Goal: Task Accomplishment & Management: Manage account settings

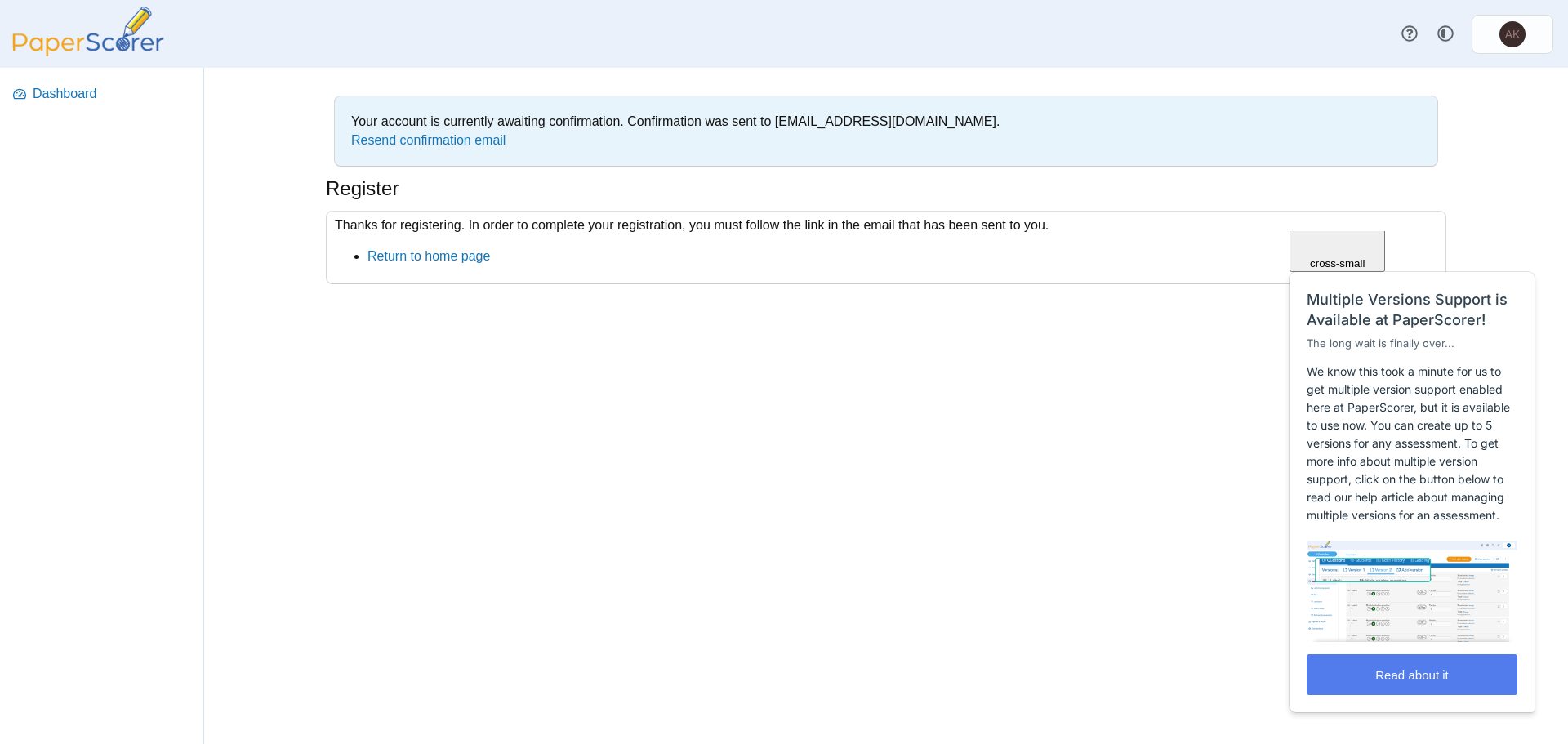
click at [915, 331] on div "Your account is currently awaiting confirmation. Confirmation was sent to akasp…" at bounding box center [886, 406] width 1225 height 676
click at [1351, 172] on span "Close" at bounding box center [1338, 166] width 28 height 12
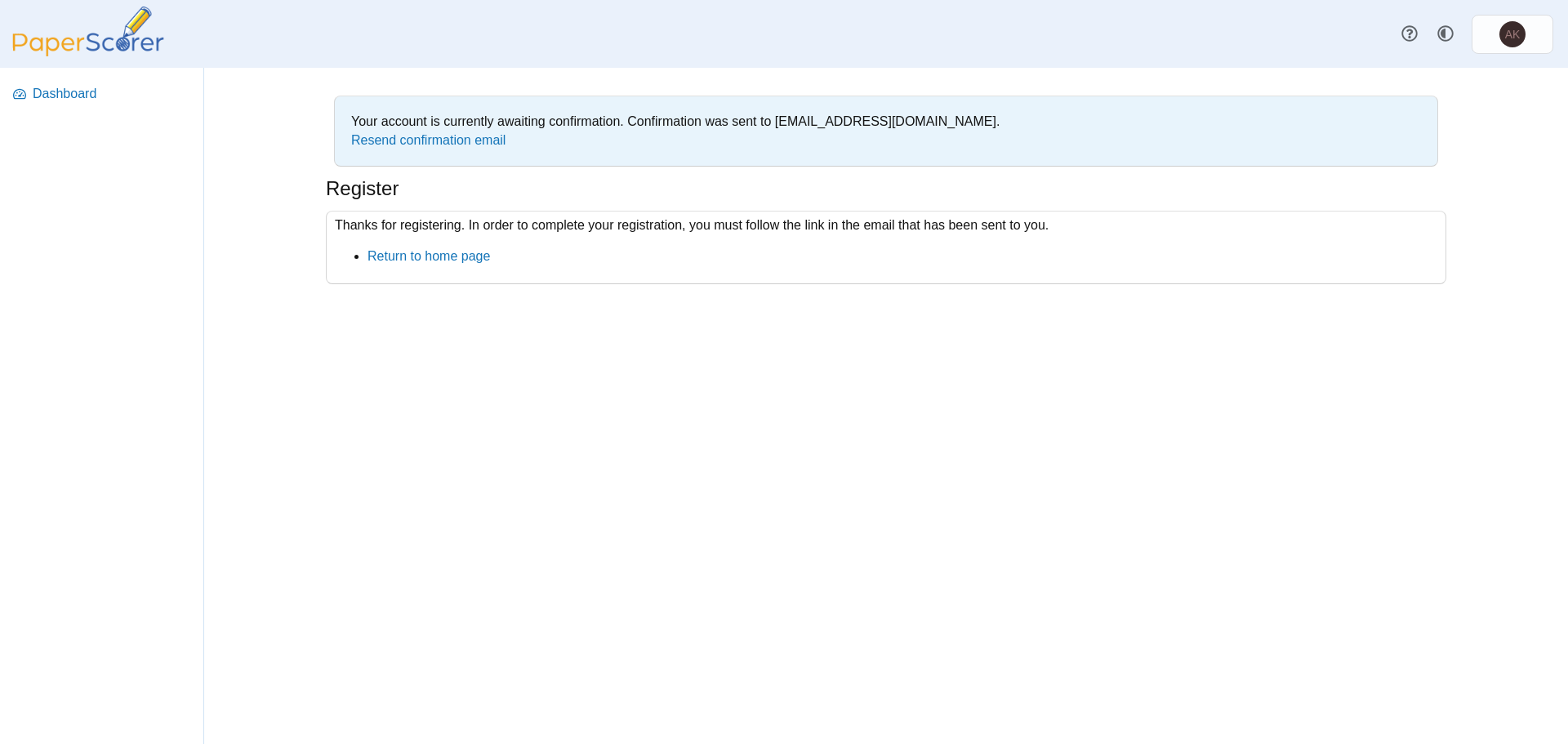
click at [90, 43] on img at bounding box center [88, 31] width 163 height 50
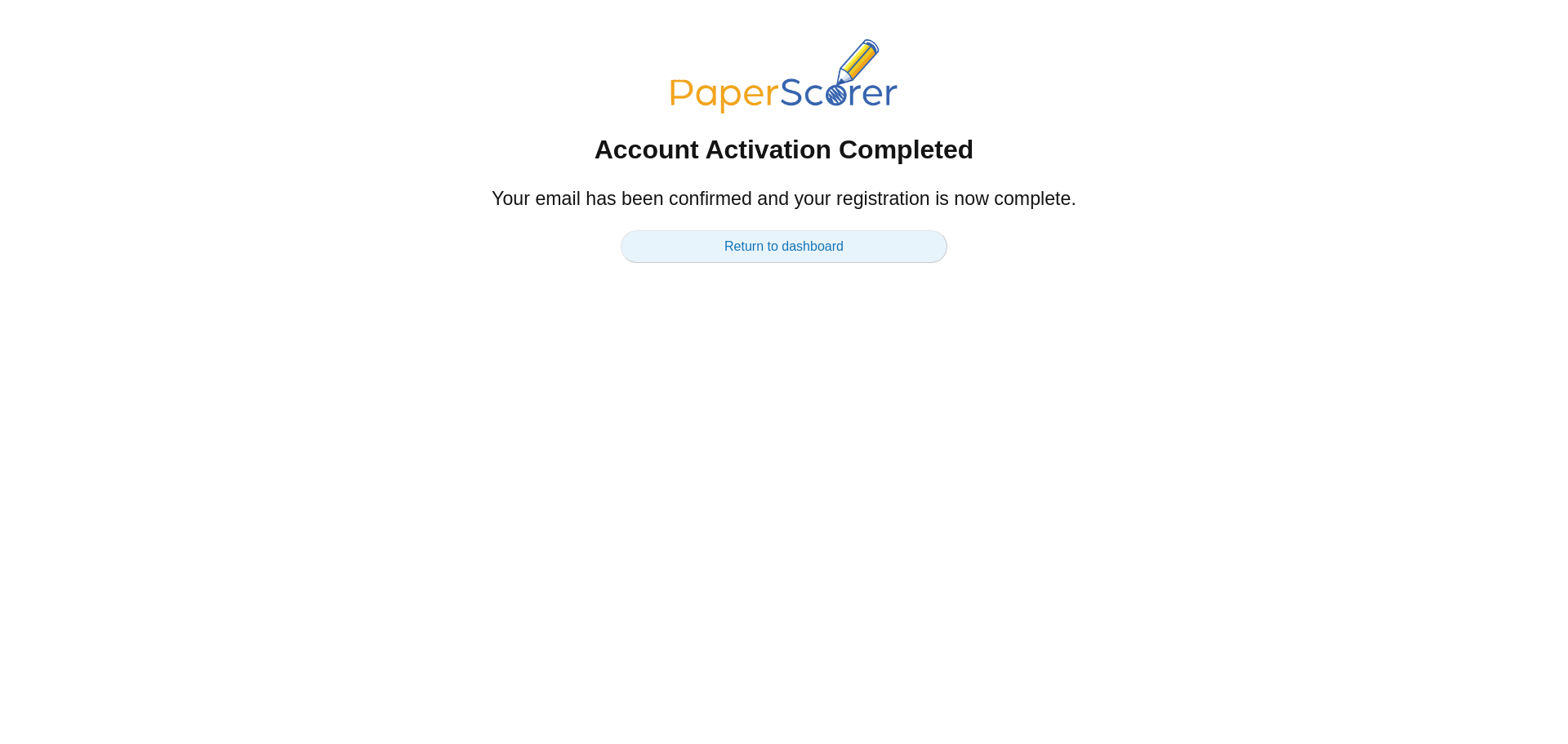
click at [767, 253] on link "Return to dashboard" at bounding box center [783, 246] width 327 height 32
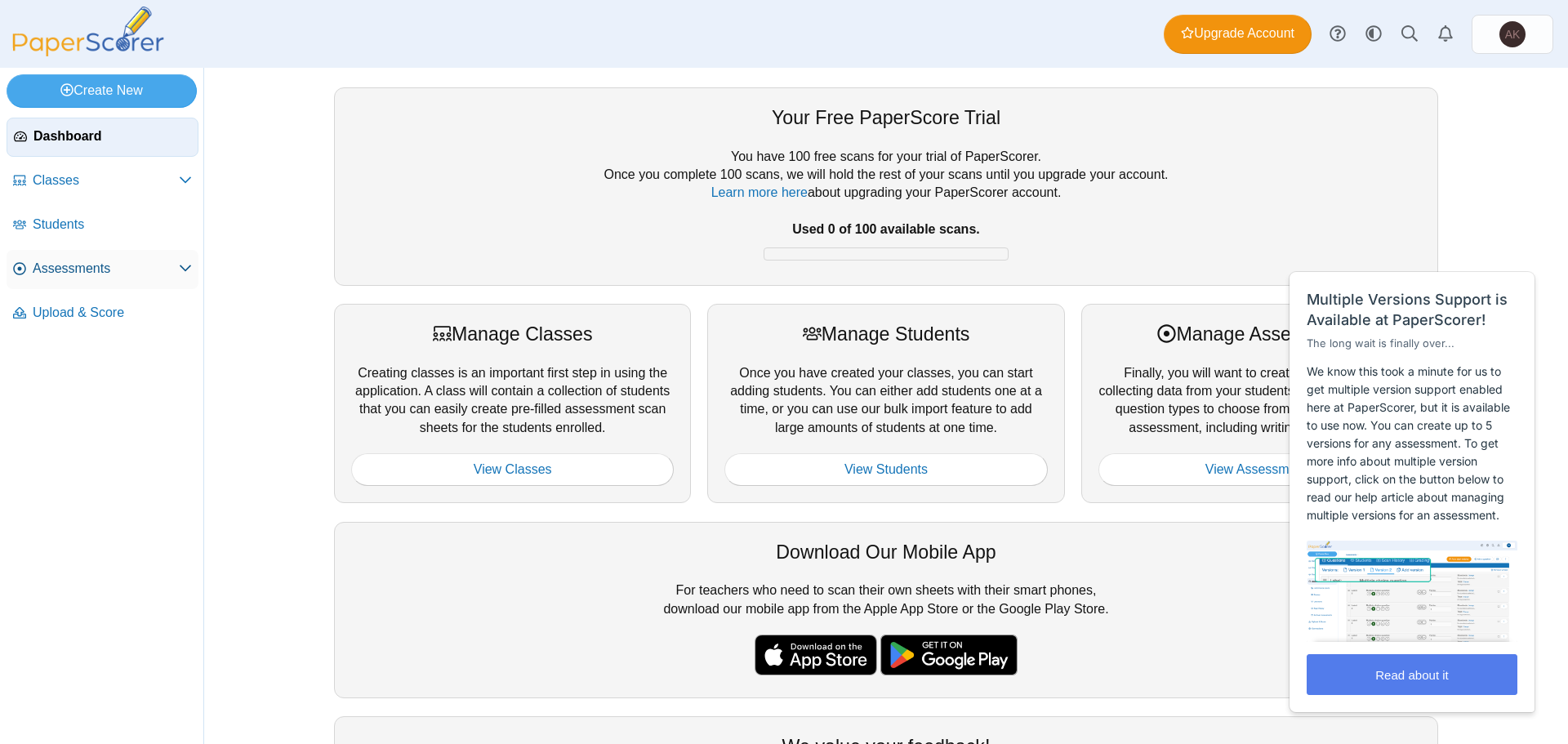
click at [125, 266] on span "Assessments" at bounding box center [105, 269] width 146 height 18
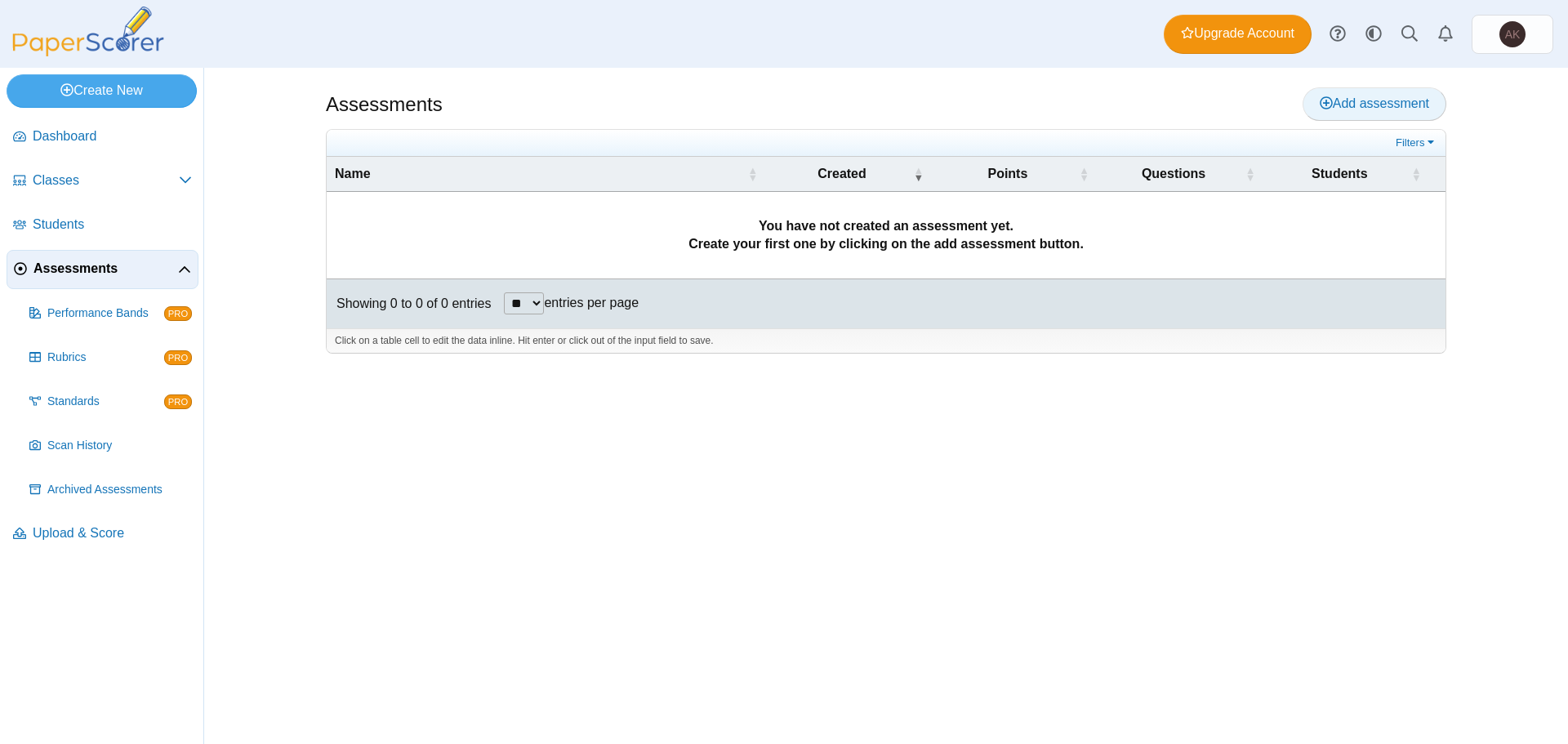
click at [1352, 109] on span "Add assessment" at bounding box center [1374, 103] width 109 height 14
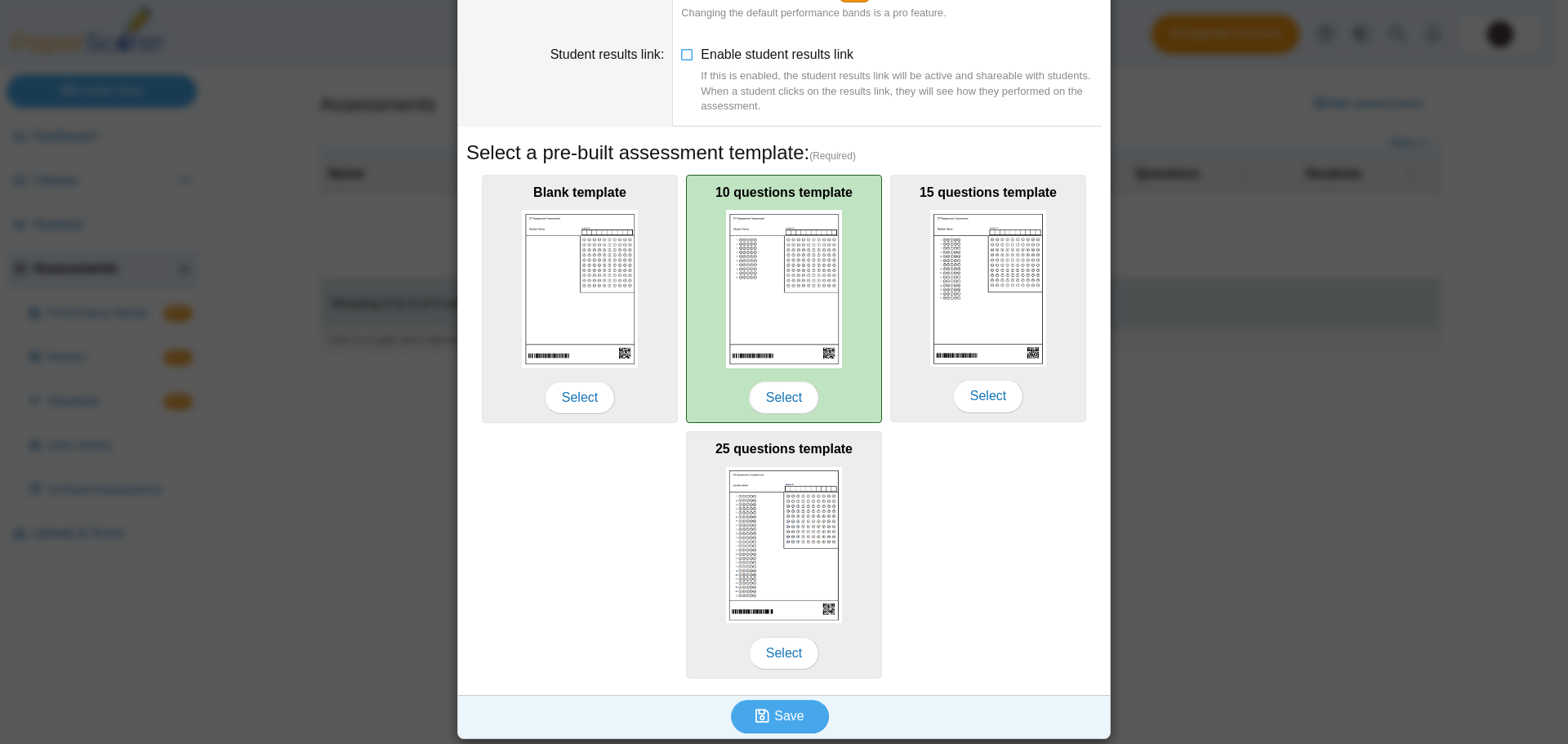
scroll to position [160, 0]
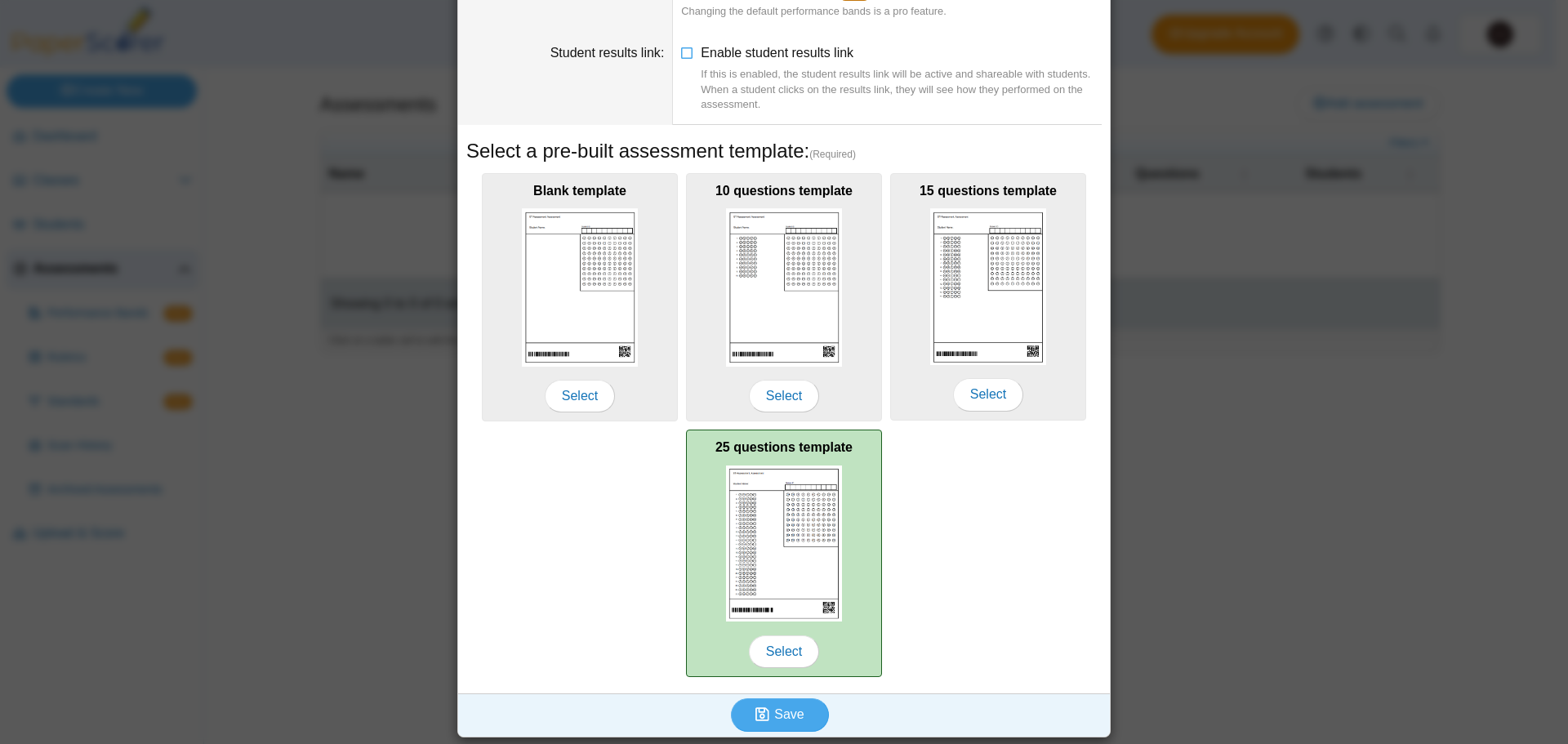
click at [790, 459] on div "25 questions template Select" at bounding box center [783, 552] width 196 height 247
click at [784, 509] on img at bounding box center [784, 544] width 116 height 157
click at [783, 660] on span "Select" at bounding box center [784, 651] width 70 height 32
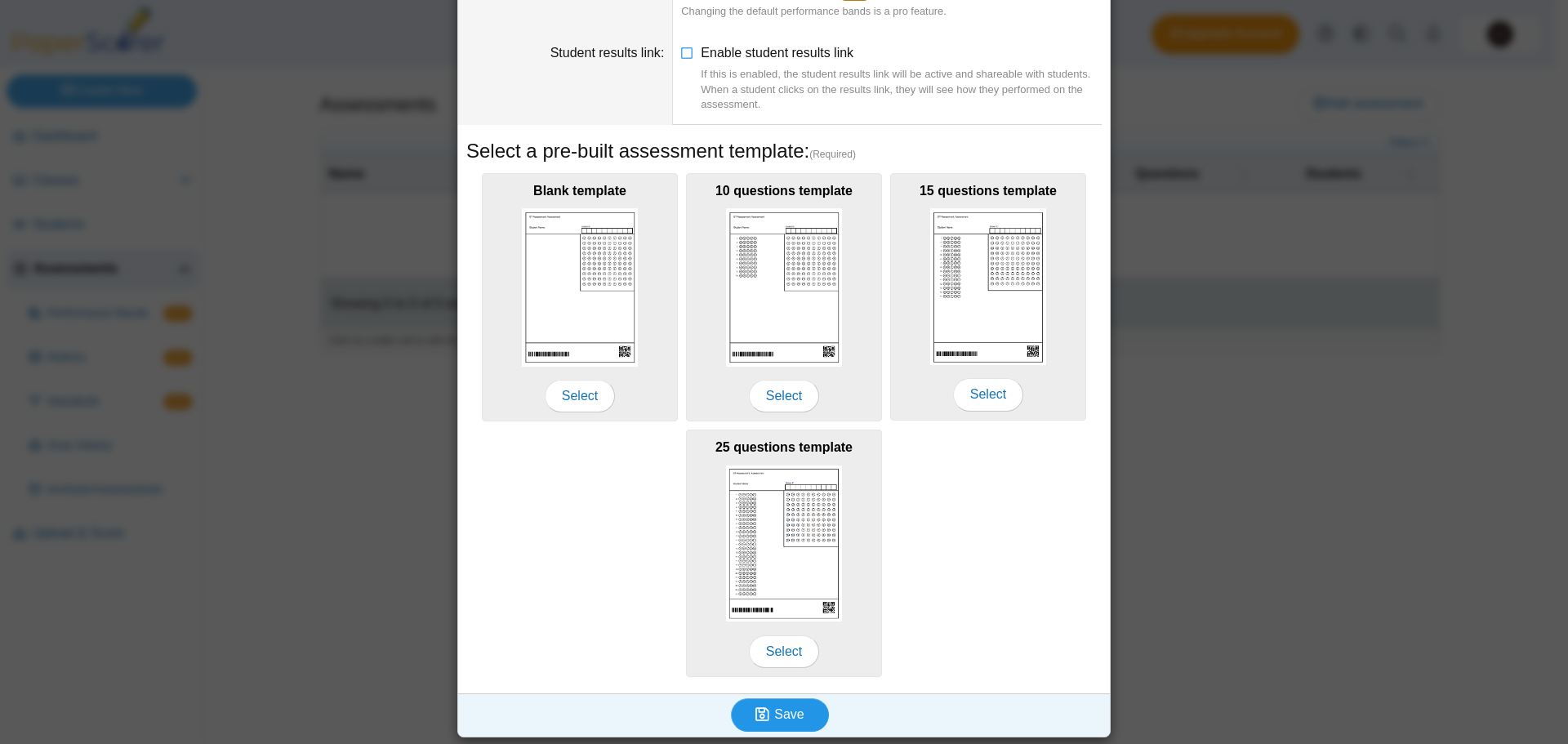
click at [795, 726] on button "Save" at bounding box center [780, 713] width 98 height 32
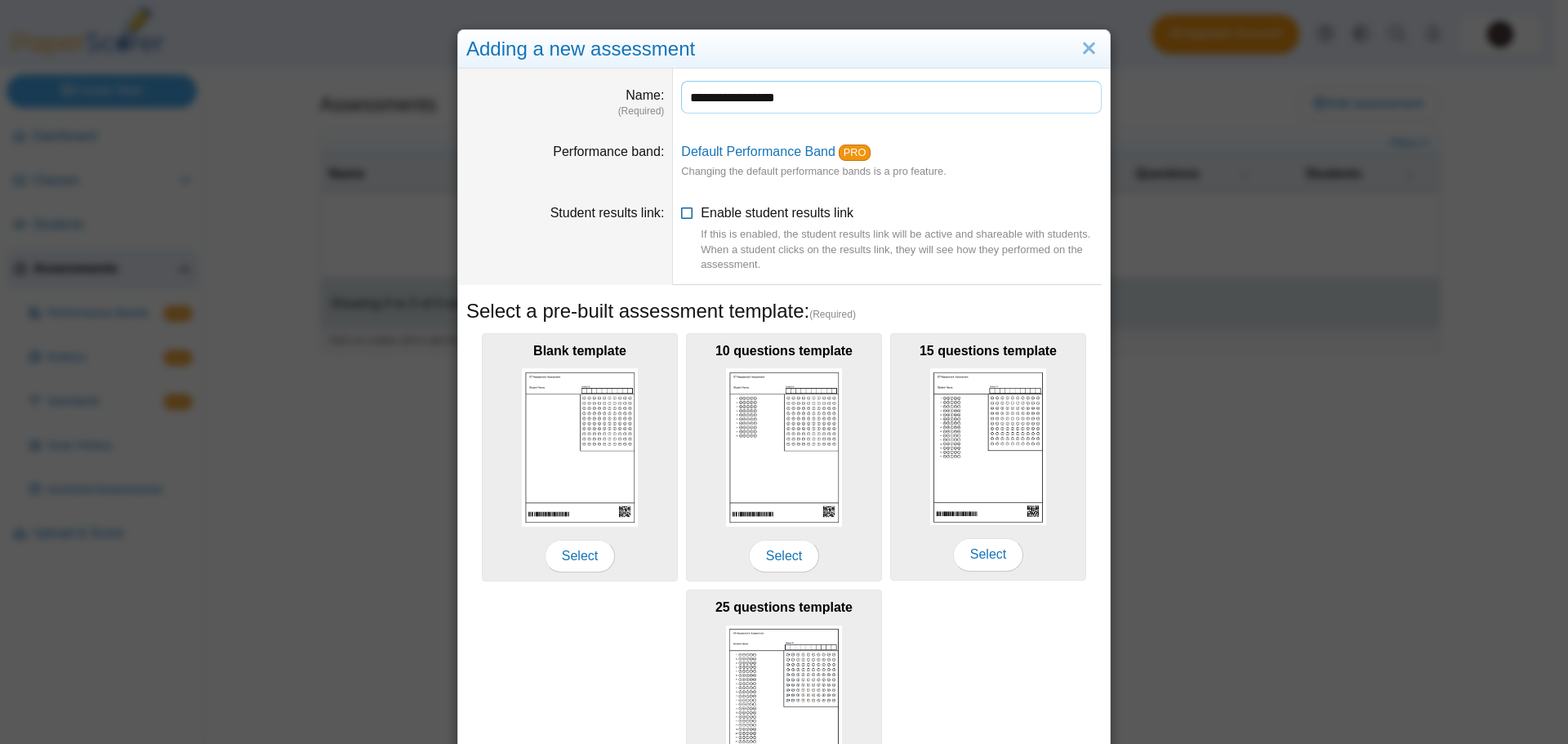
type input "**********"
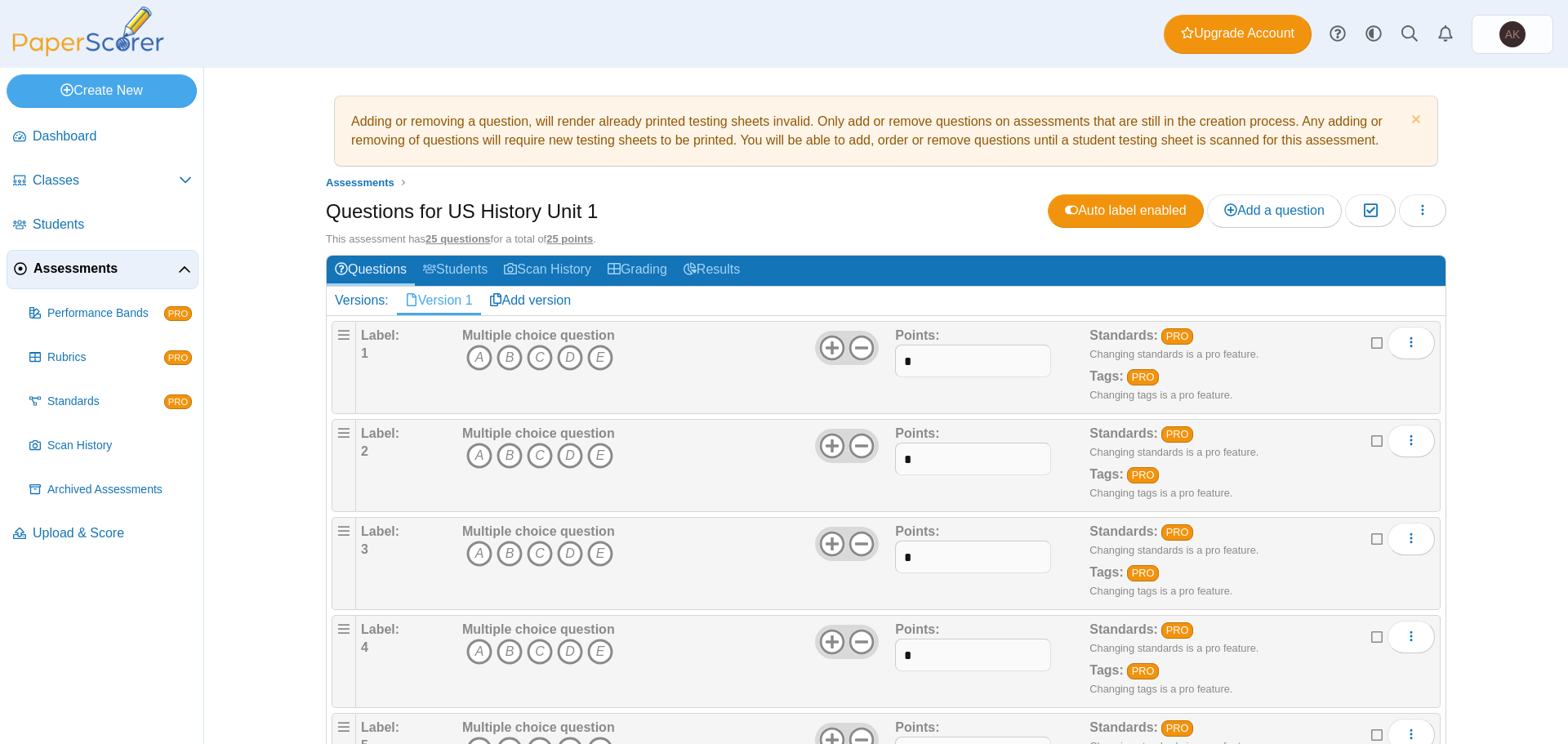
click at [416, 300] on link "Version 1" at bounding box center [439, 301] width 84 height 28
click at [414, 354] on div "Label: 1" at bounding box center [409, 367] width 98 height 82
click at [748, 357] on div "Multiple choice question A B C D E" at bounding box center [676, 367] width 437 height 82
click at [478, 360] on icon "A" at bounding box center [480, 358] width 26 height 26
click at [534, 465] on icon "C" at bounding box center [540, 455] width 26 height 26
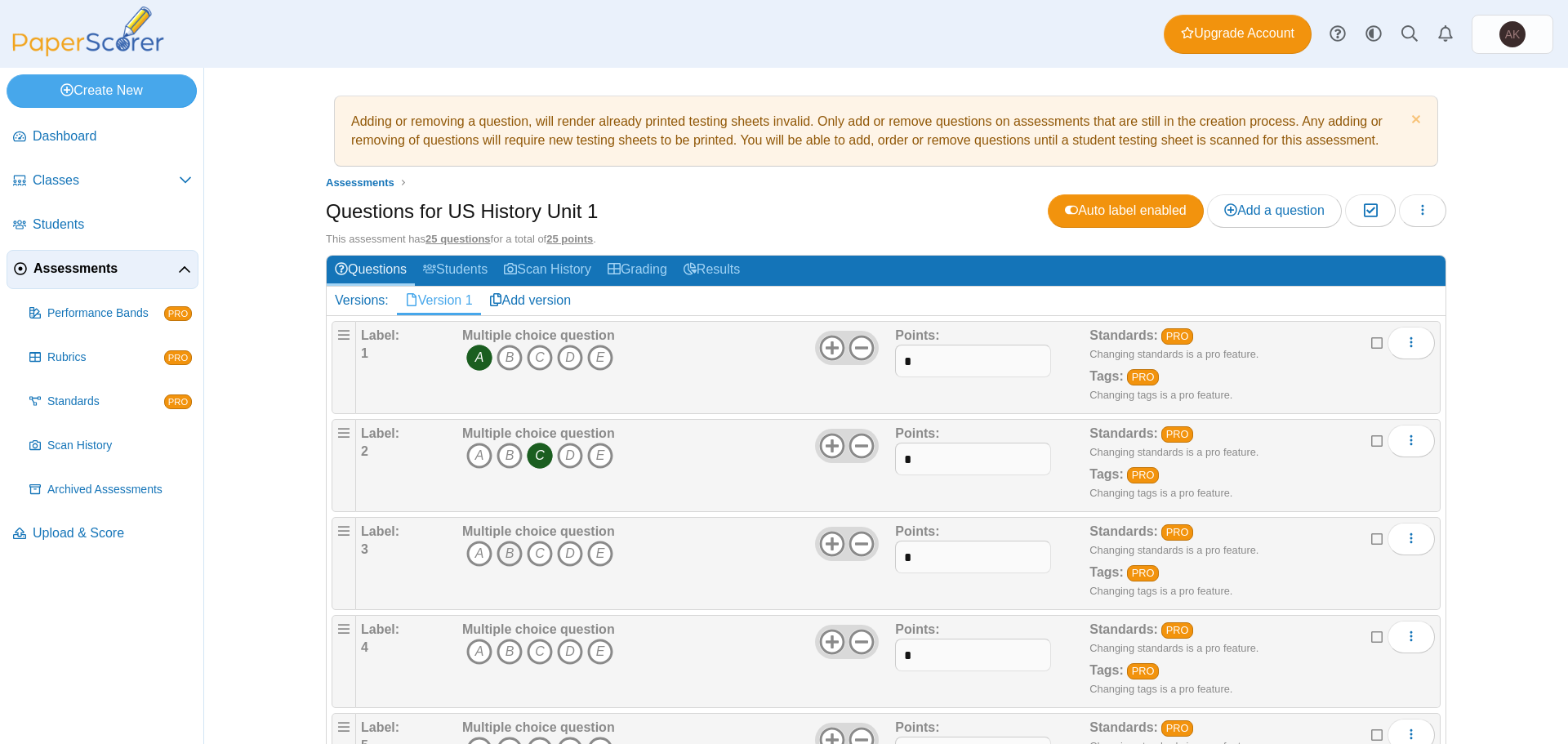
click at [496, 551] on icon "B" at bounding box center [509, 554] width 26 height 26
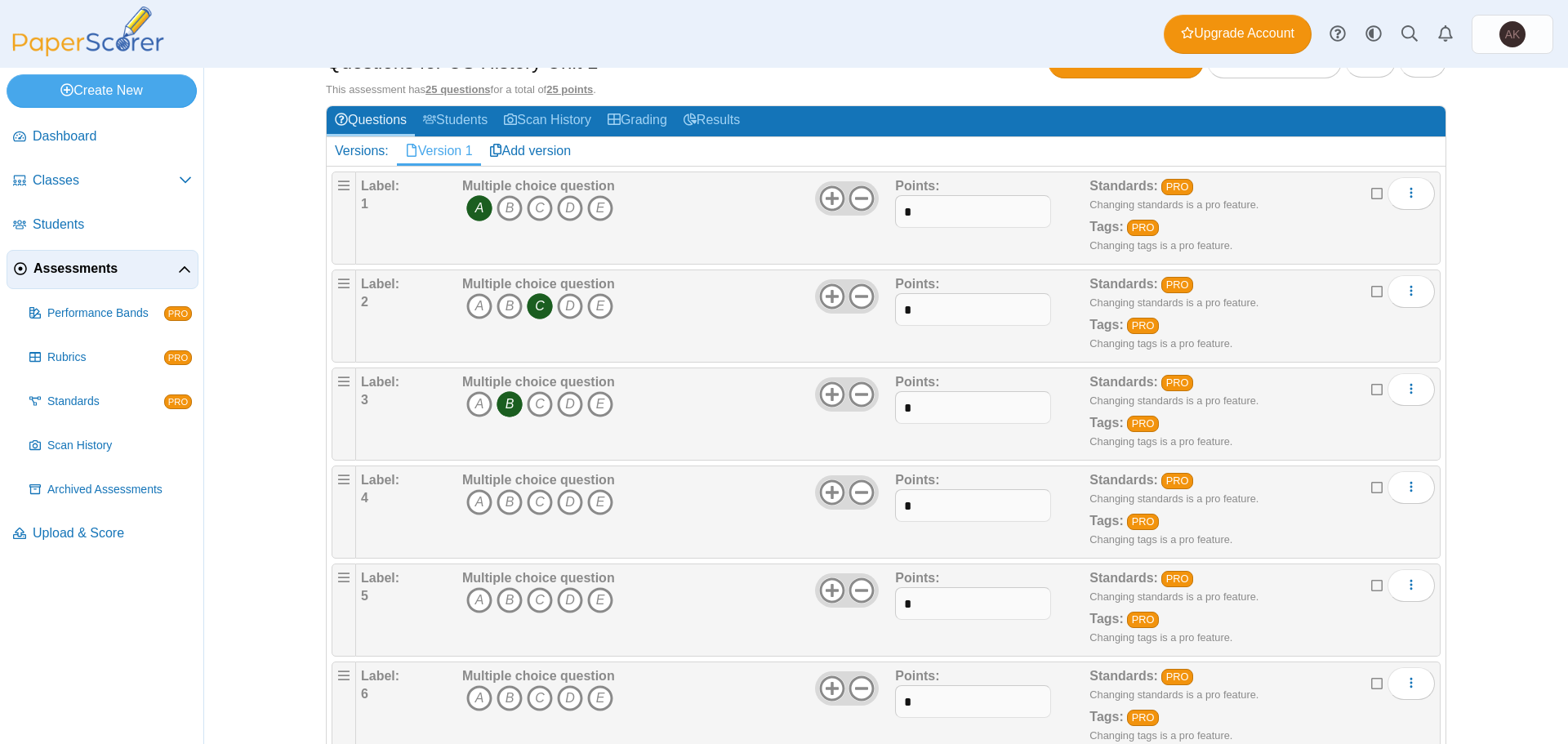
scroll to position [163, 0]
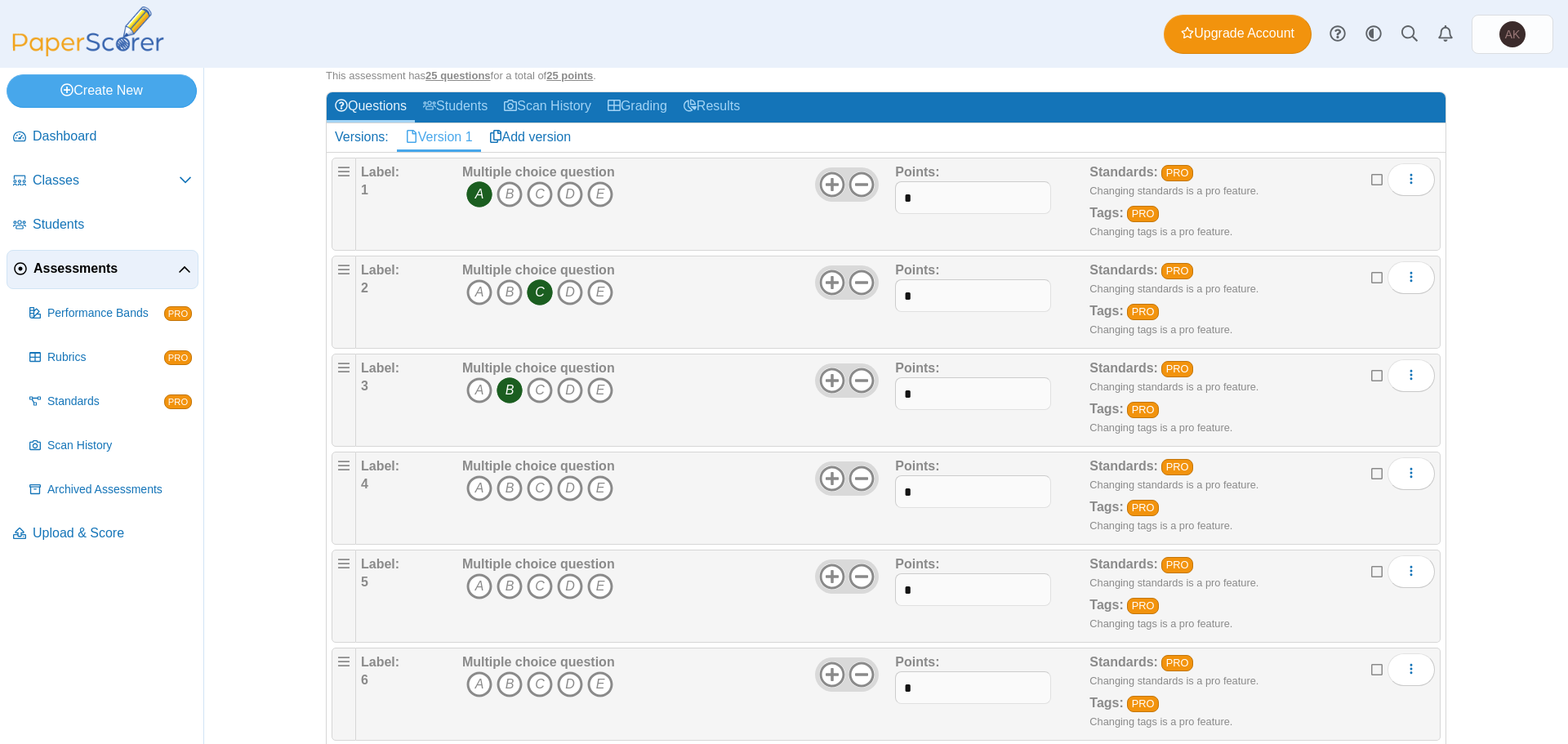
click at [471, 203] on icon "A" at bounding box center [480, 194] width 26 height 26
click at [531, 291] on icon "C" at bounding box center [540, 293] width 26 height 26
click at [496, 396] on icon "B" at bounding box center [509, 390] width 26 height 26
click at [456, 115] on link "Students" at bounding box center [456, 107] width 81 height 31
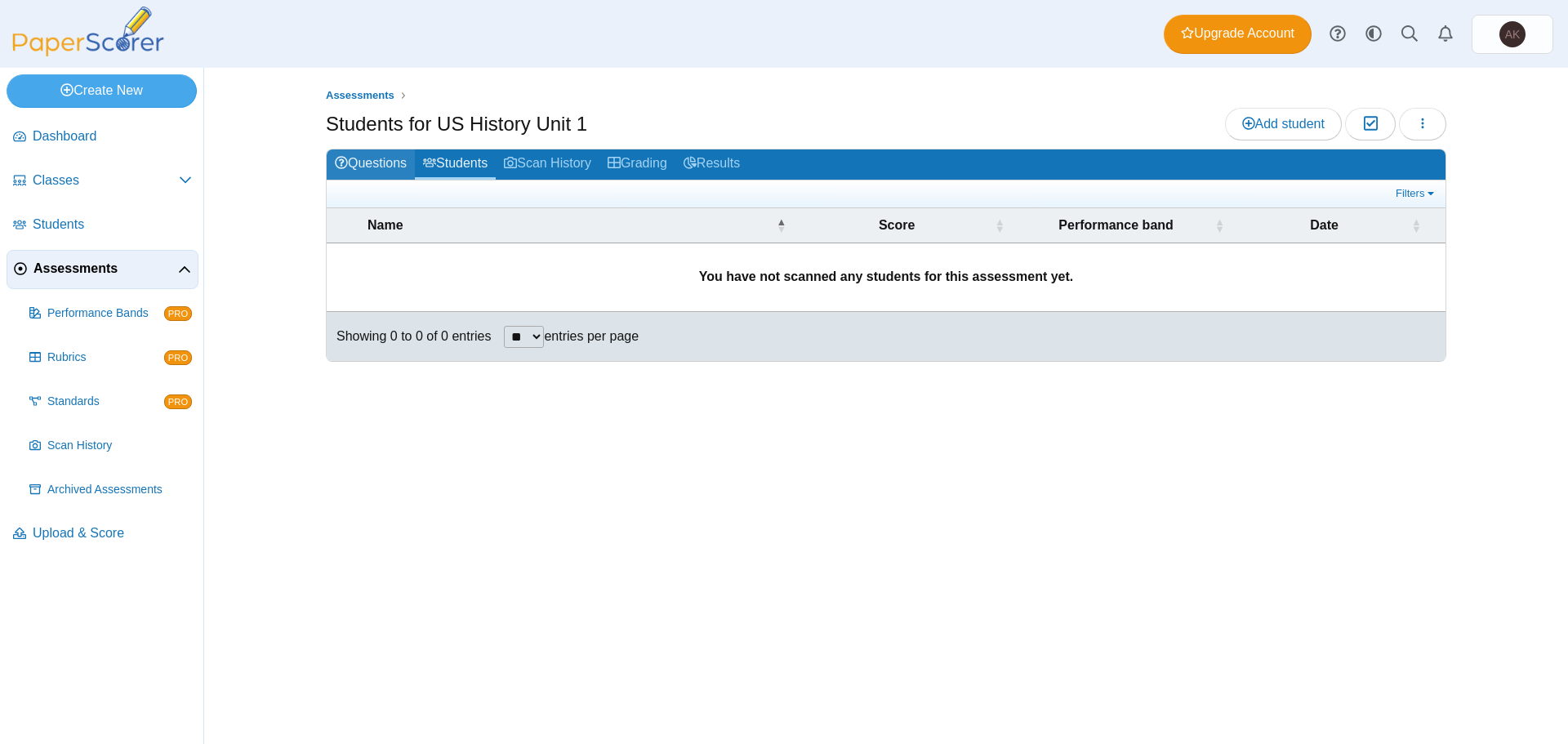
click at [363, 171] on link "Questions" at bounding box center [370, 165] width 88 height 31
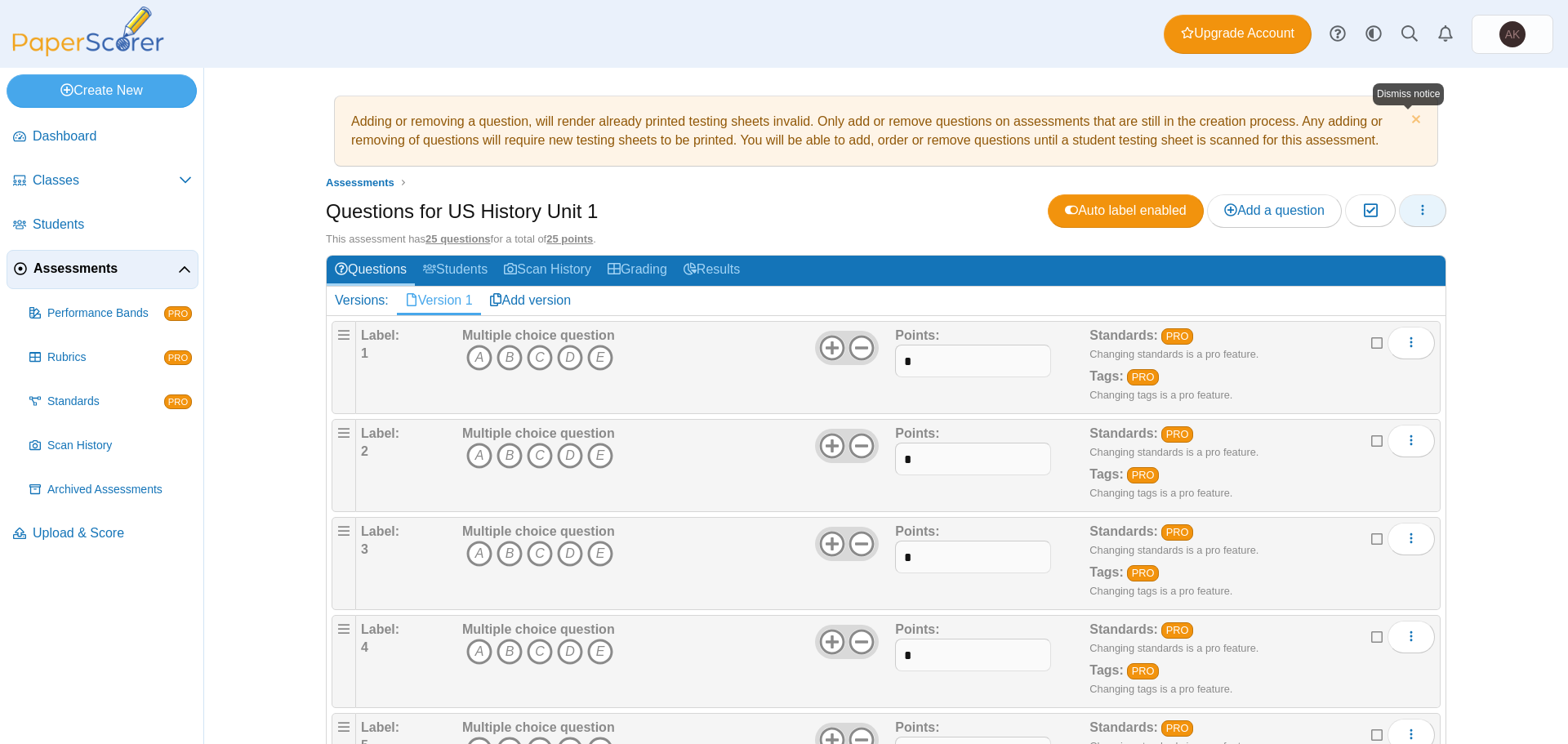
click at [1408, 223] on button "button" at bounding box center [1422, 210] width 47 height 32
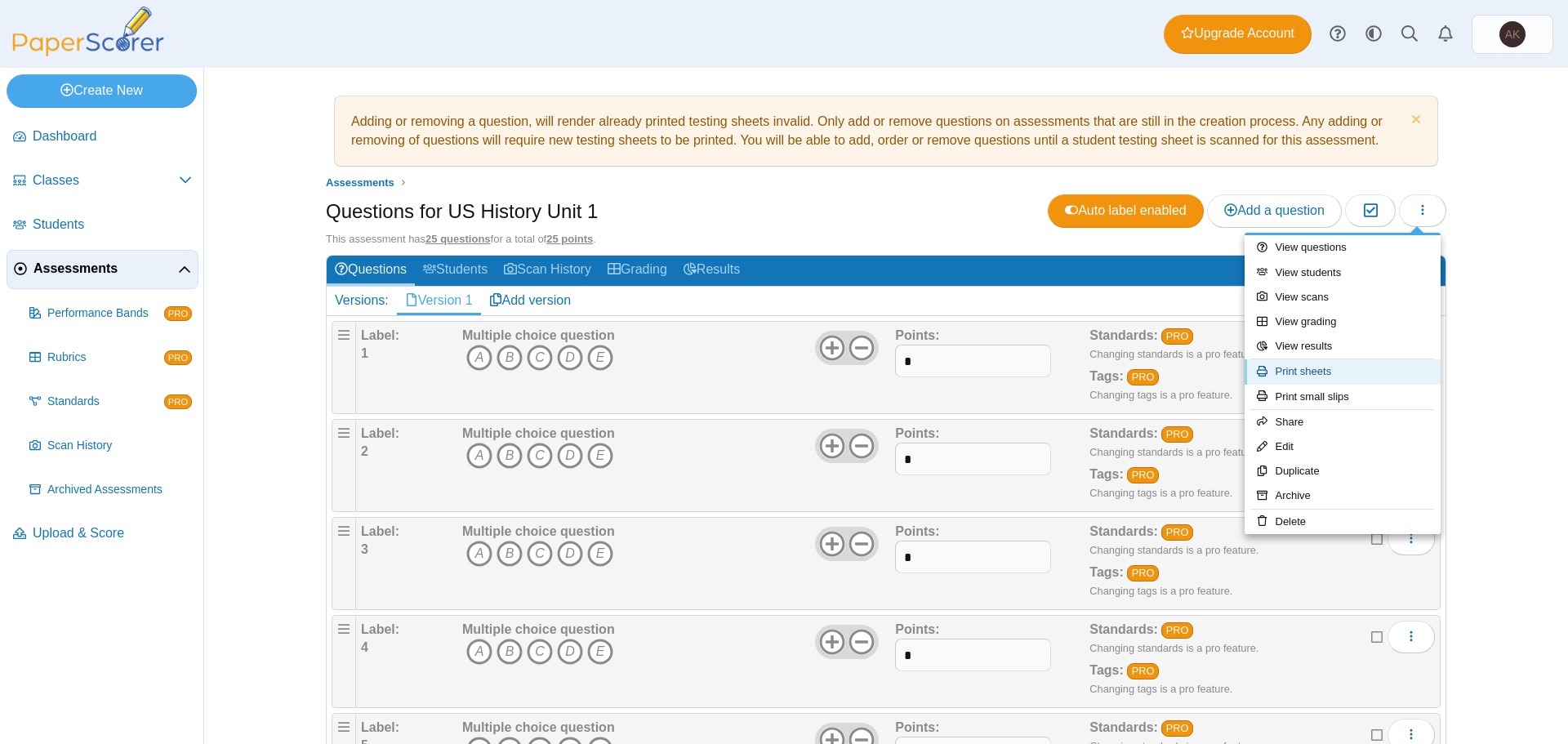
click at [1305, 369] on link "Print sheets" at bounding box center [1342, 371] width 196 height 25
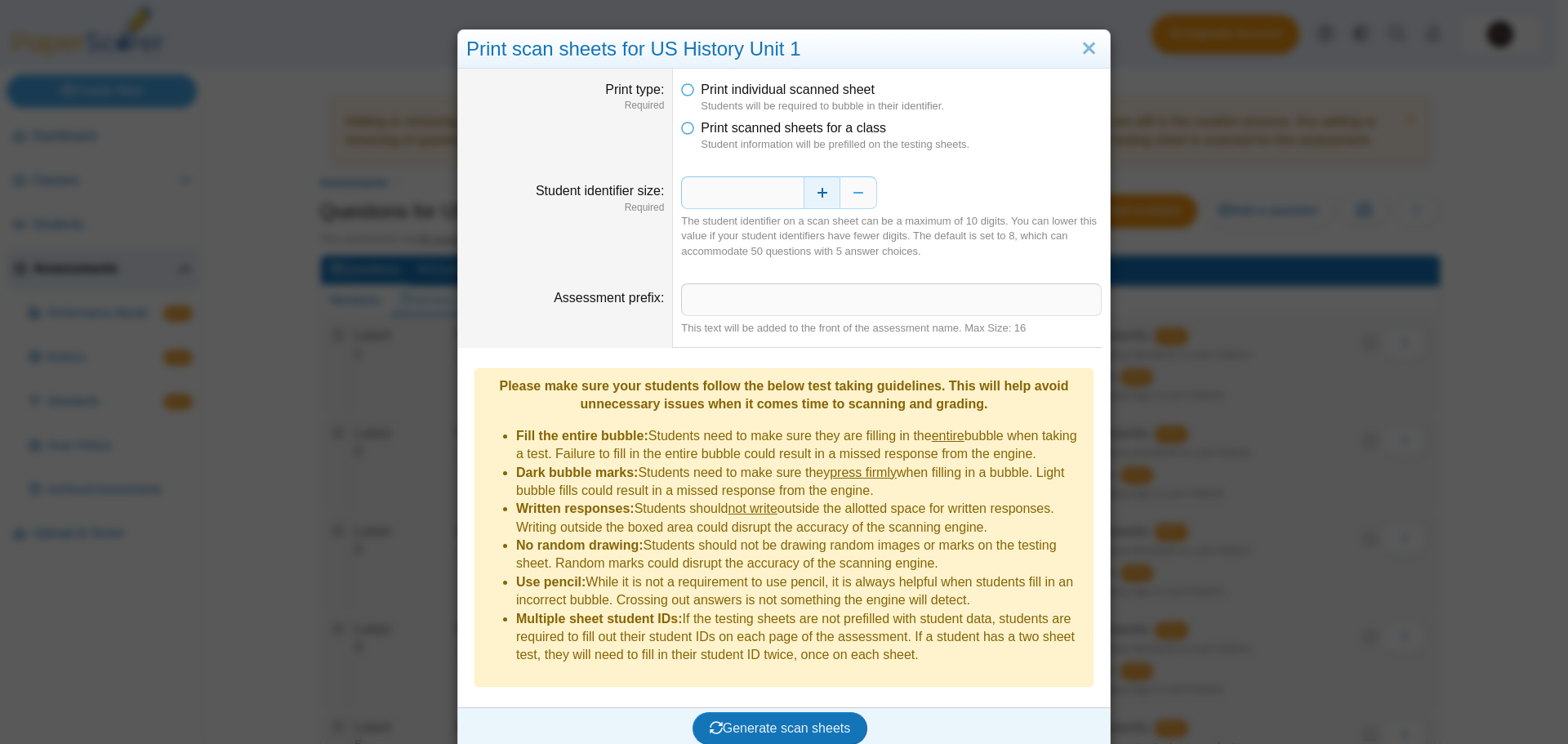
click at [815, 197] on button "Increase" at bounding box center [822, 192] width 36 height 32
type input "**"
click at [767, 290] on input "Assessment prefix" at bounding box center [892, 299] width 421 height 32
click at [628, 341] on dt "Assessment prefix" at bounding box center [566, 309] width 215 height 77
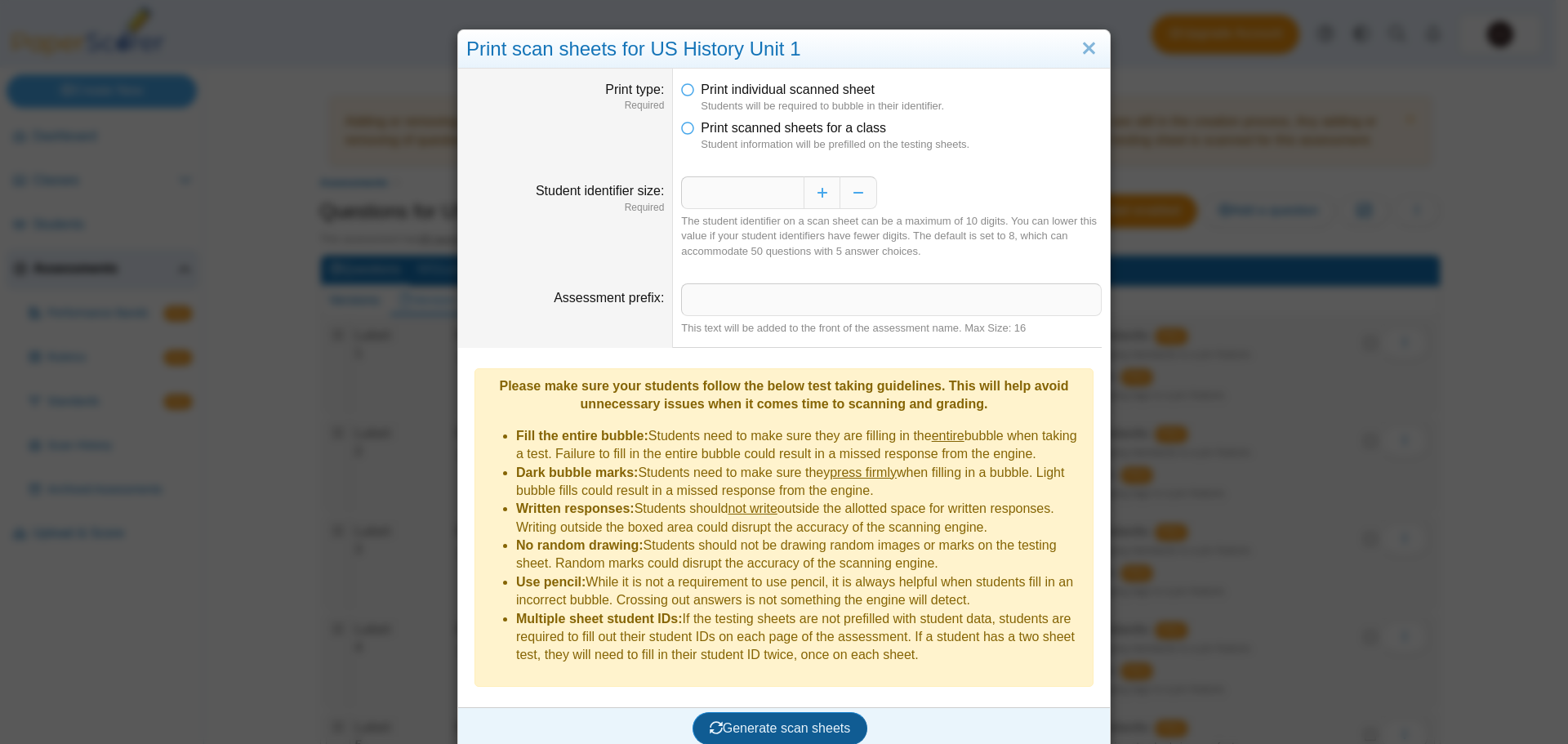
click at [775, 721] on span "Generate scan sheets" at bounding box center [780, 727] width 141 height 14
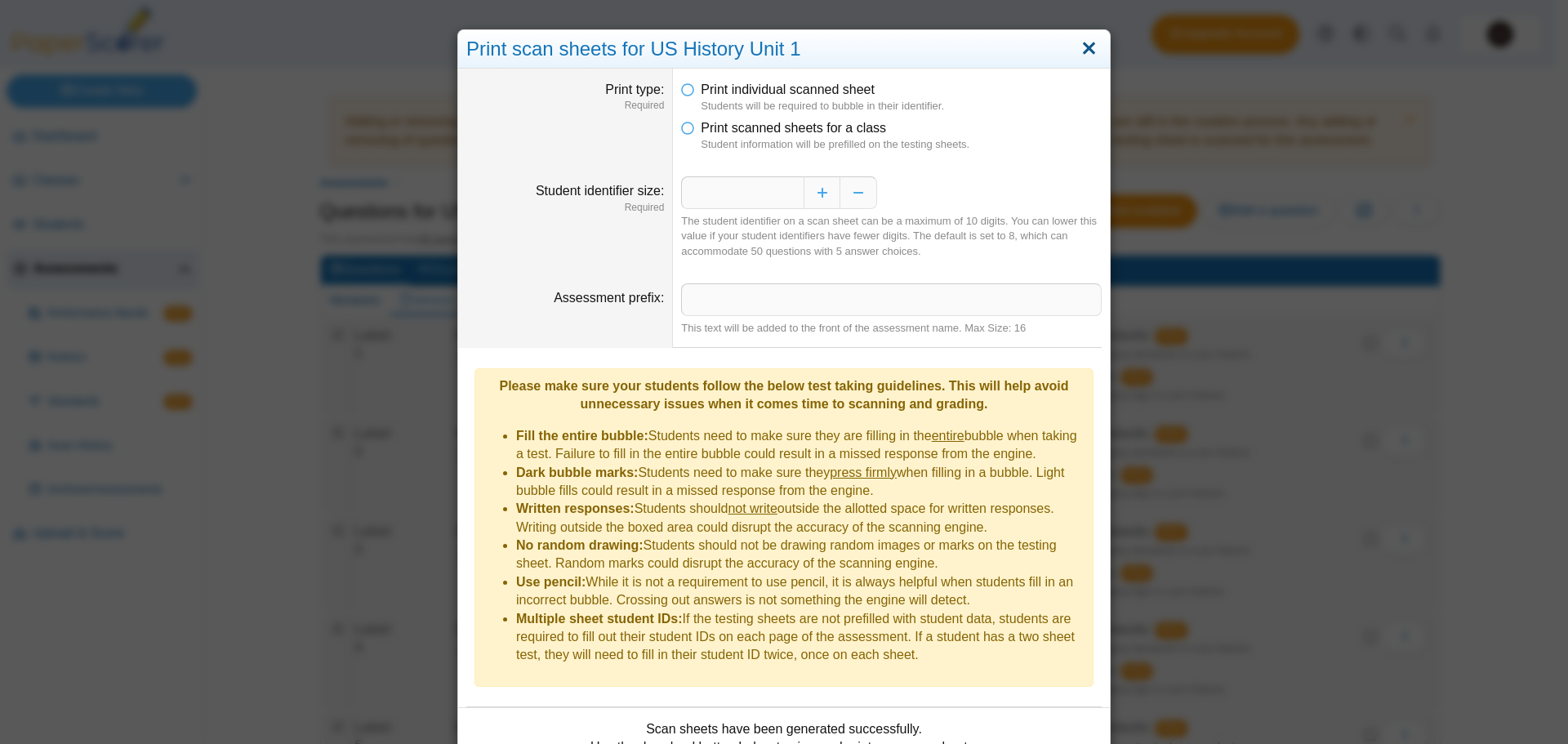
click at [1082, 50] on link "Close" at bounding box center [1088, 49] width 26 height 28
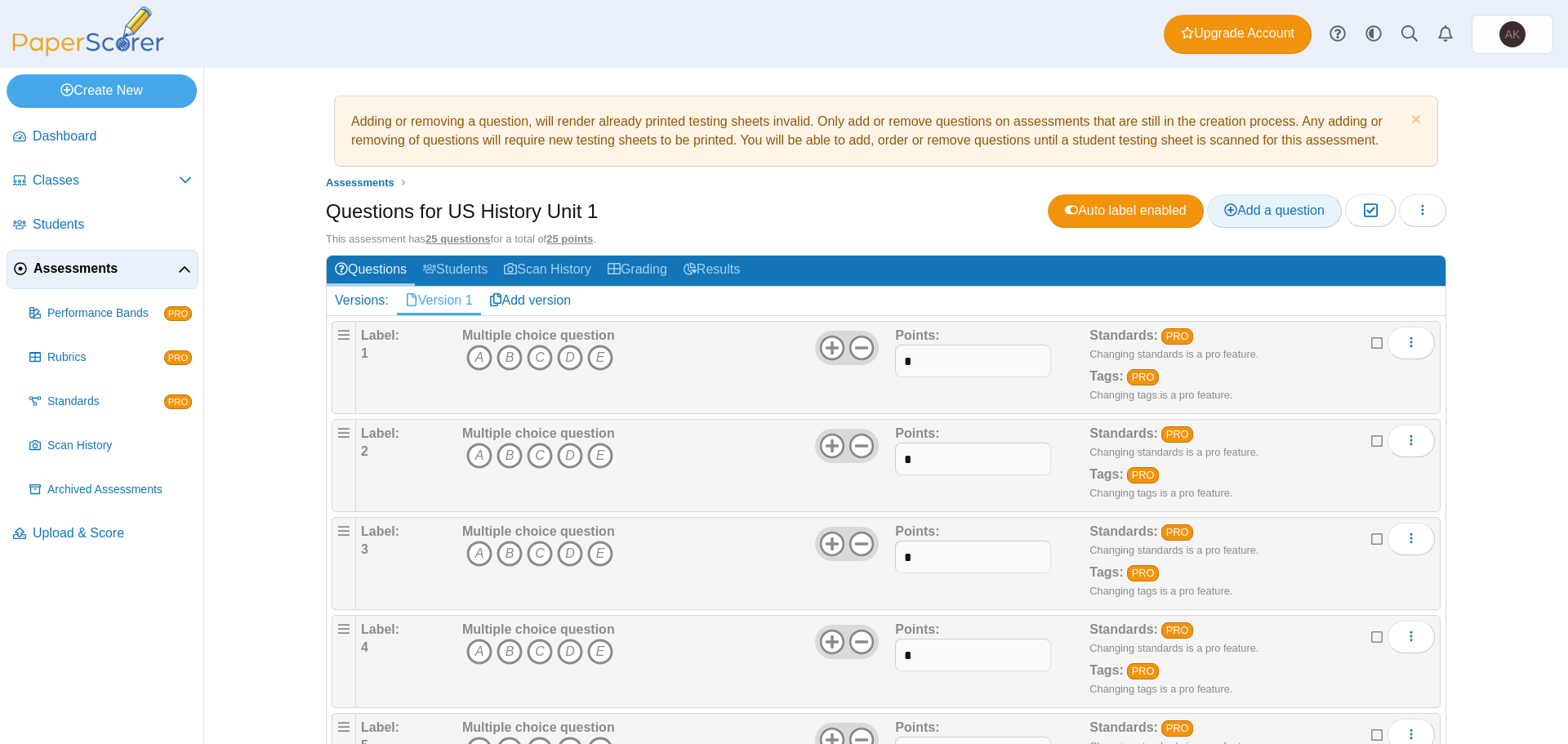
click at [1294, 218] on link "Add a question" at bounding box center [1274, 210] width 135 height 32
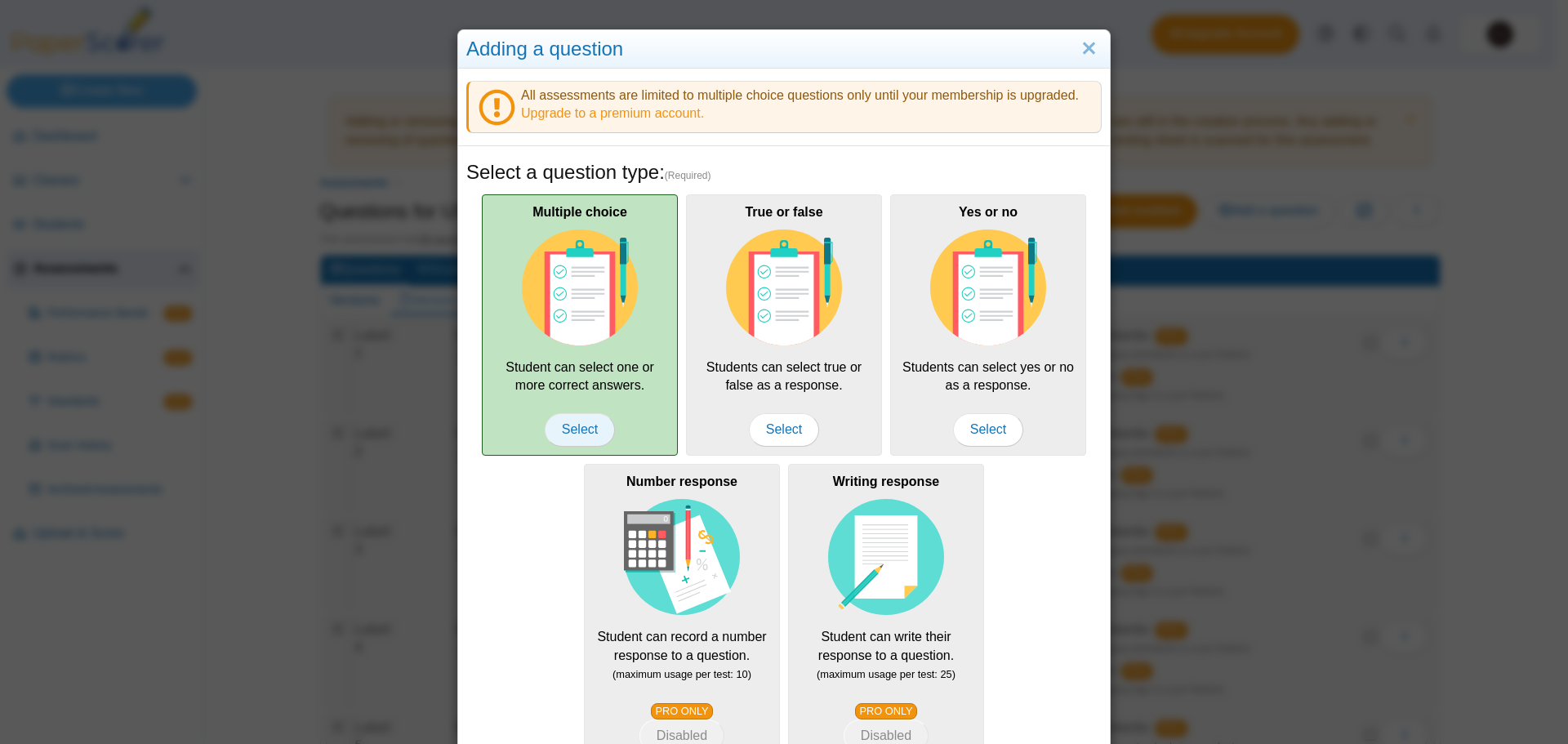
click at [590, 435] on span "Select" at bounding box center [580, 429] width 70 height 32
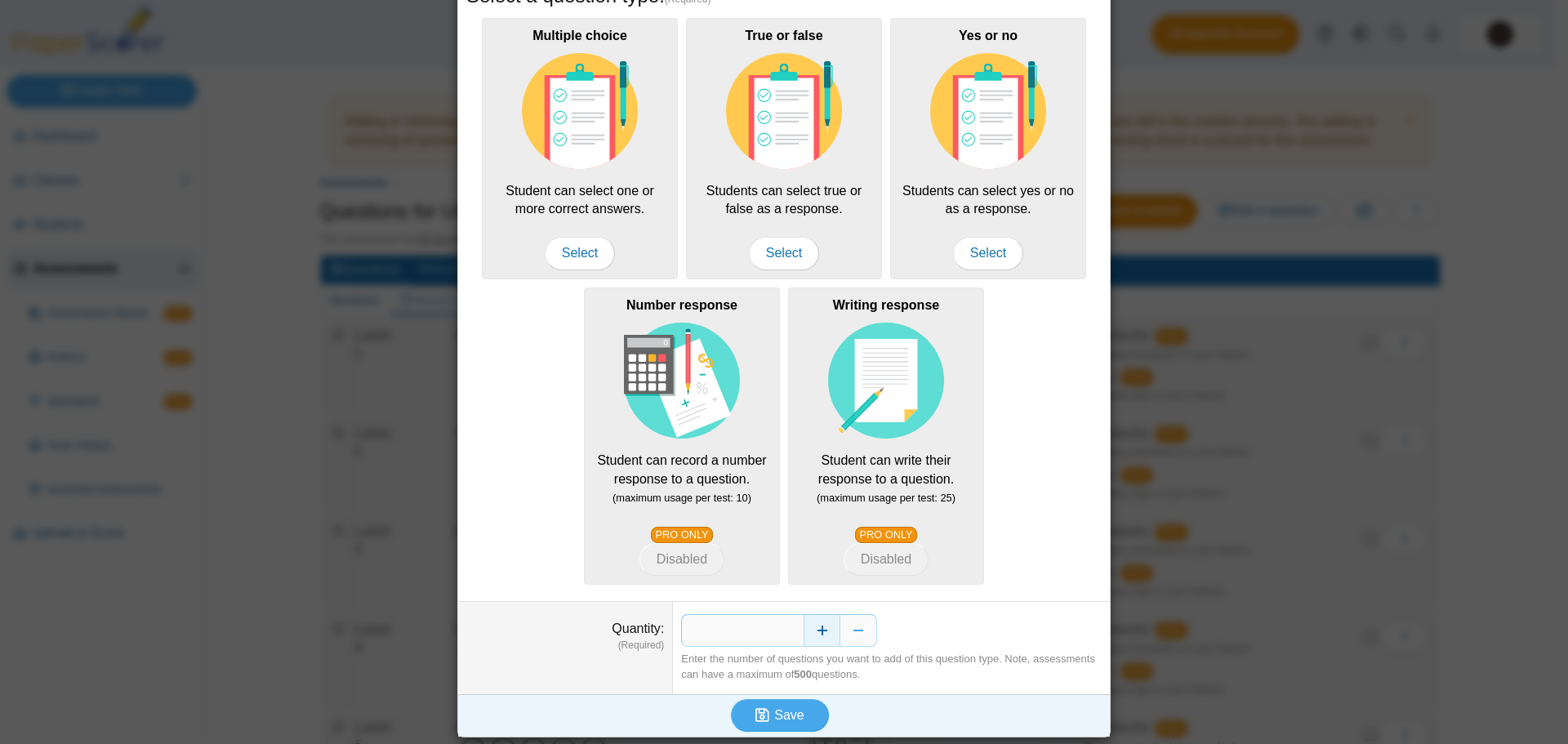
click at [818, 632] on button "Increase" at bounding box center [822, 630] width 36 height 32
type input "*"
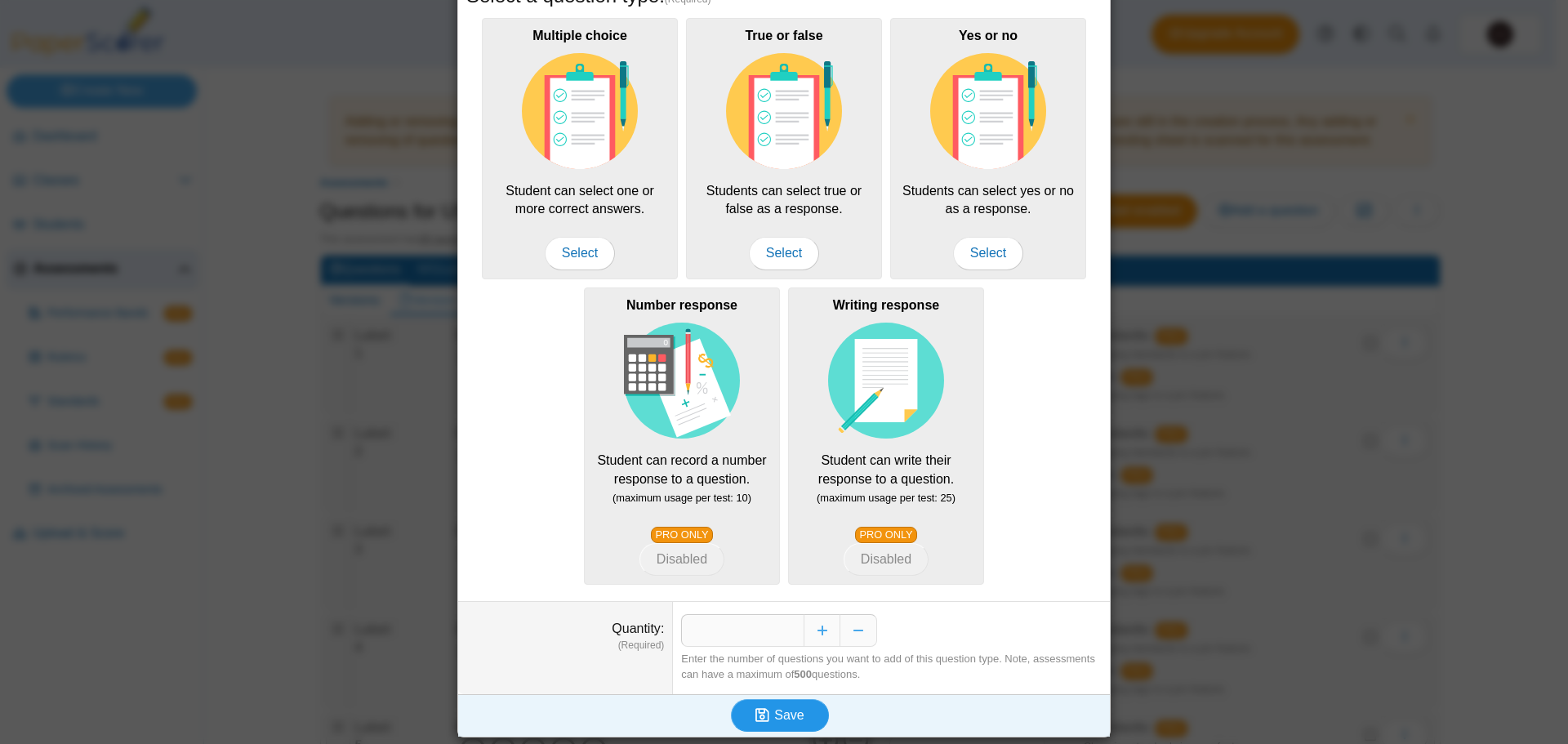
click at [786, 710] on span "Save" at bounding box center [789, 714] width 30 height 14
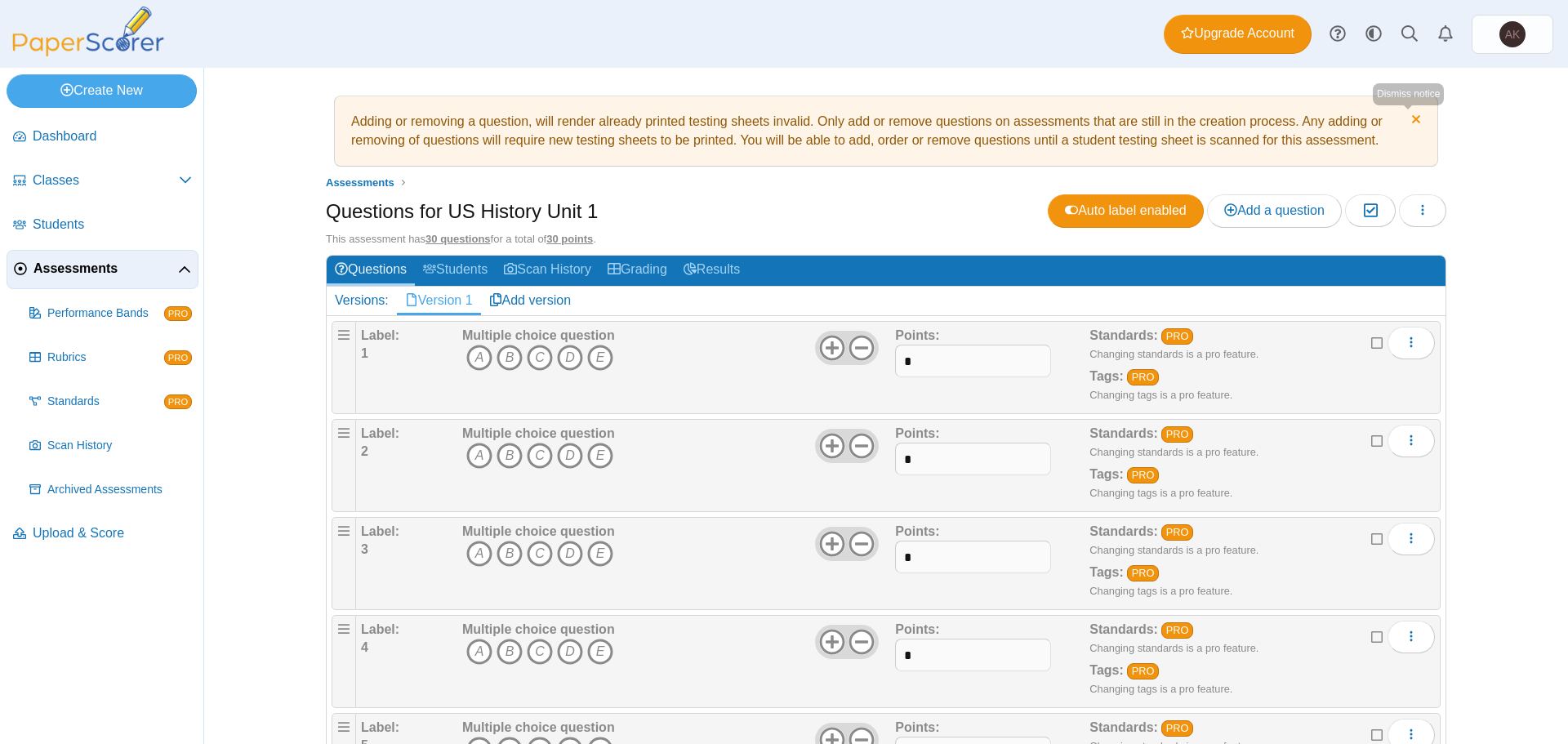
click at [1414, 117] on link "Dismiss notice" at bounding box center [1413, 121] width 14 height 17
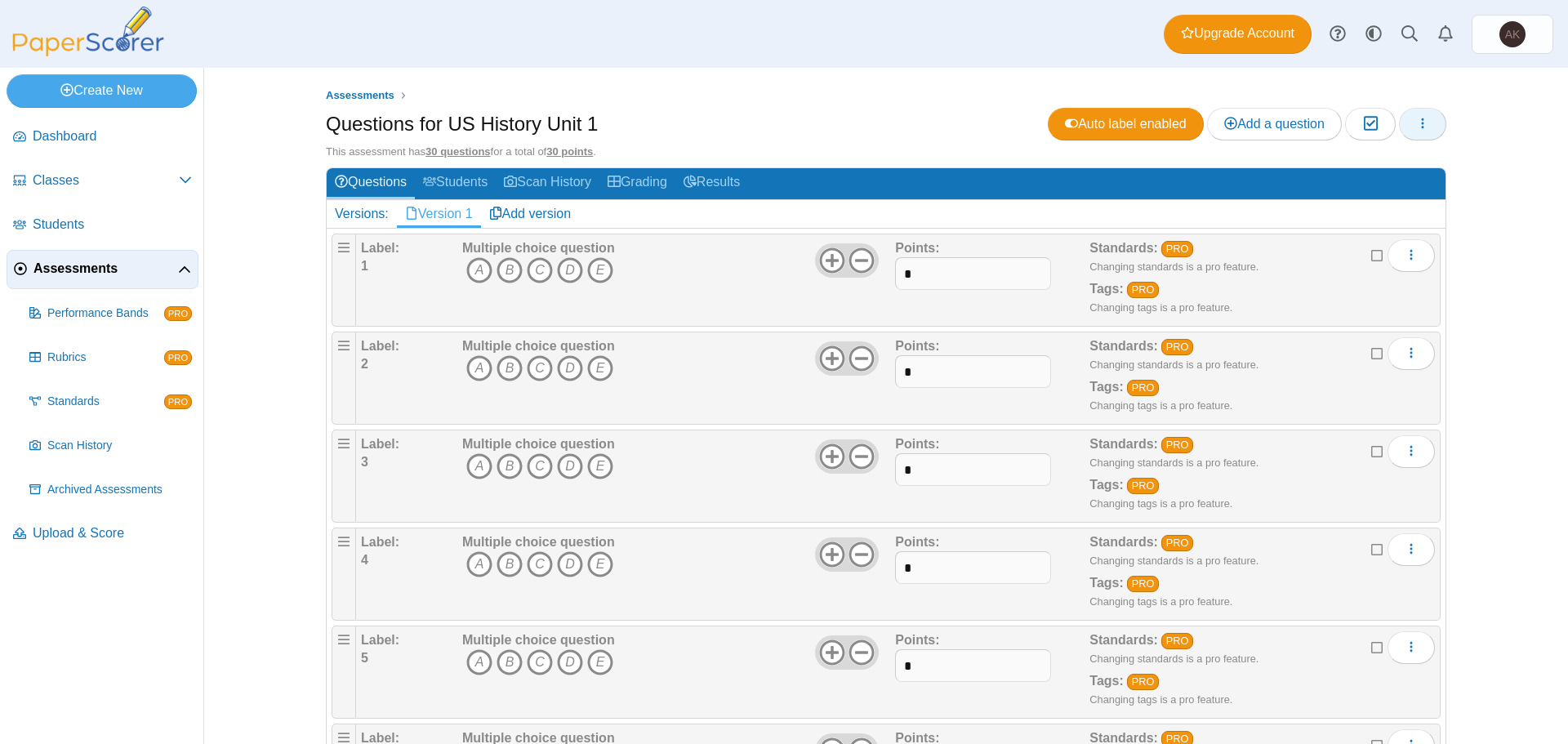
click at [1420, 129] on icon "button" at bounding box center [1422, 123] width 13 height 13
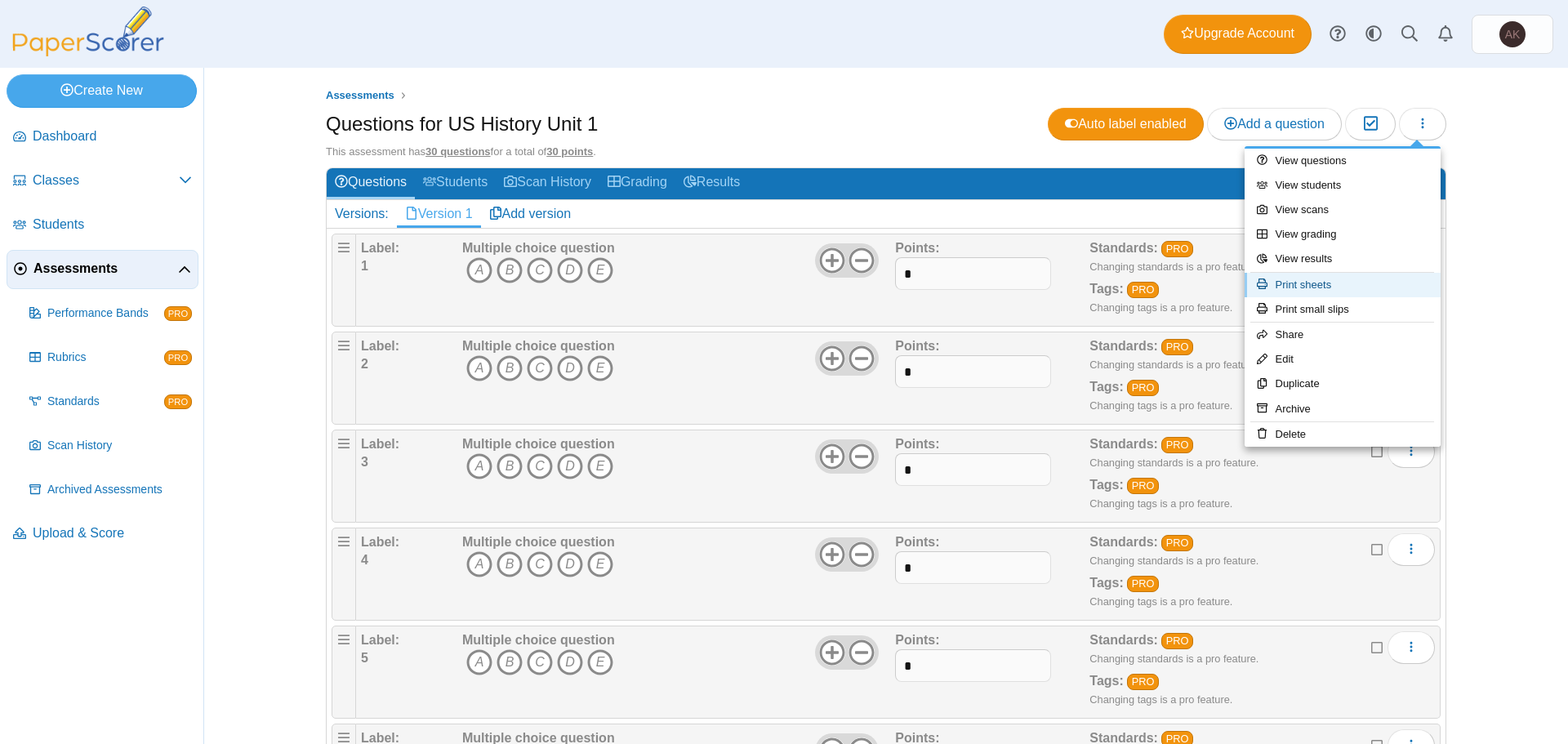
click at [1314, 284] on link "Print sheets" at bounding box center [1342, 285] width 196 height 25
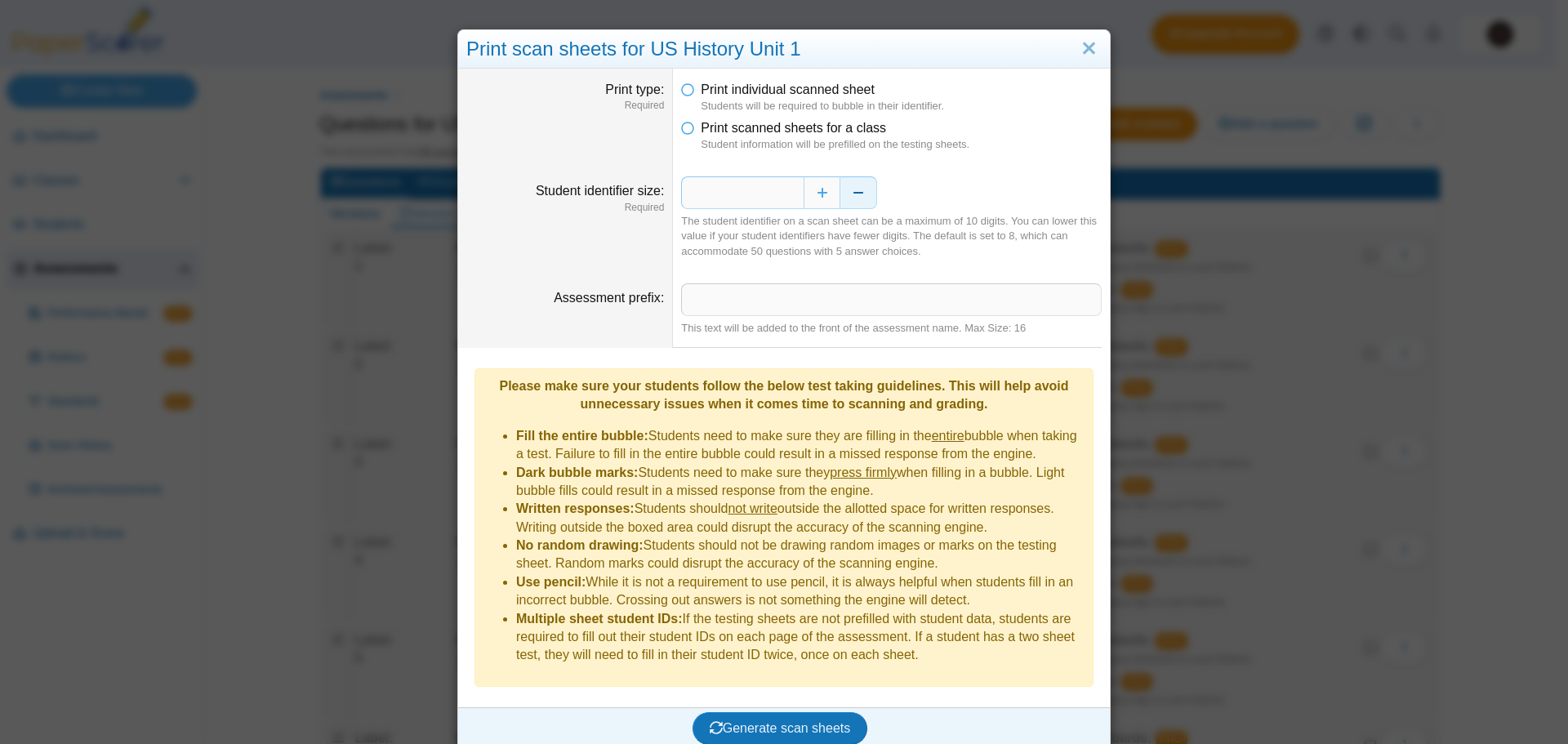
click at [850, 189] on button "Decrease" at bounding box center [858, 192] width 36 height 32
click at [815, 185] on button "Increase" at bounding box center [822, 192] width 36 height 32
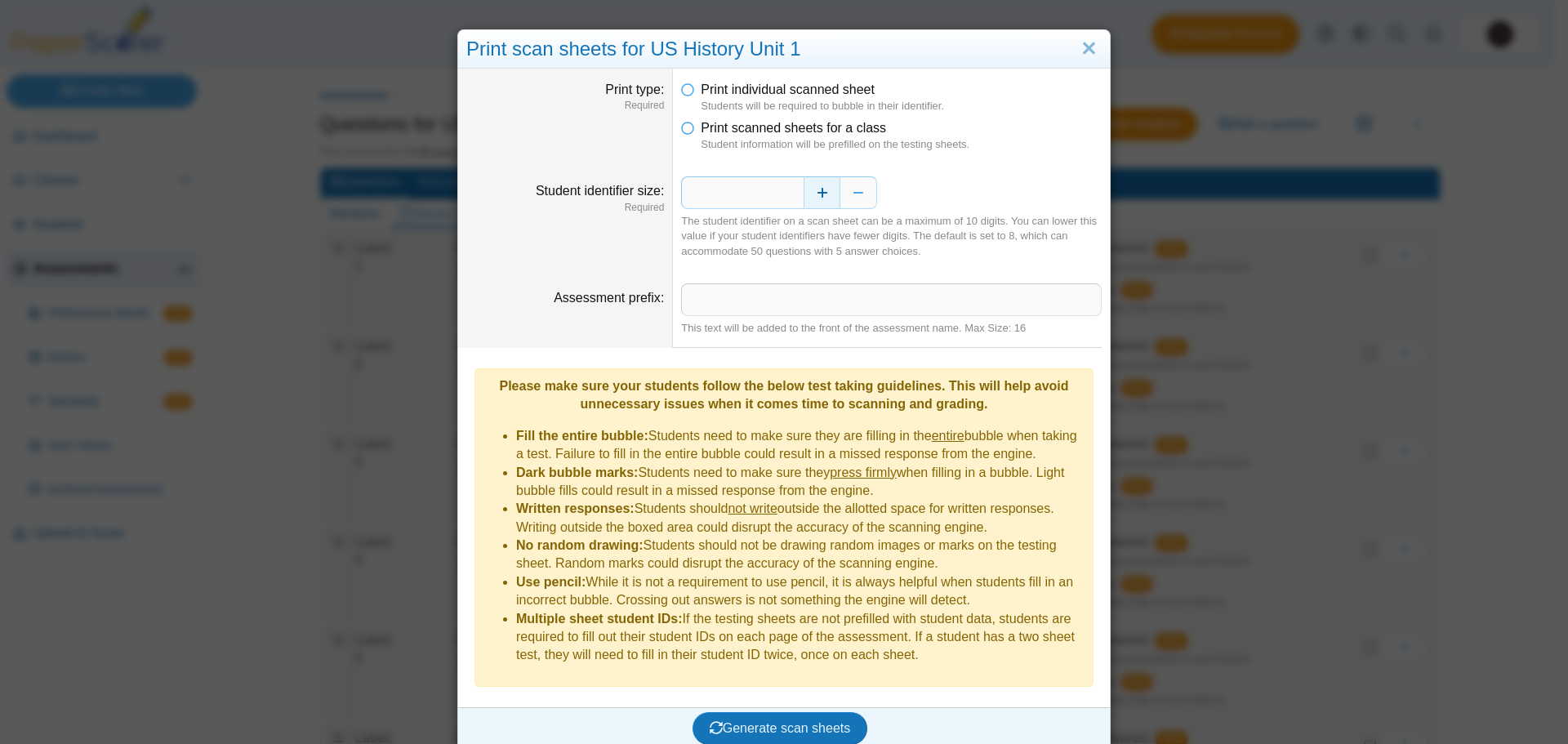
click at [815, 185] on button "Increase" at bounding box center [822, 192] width 36 height 32
type input "**"
click at [600, 274] on dt "Assessment prefix" at bounding box center [566, 309] width 215 height 77
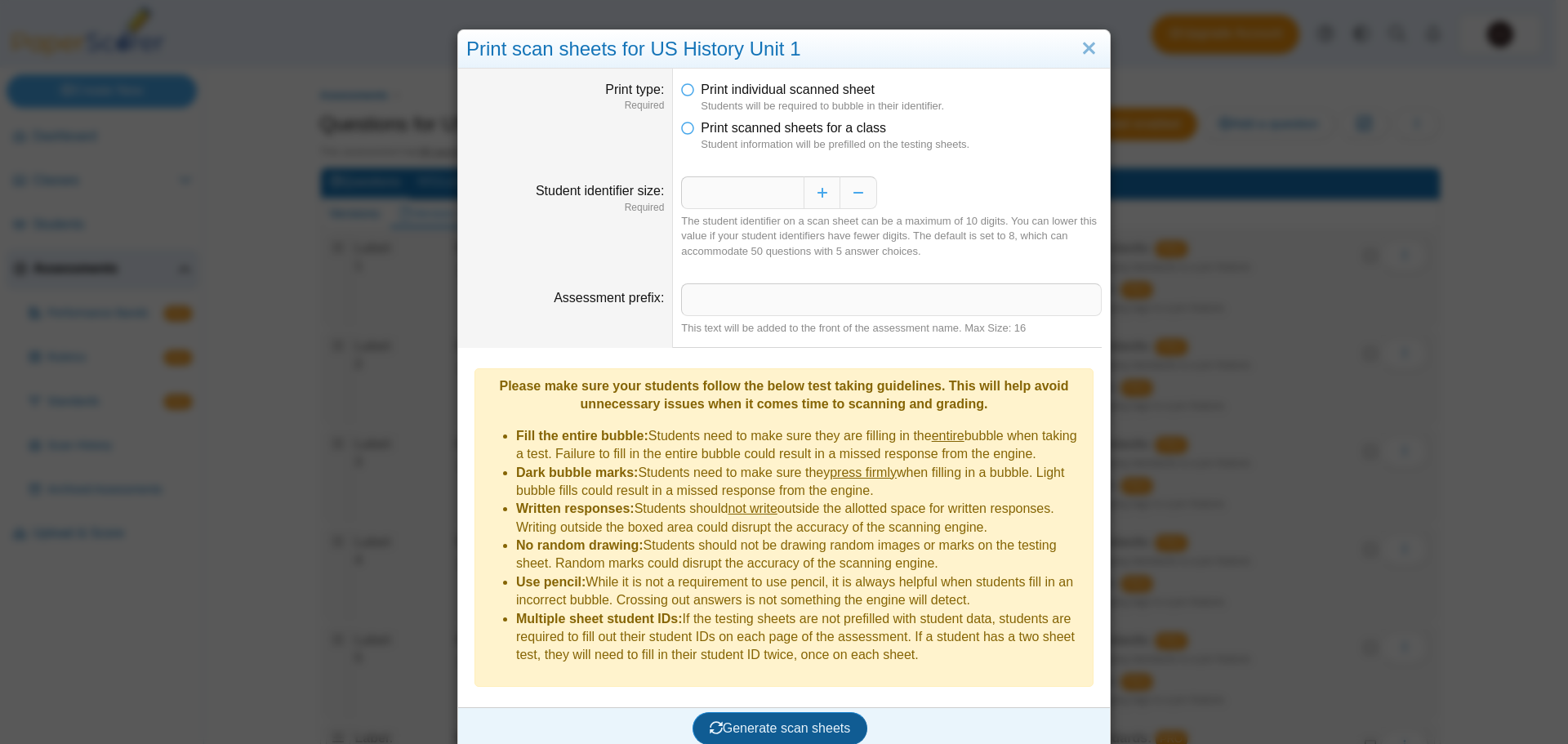
click at [767, 721] on span "Generate scan sheets" at bounding box center [780, 727] width 141 height 14
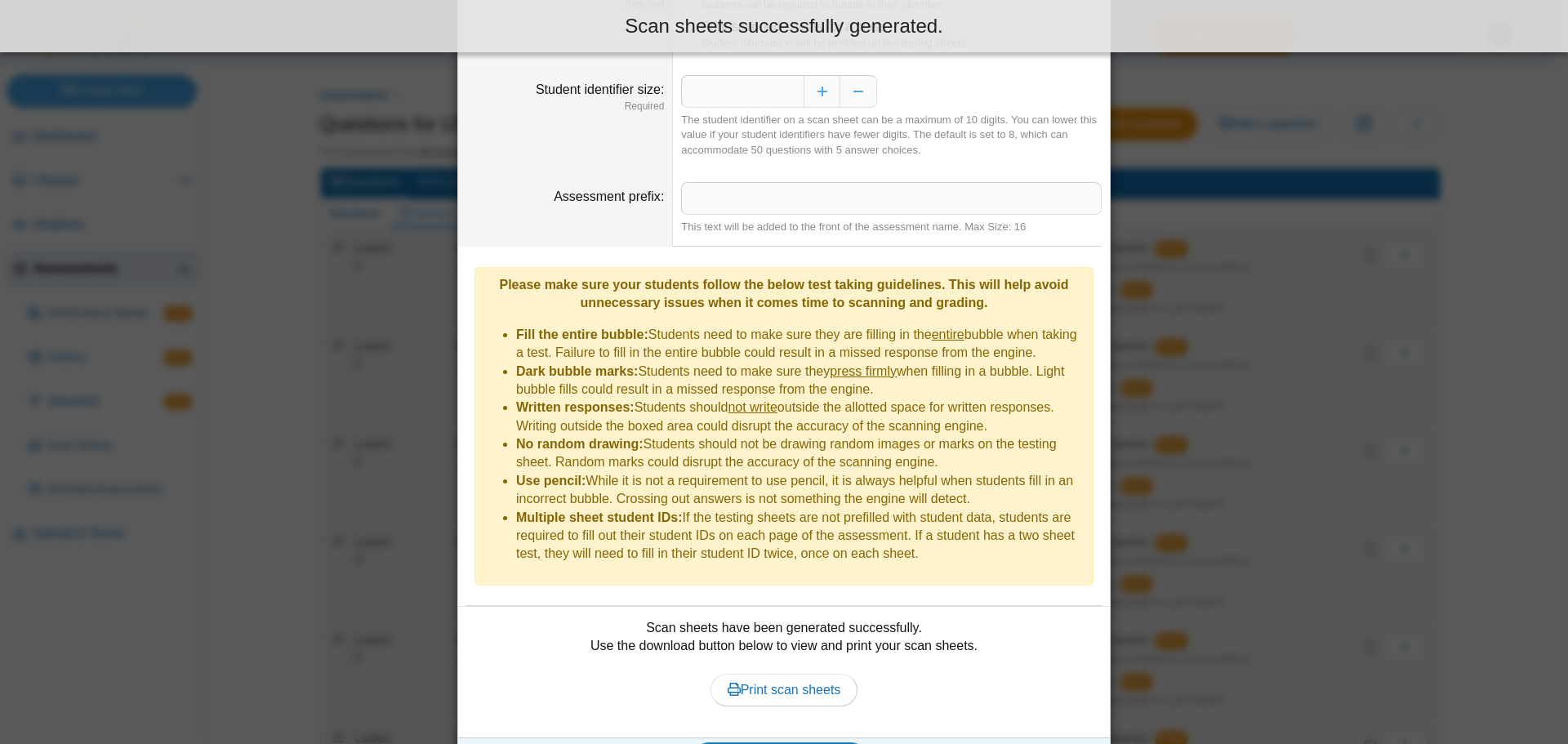
scroll to position [120, 0]
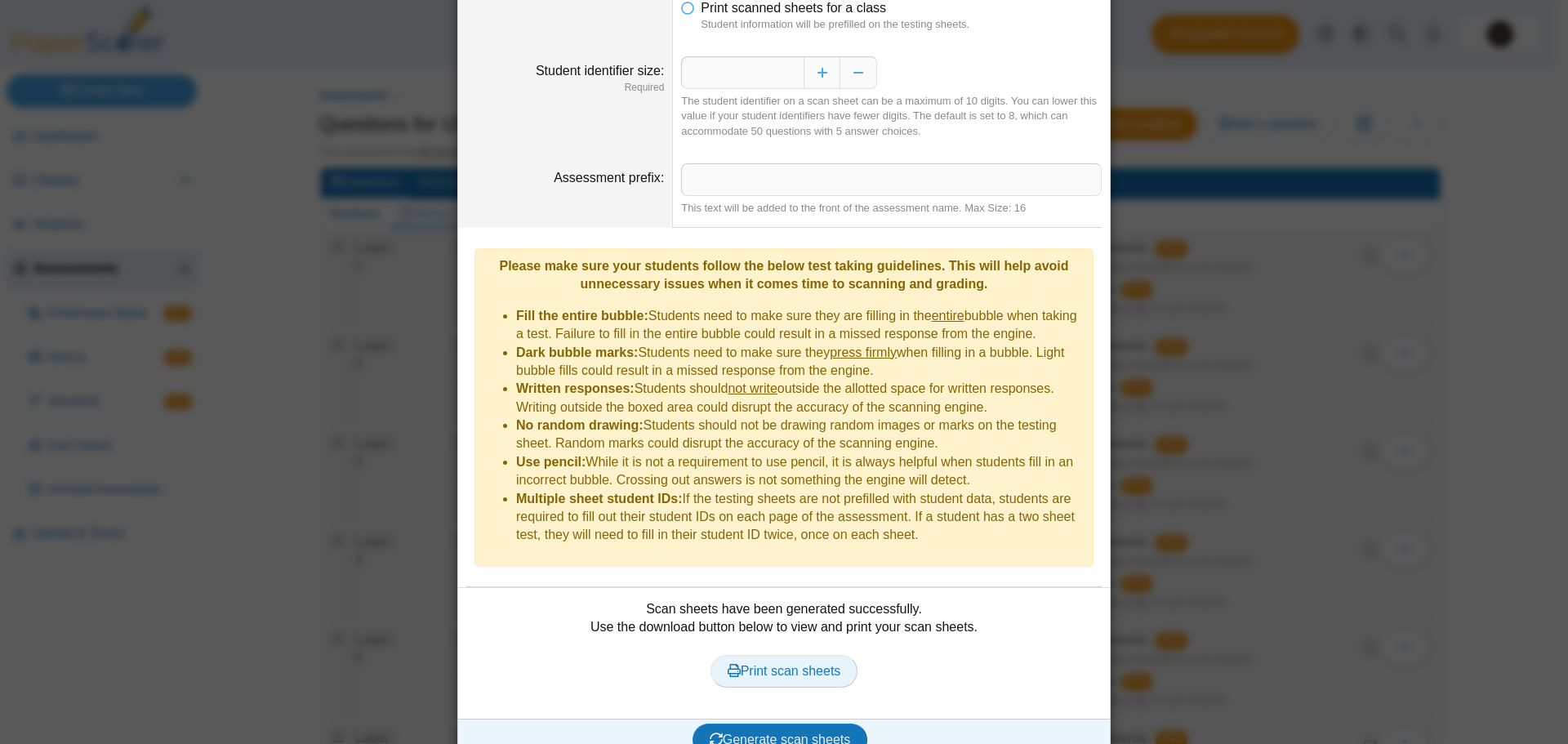
click at [778, 664] on span "Print scan sheets" at bounding box center [784, 670] width 113 height 14
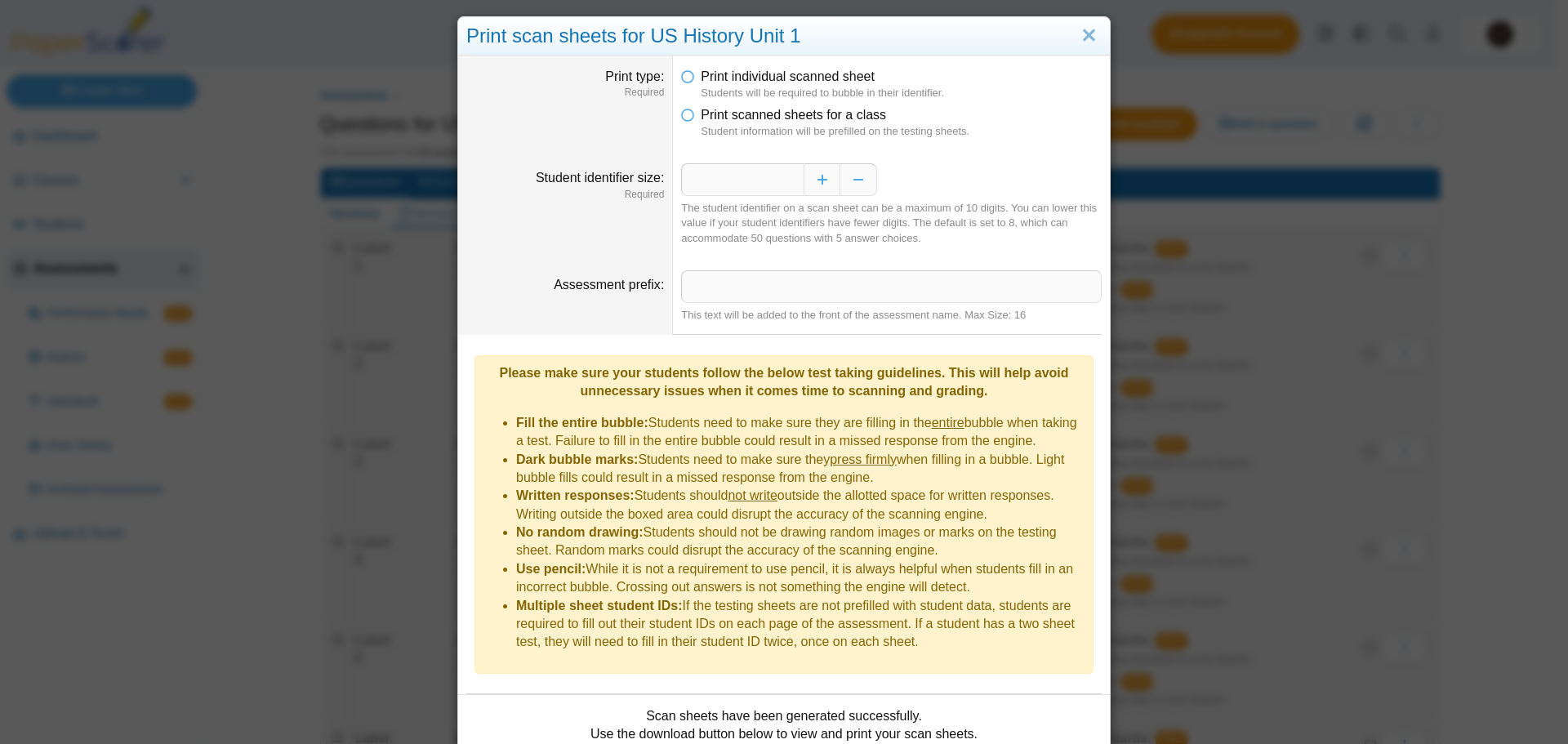
scroll to position [0, 0]
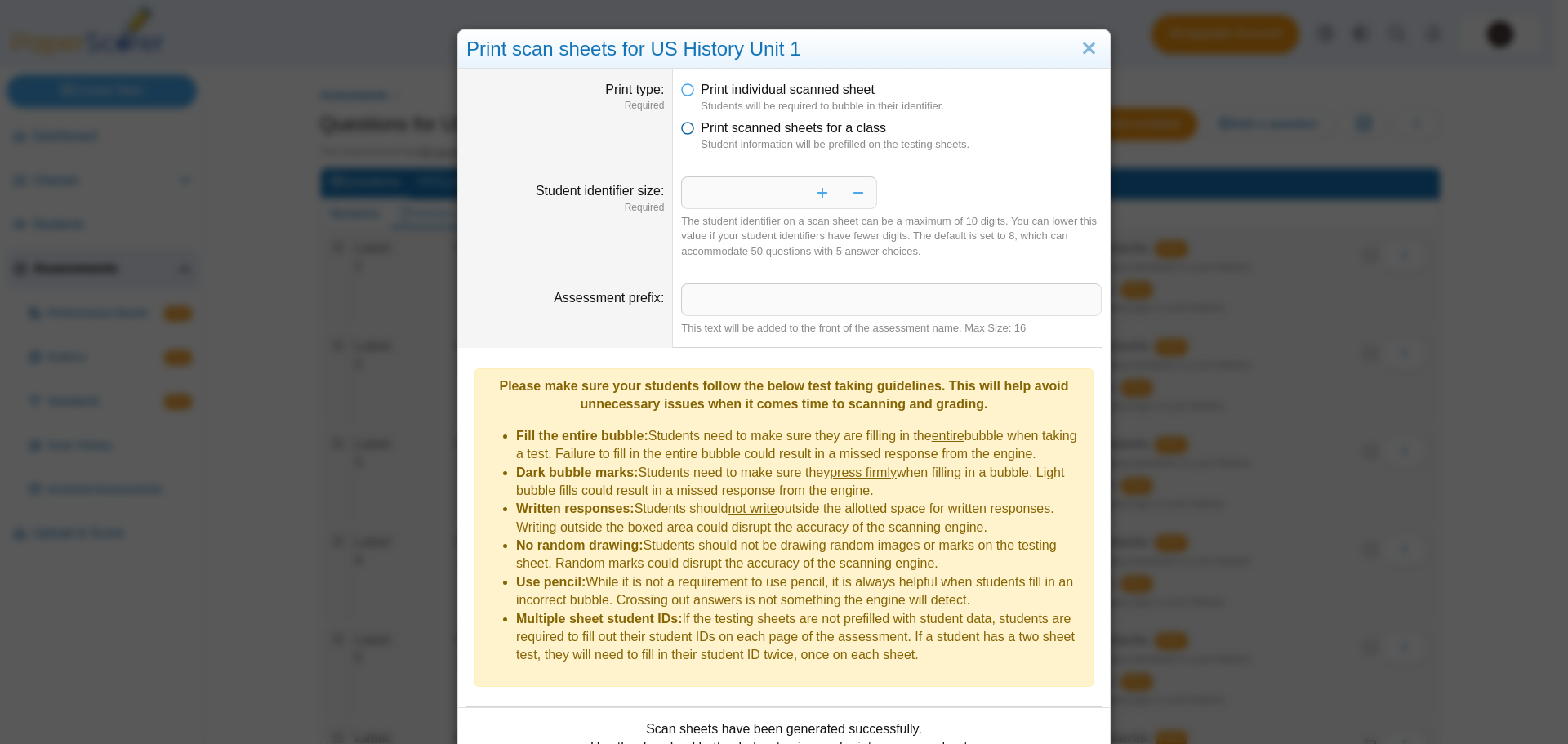
click at [684, 126] on icon at bounding box center [688, 125] width 13 height 12
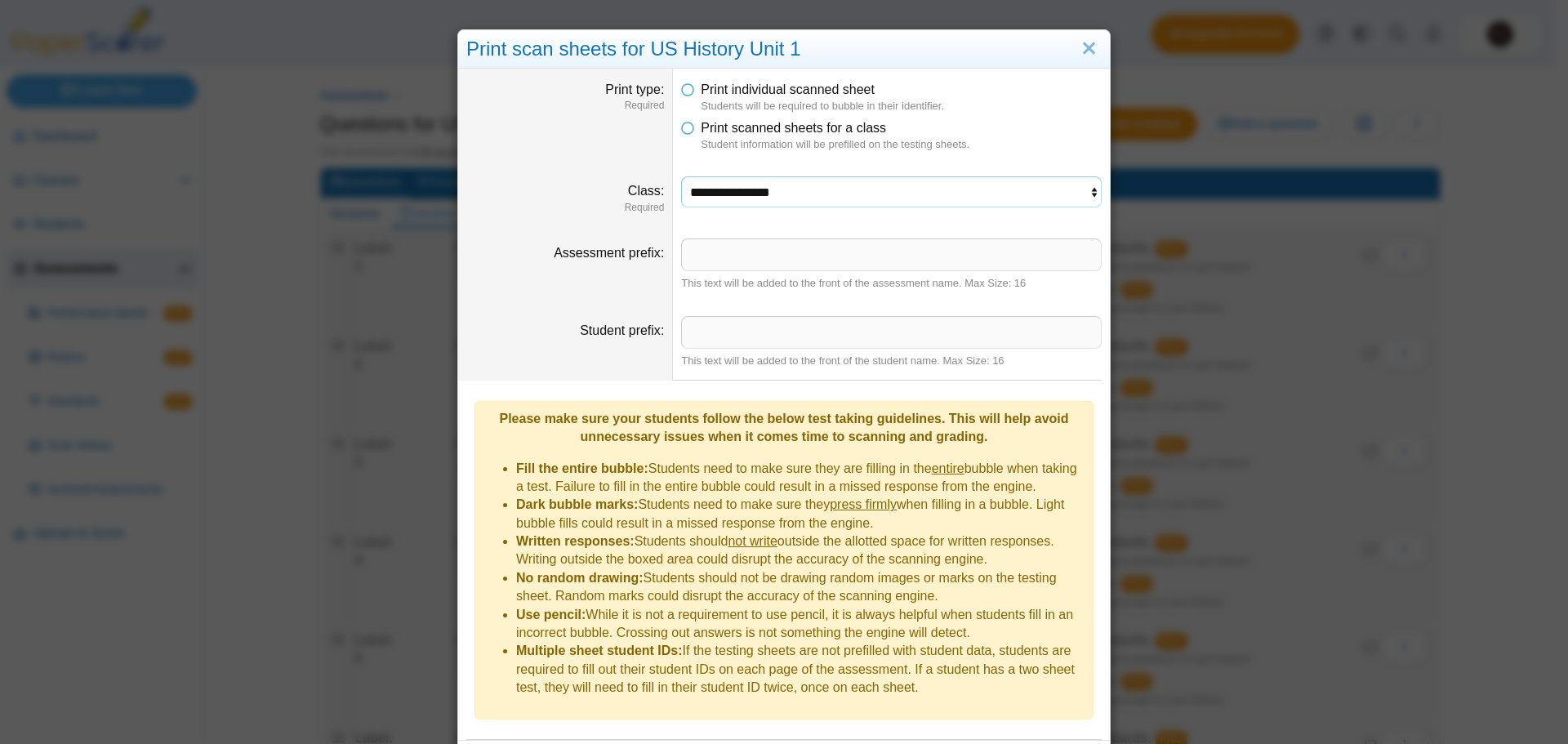
click at [707, 181] on select "**********" at bounding box center [892, 192] width 421 height 31
click at [681, 130] on icon at bounding box center [688, 125] width 13 height 12
click at [1082, 45] on link "Close" at bounding box center [1088, 49] width 26 height 28
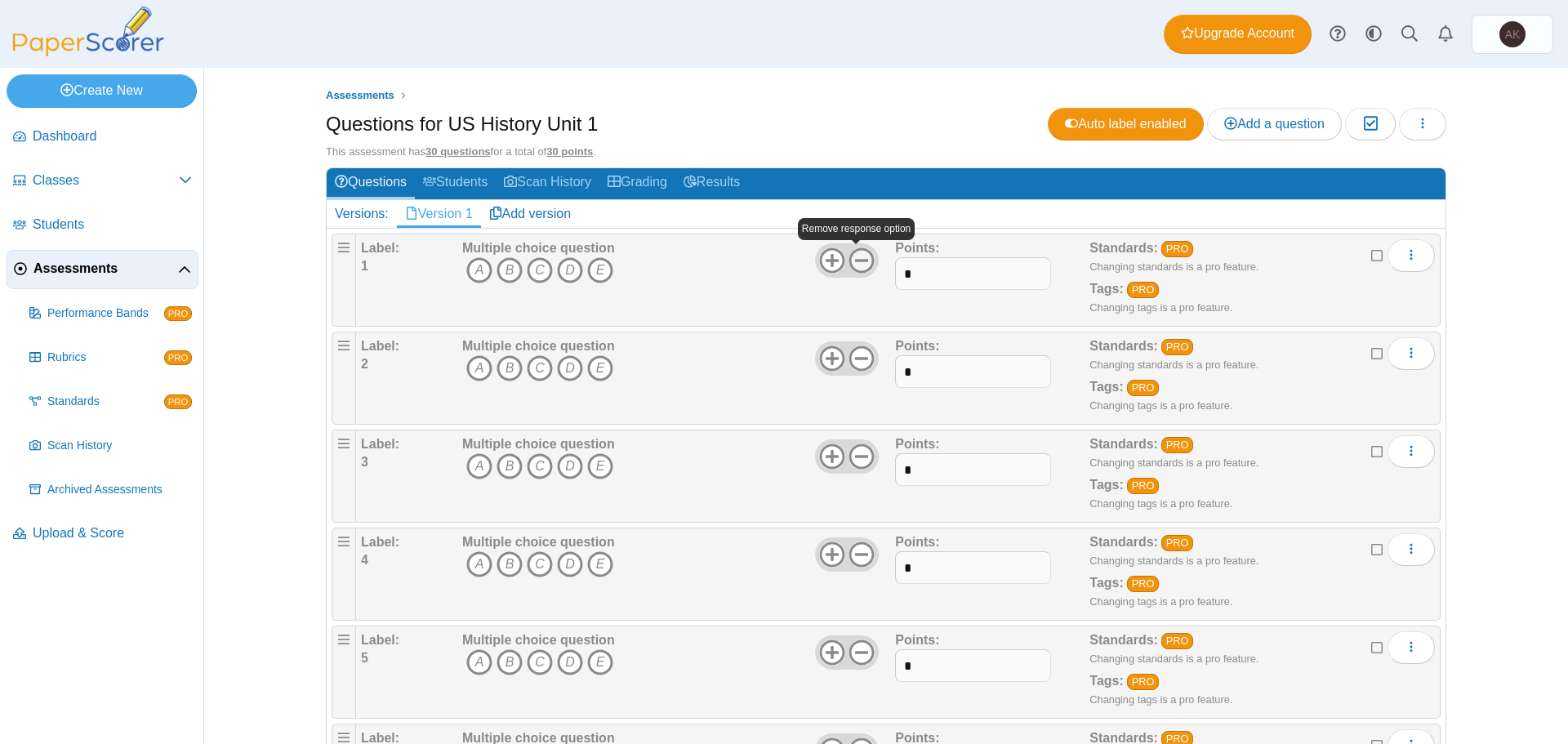
click at [850, 257] on icon at bounding box center [862, 260] width 26 height 26
click at [856, 358] on use at bounding box center [862, 359] width 26 height 26
click at [854, 448] on icon at bounding box center [862, 456] width 26 height 26
click at [858, 552] on icon at bounding box center [862, 555] width 26 height 26
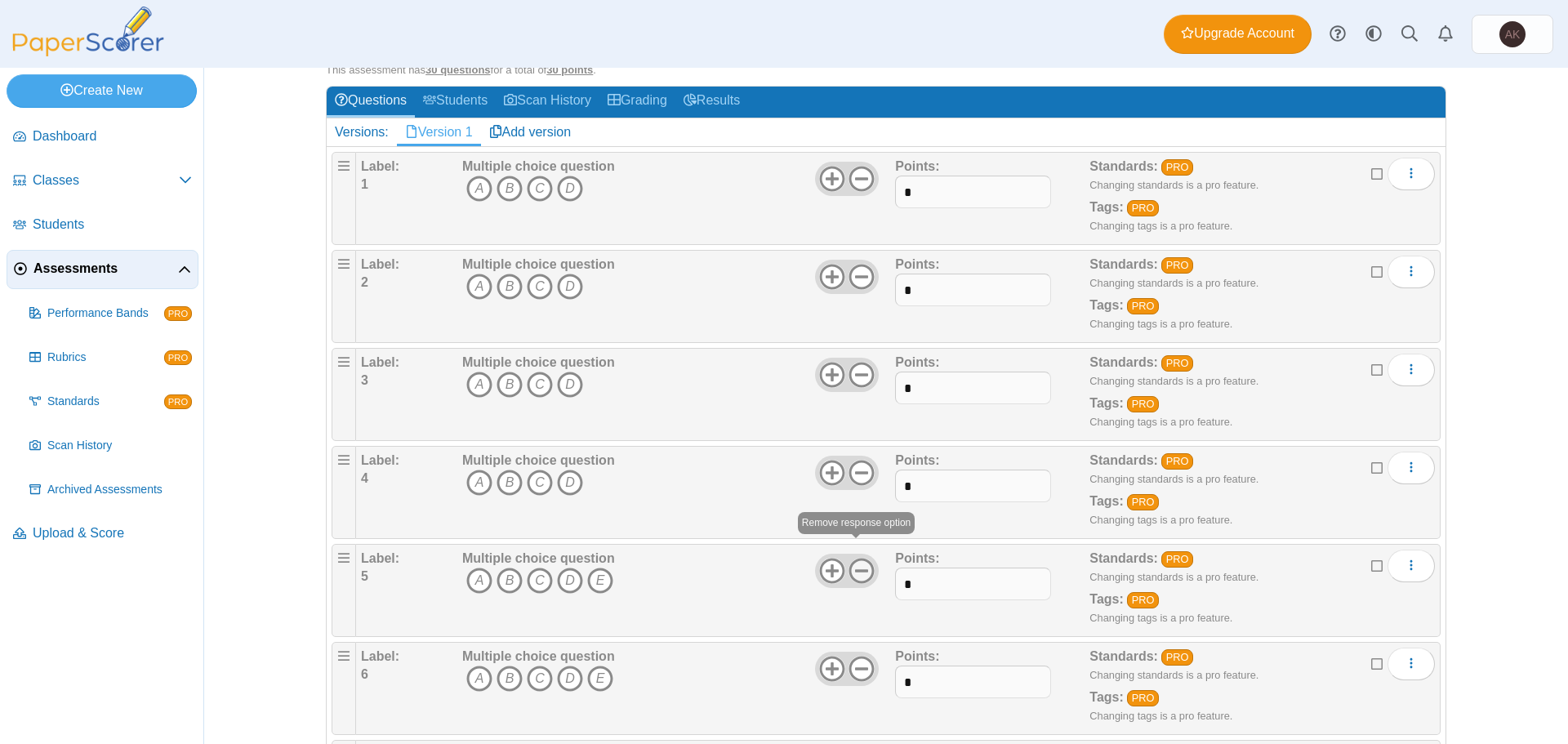
click at [858, 568] on icon at bounding box center [862, 570] width 26 height 26
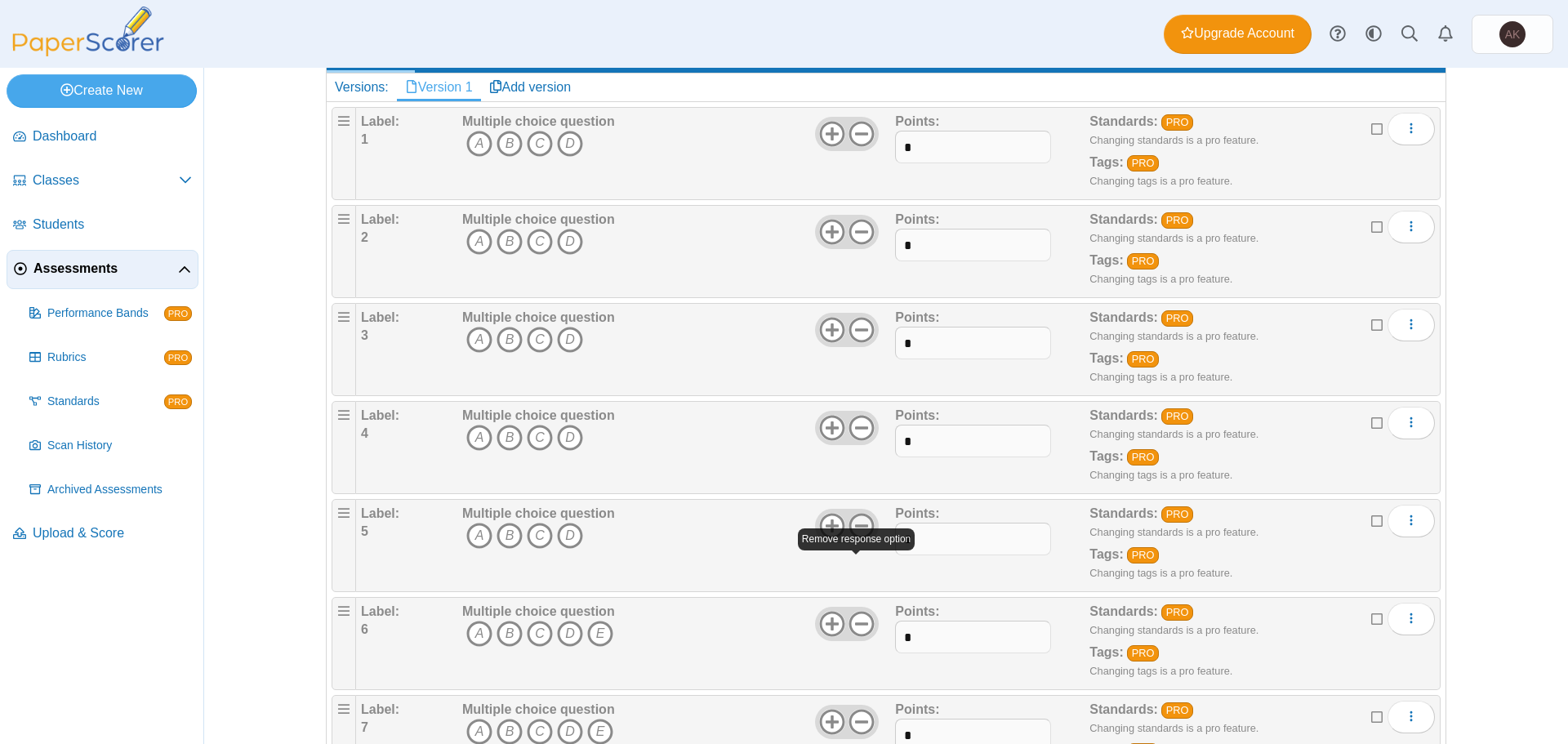
scroll to position [163, 0]
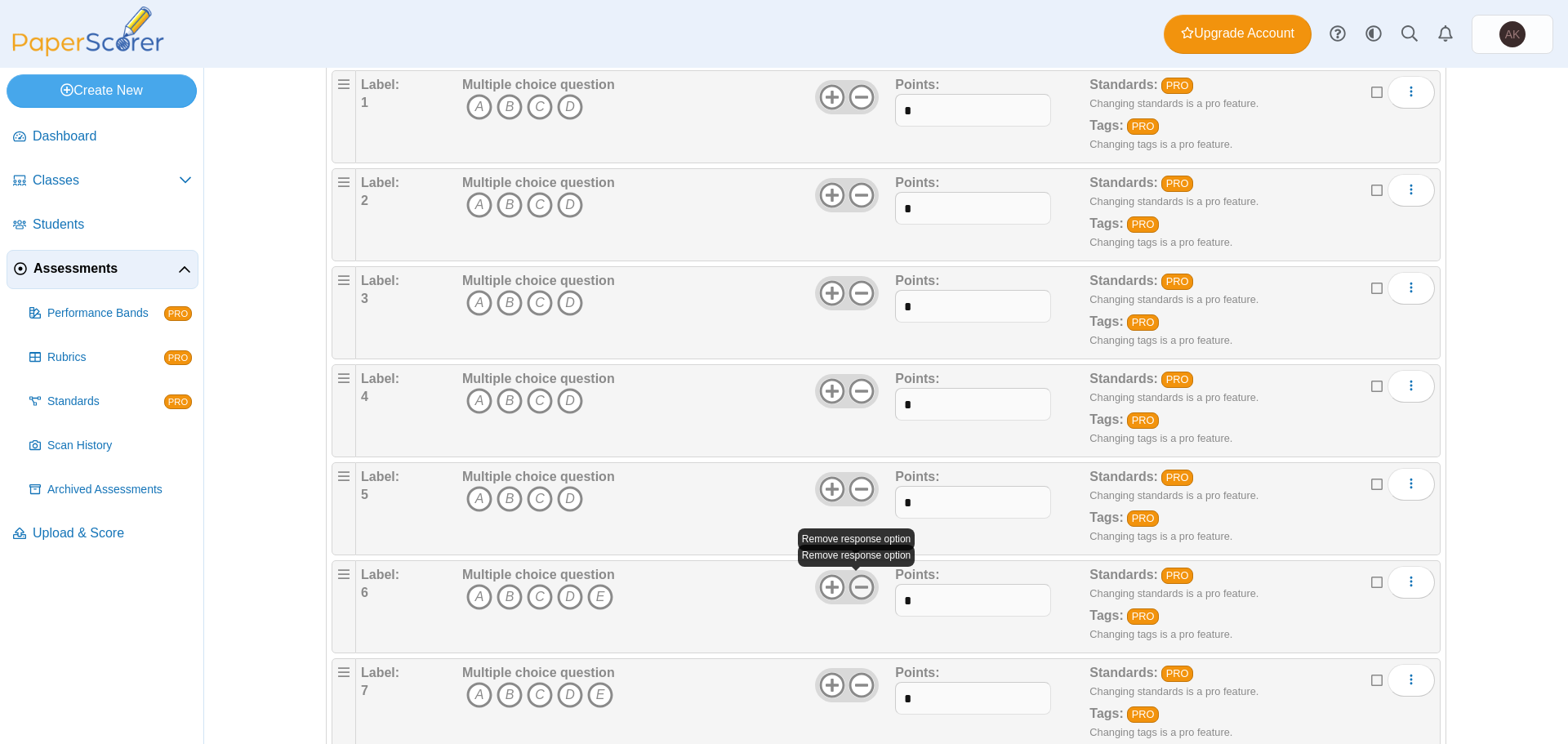
click at [858, 575] on use at bounding box center [862, 587] width 26 height 26
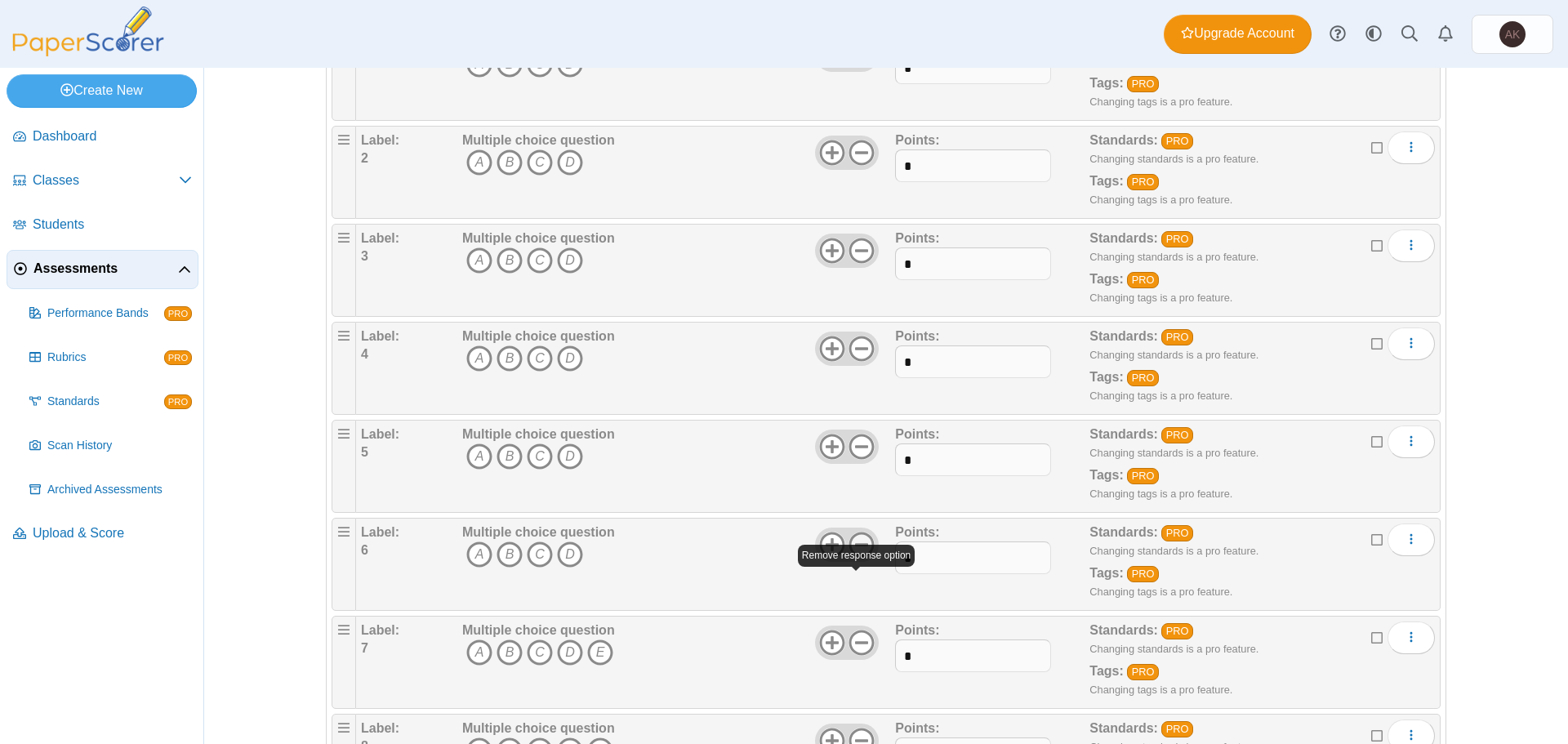
scroll to position [245, 0]
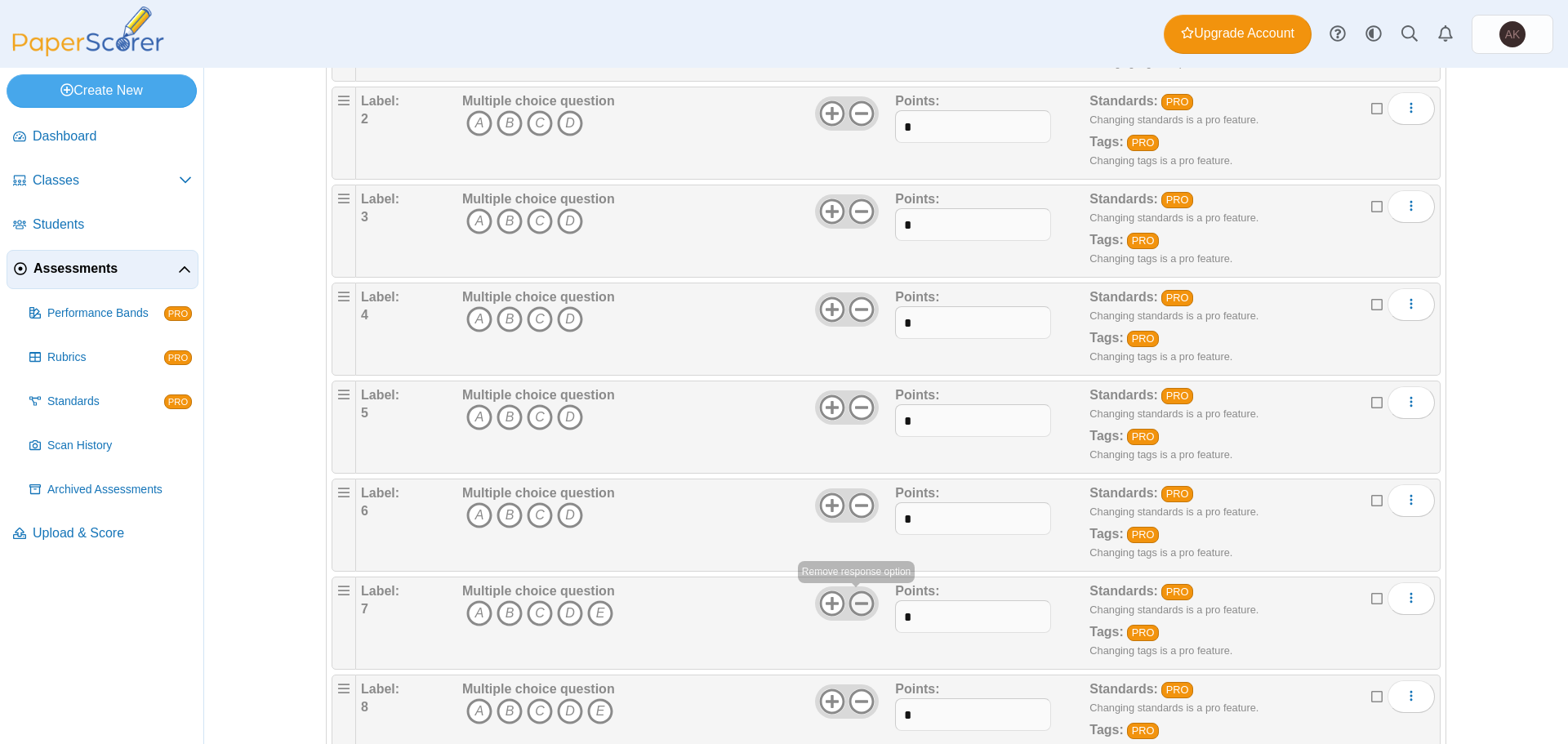
click at [858, 593] on icon at bounding box center [862, 603] width 26 height 26
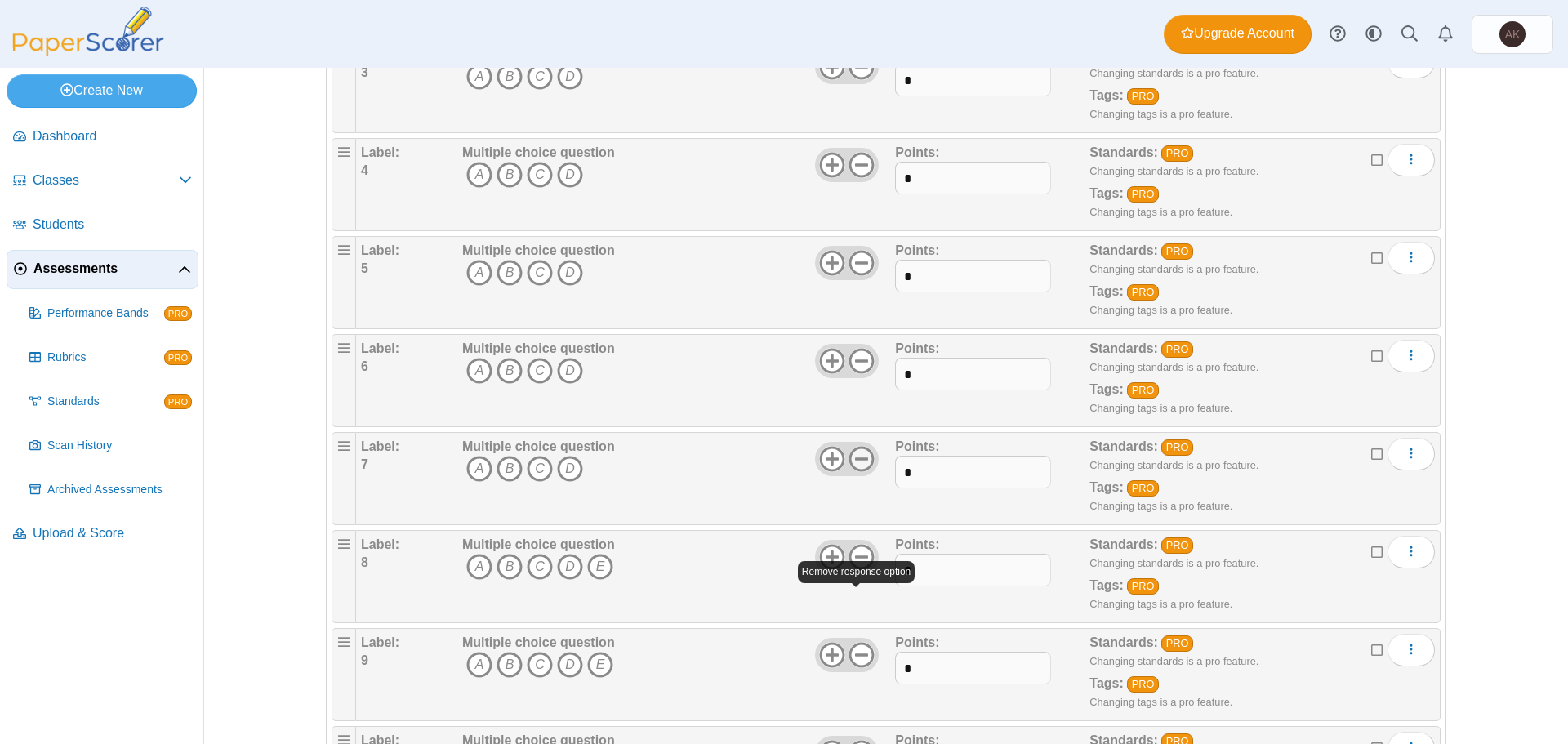
scroll to position [408, 0]
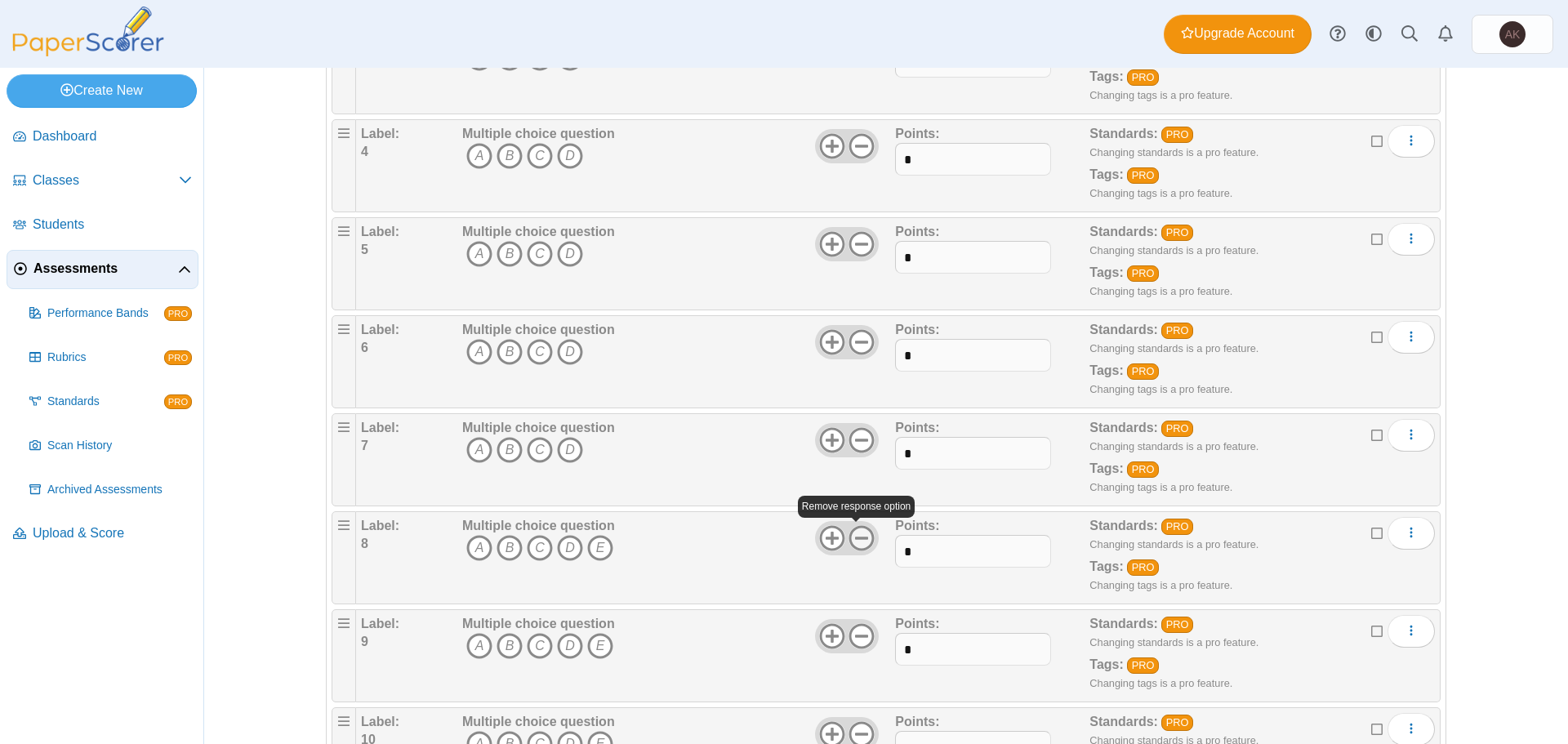
click at [851, 538] on use at bounding box center [862, 538] width 26 height 26
click at [860, 641] on icon at bounding box center [862, 636] width 26 height 26
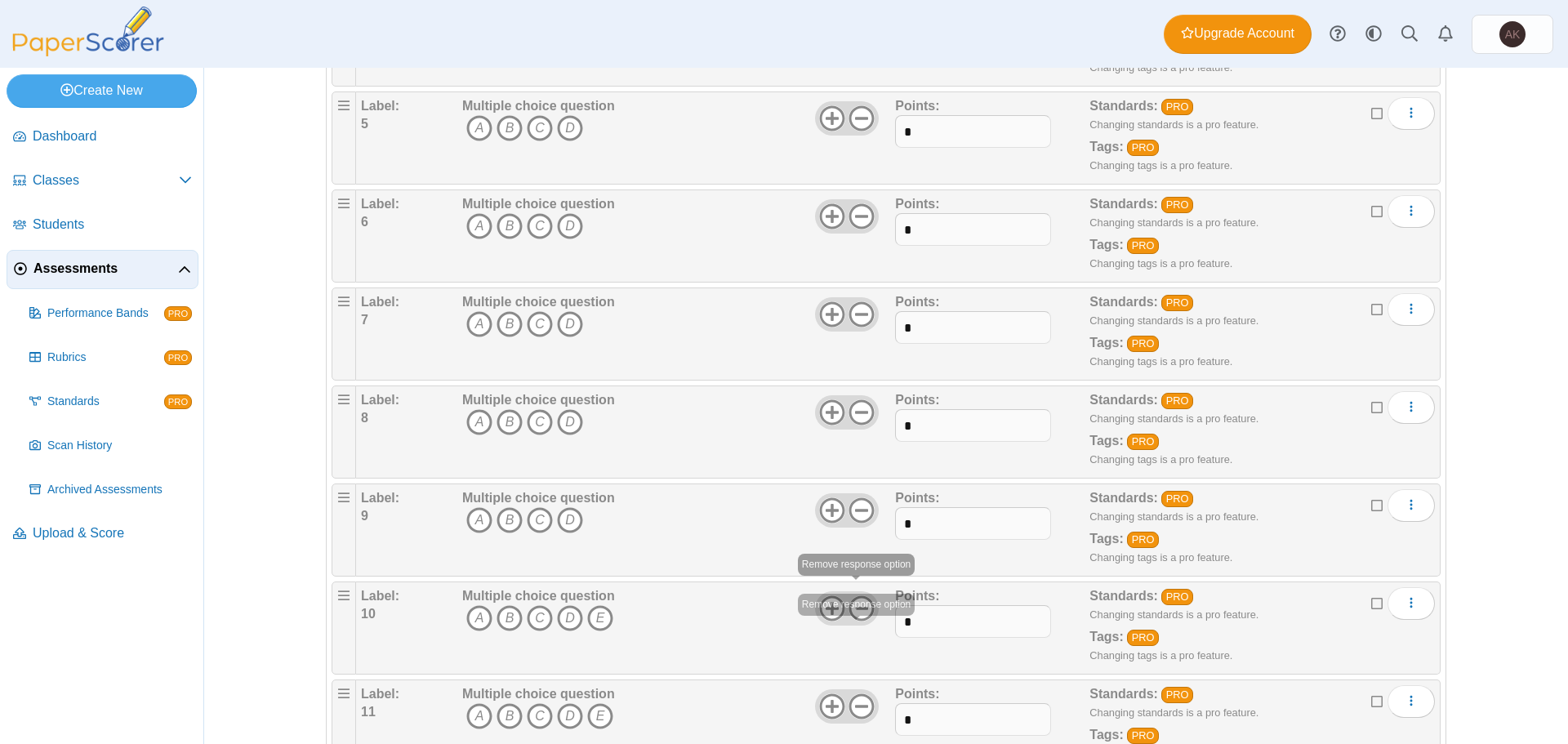
scroll to position [571, 0]
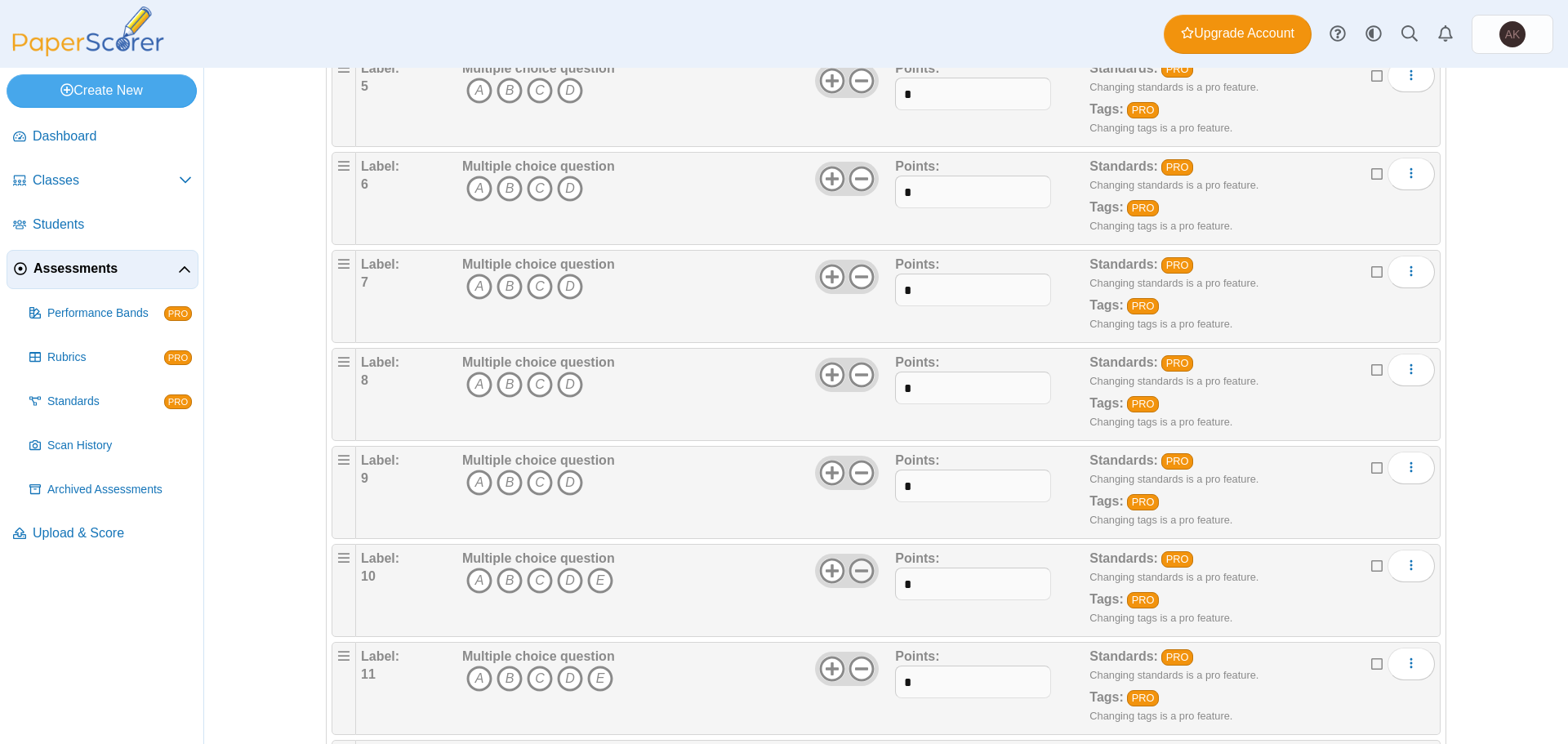
click at [858, 565] on icon at bounding box center [862, 570] width 26 height 26
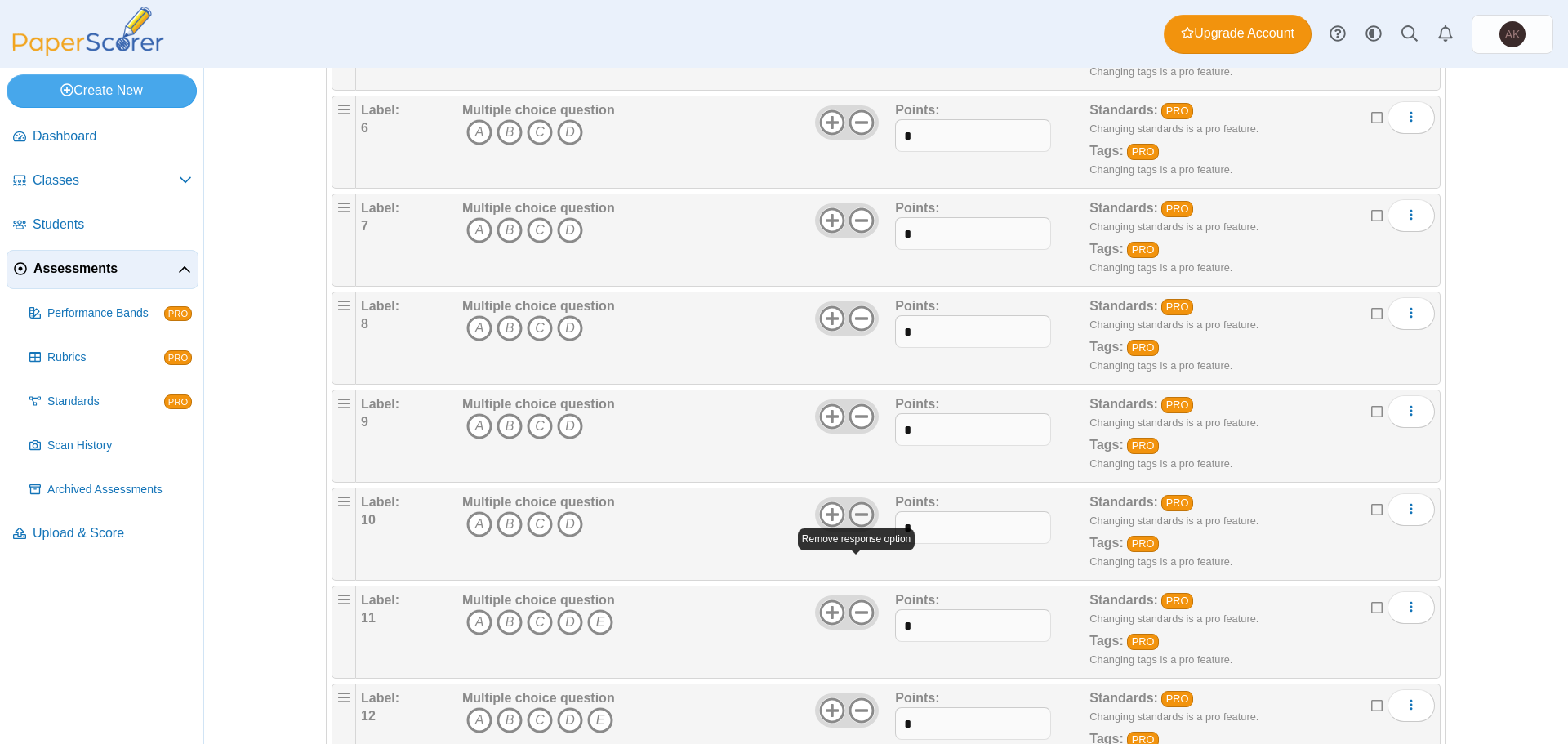
scroll to position [653, 0]
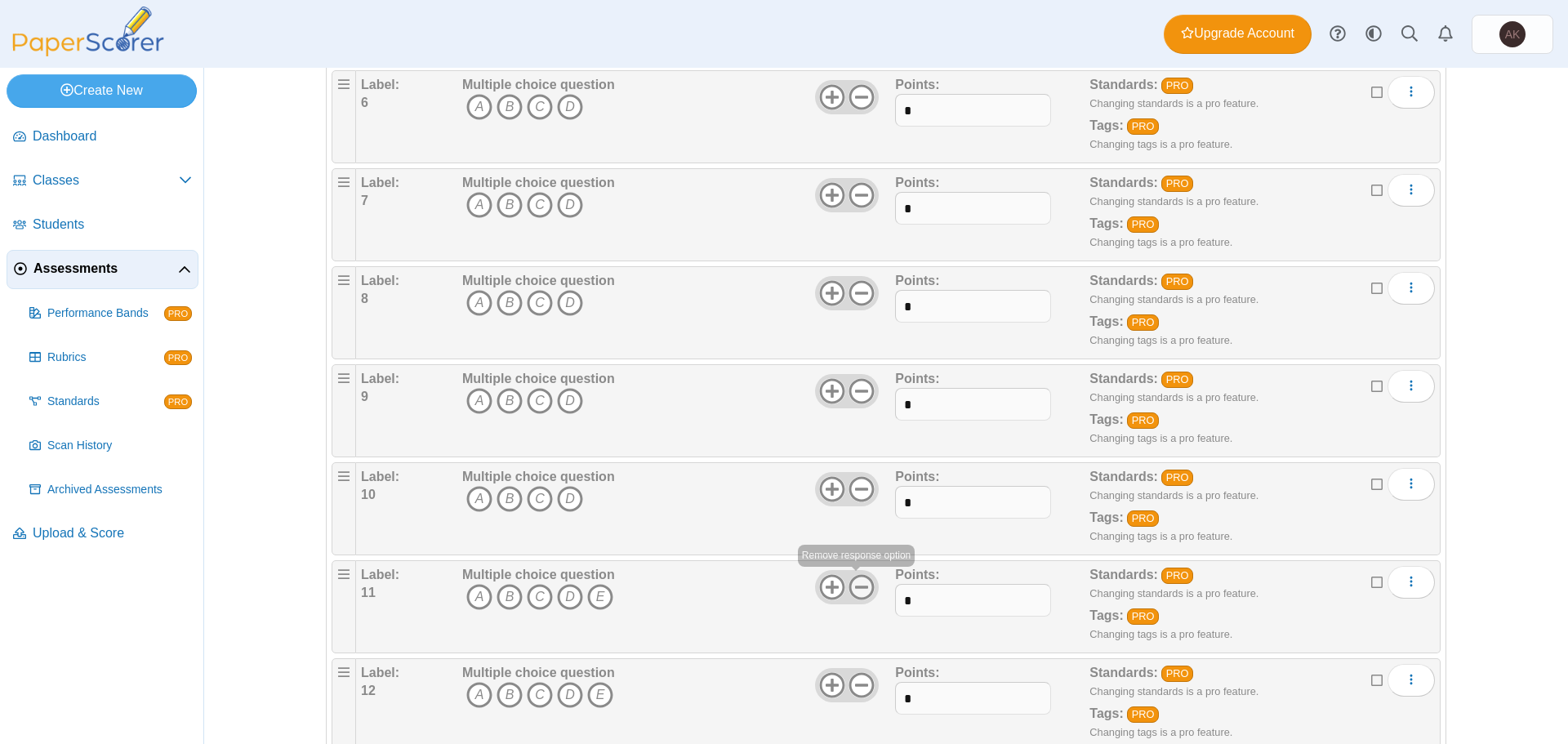
click at [858, 581] on icon at bounding box center [862, 587] width 26 height 26
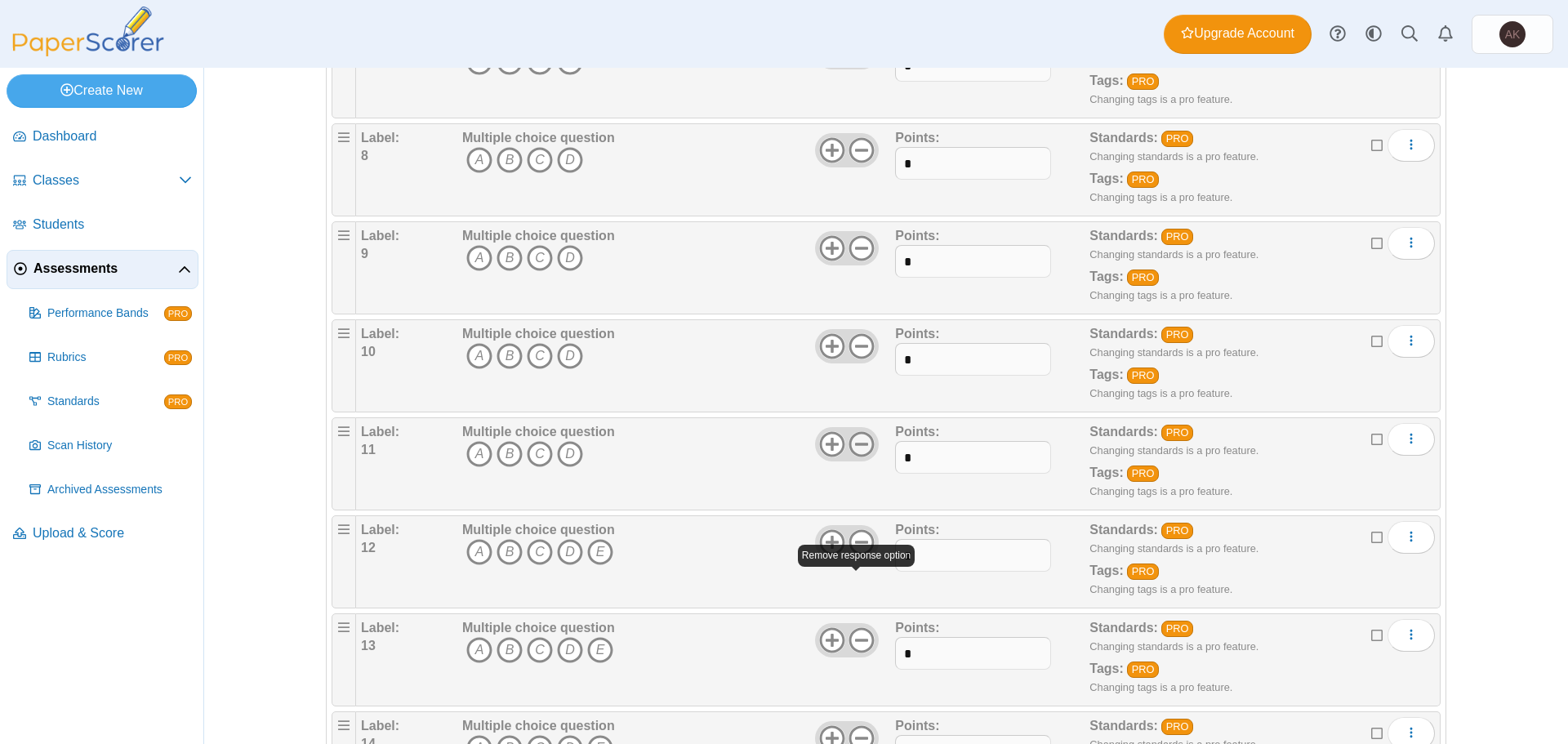
scroll to position [816, 0]
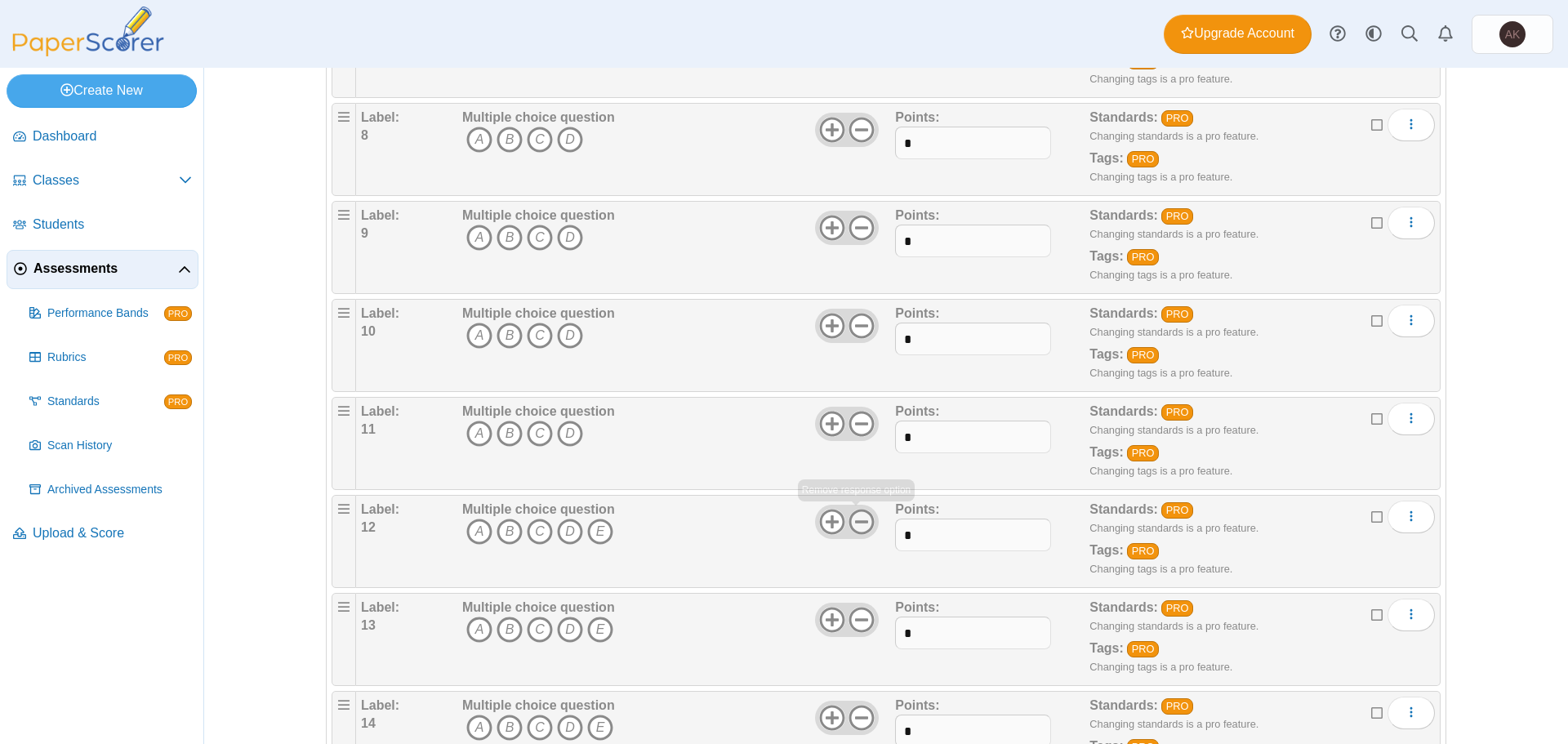
click at [854, 529] on icon at bounding box center [862, 522] width 26 height 26
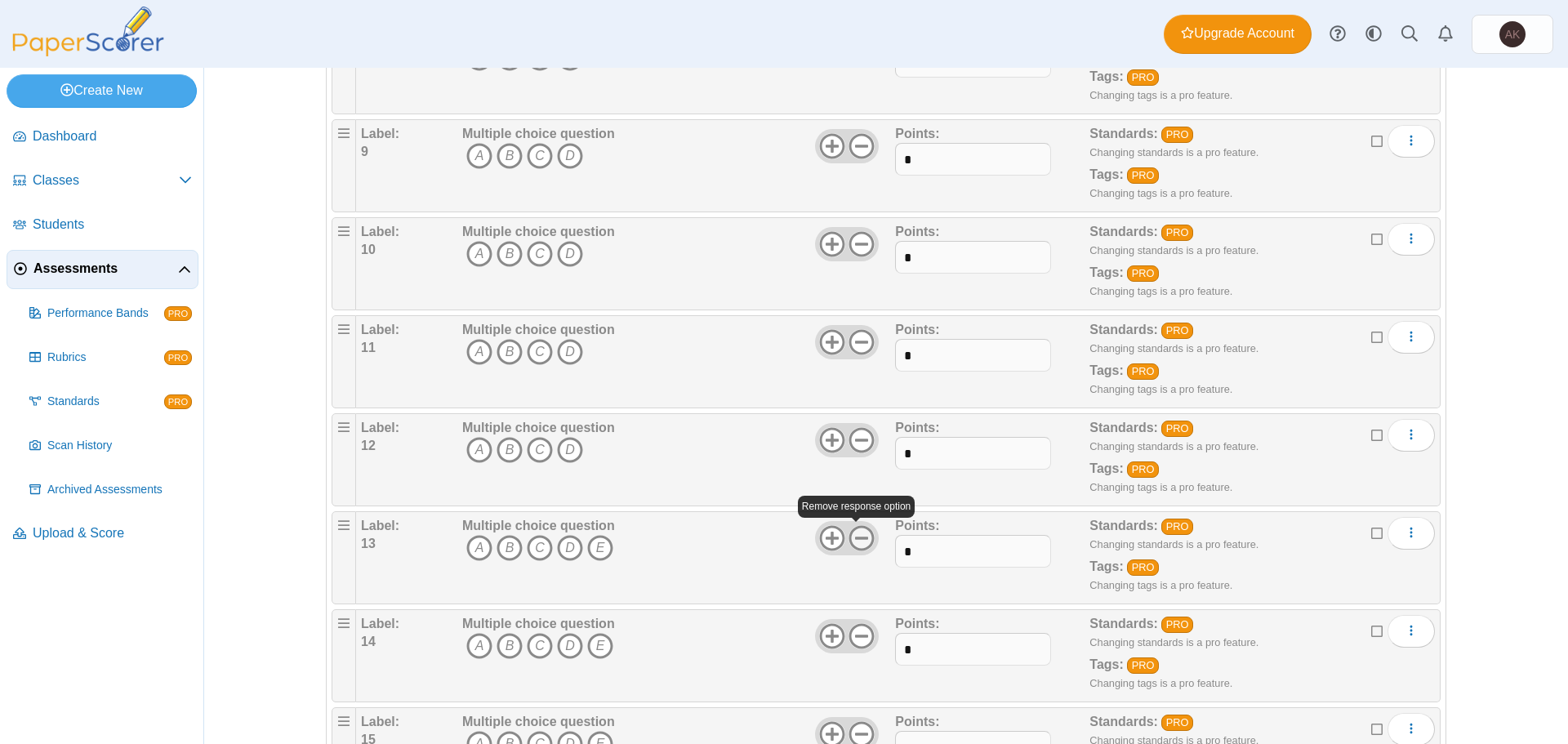
click at [854, 541] on icon at bounding box center [862, 538] width 26 height 26
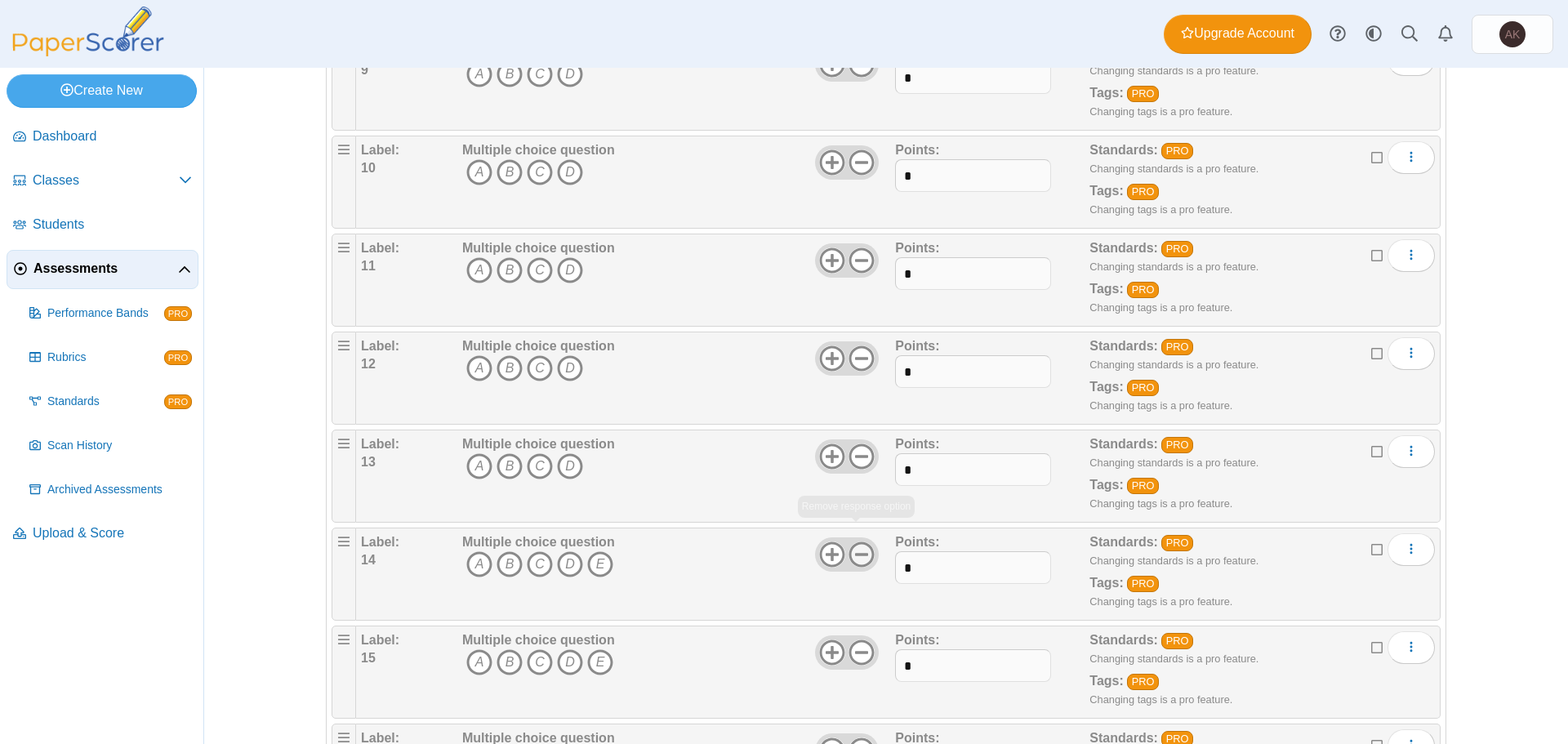
click at [854, 545] on icon at bounding box center [862, 555] width 26 height 26
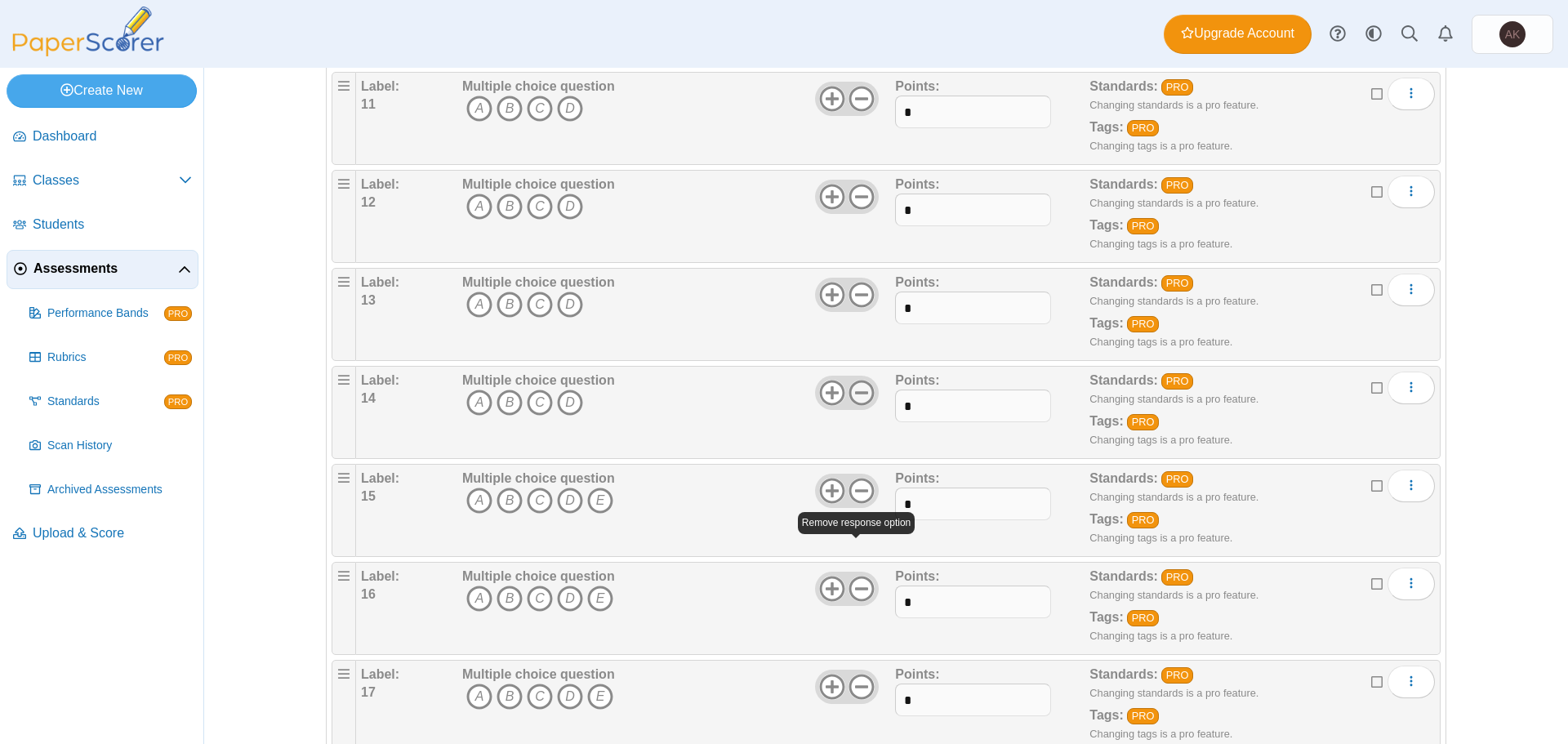
scroll to position [1142, 0]
click at [856, 495] on icon at bounding box center [862, 489] width 26 height 26
click at [863, 575] on use at bounding box center [862, 587] width 26 height 26
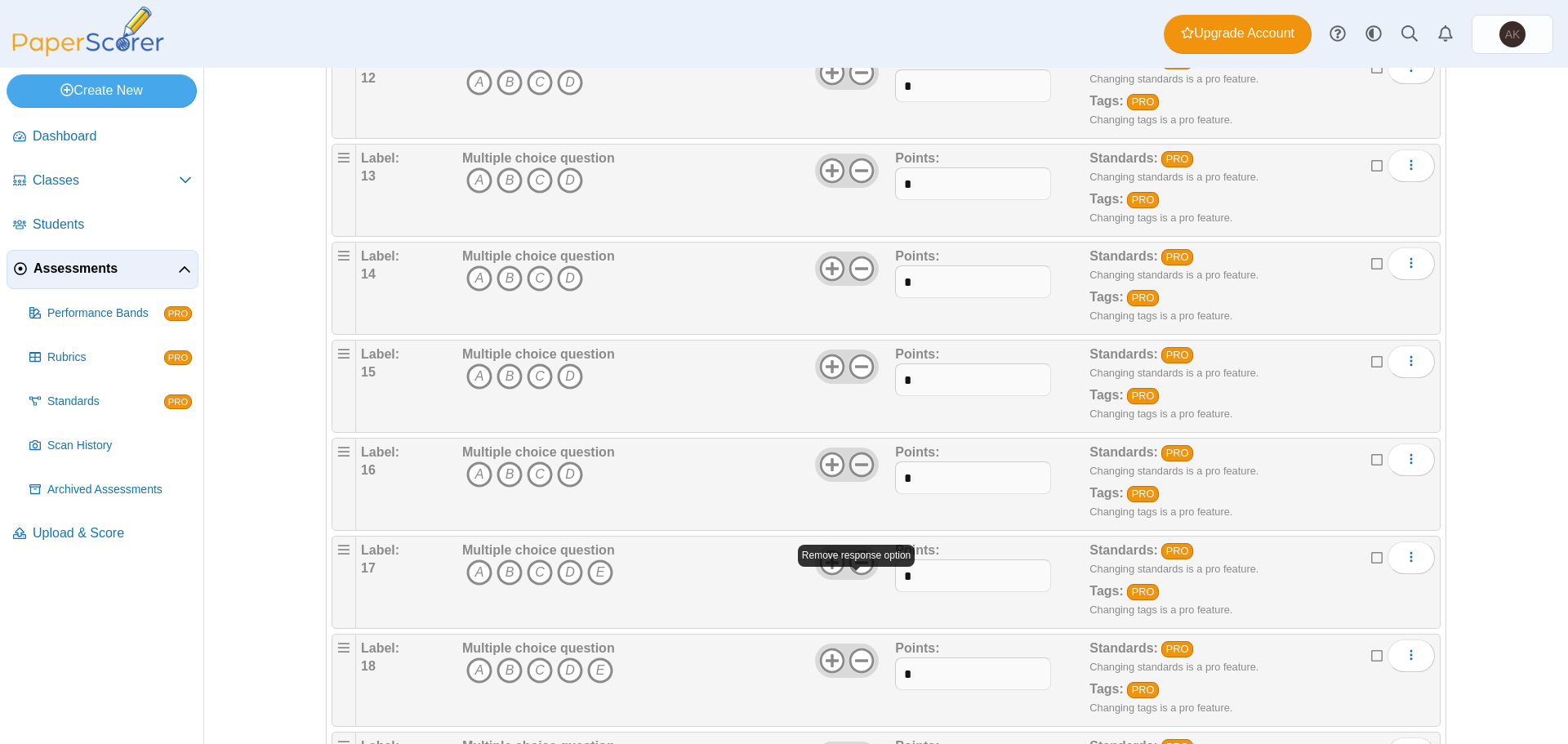
scroll to position [1306, 0]
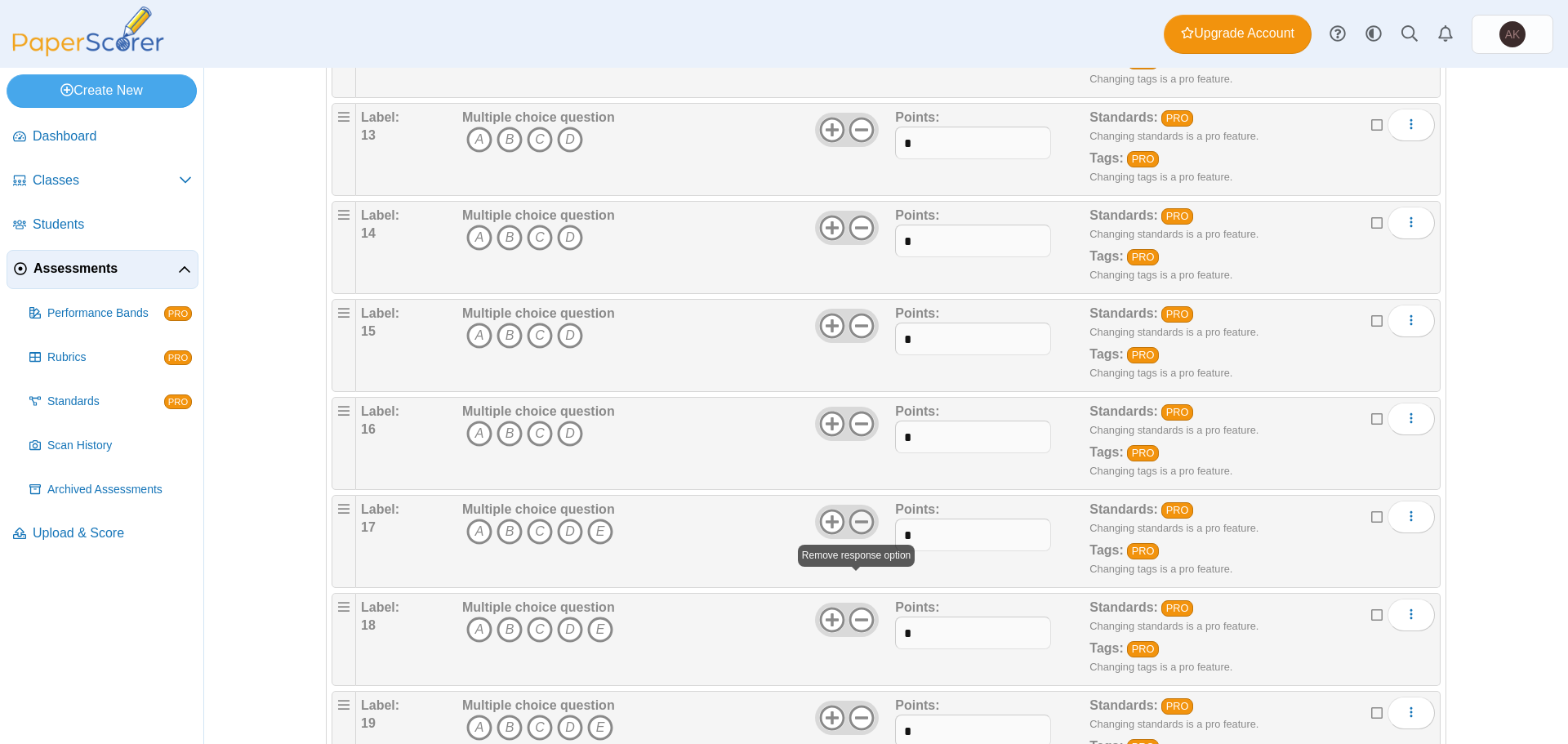
click at [857, 518] on icon at bounding box center [862, 522] width 26 height 26
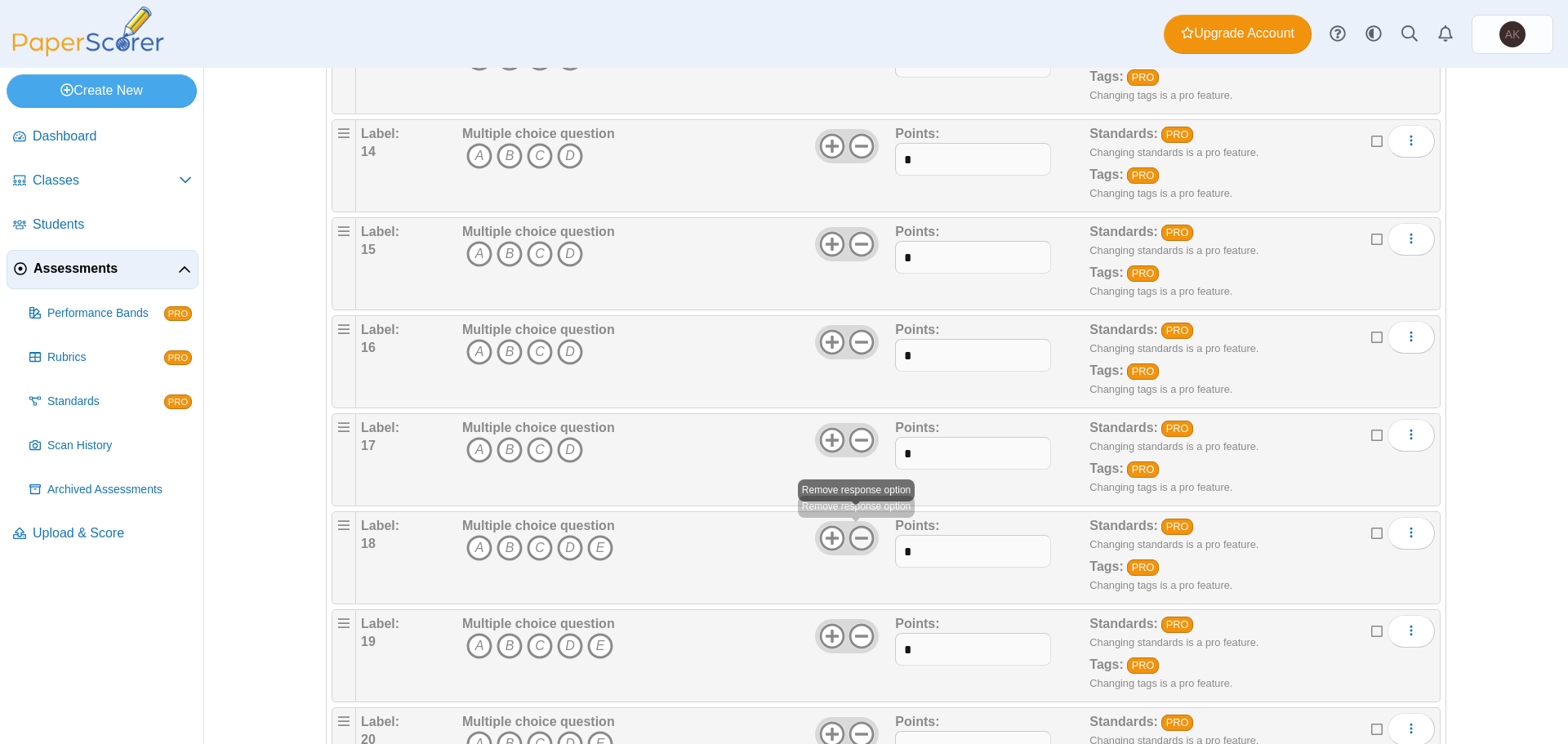
click at [856, 526] on use at bounding box center [862, 538] width 26 height 26
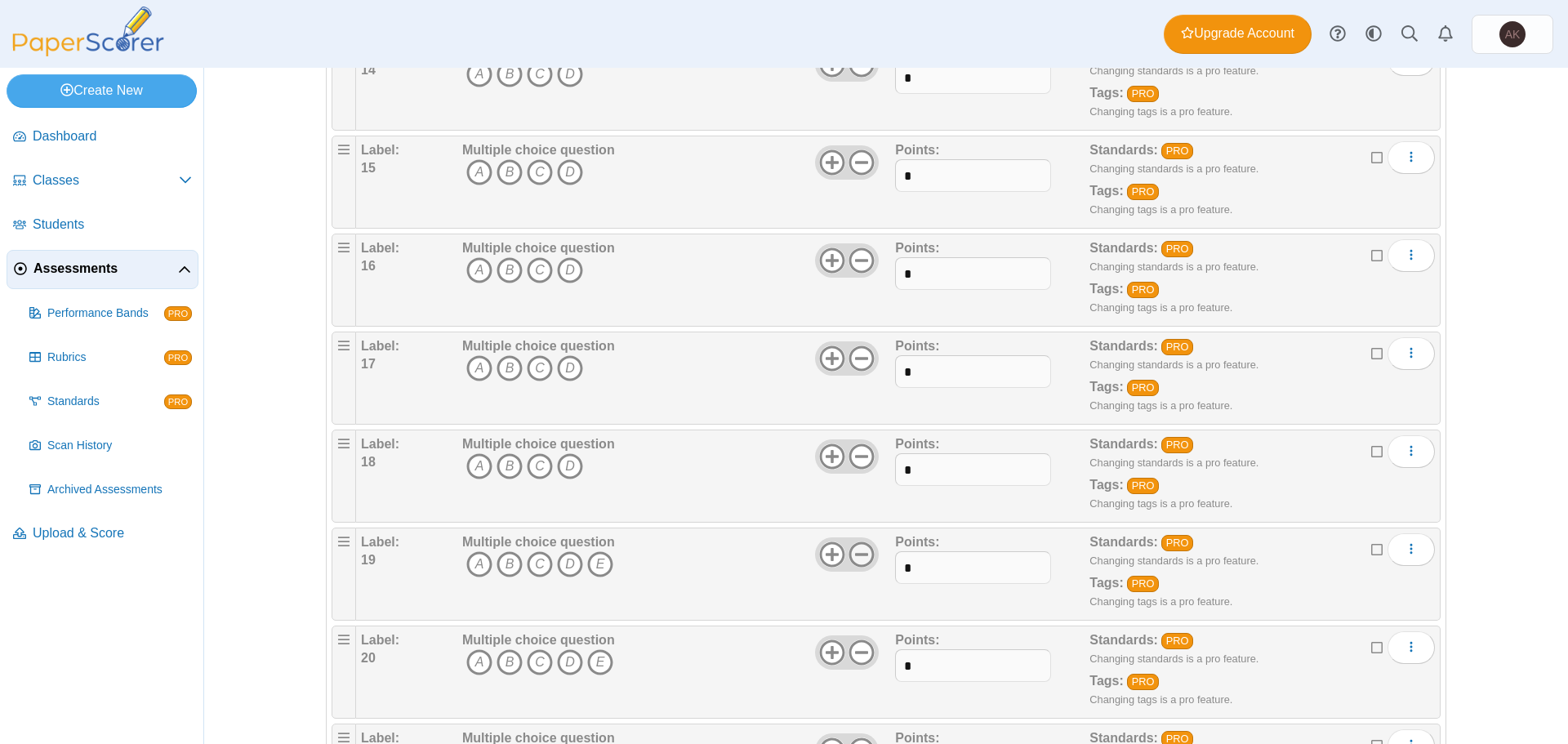
click at [855, 554] on use at bounding box center [862, 555] width 26 height 26
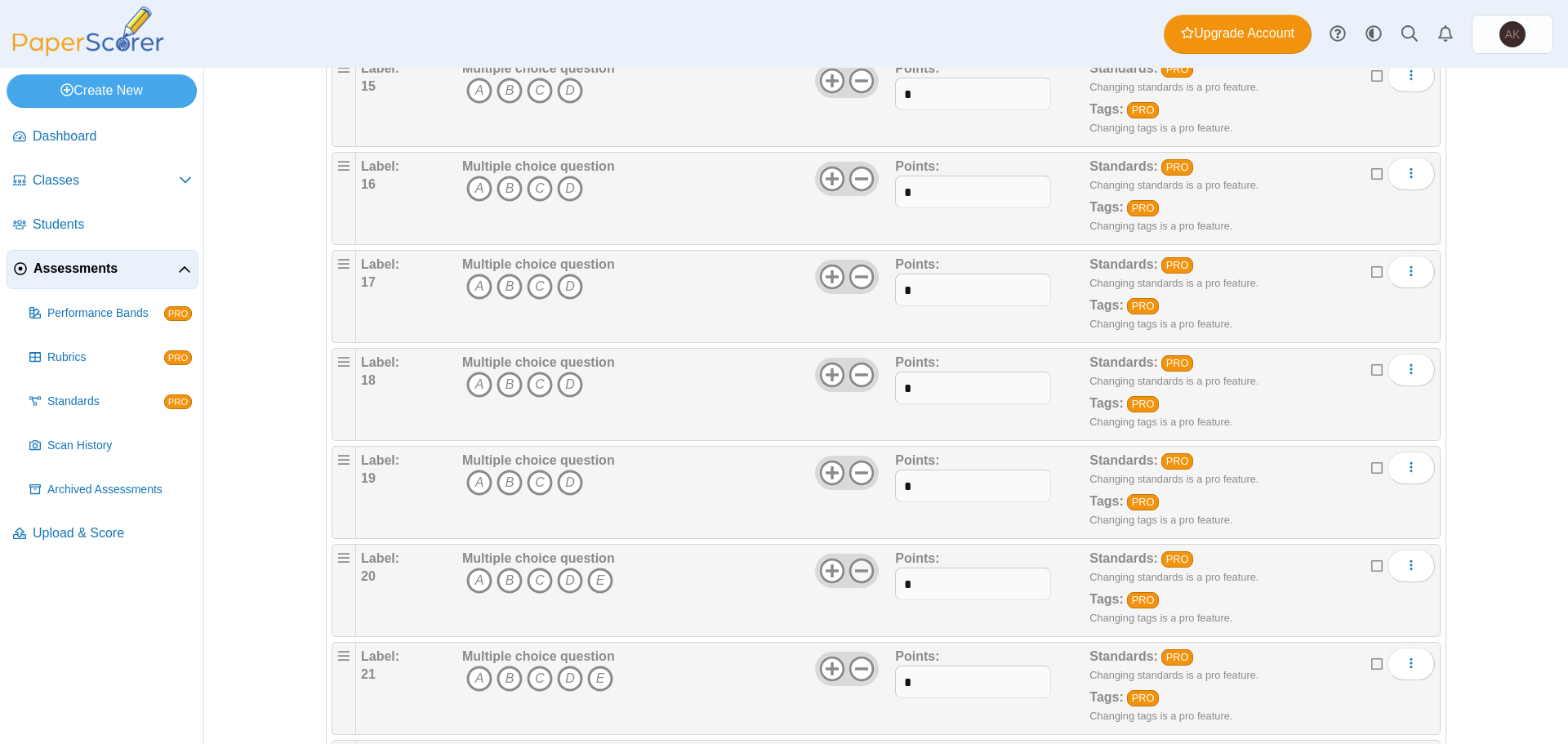
click at [864, 571] on icon at bounding box center [862, 570] width 26 height 26
click at [857, 667] on use at bounding box center [862, 669] width 26 height 26
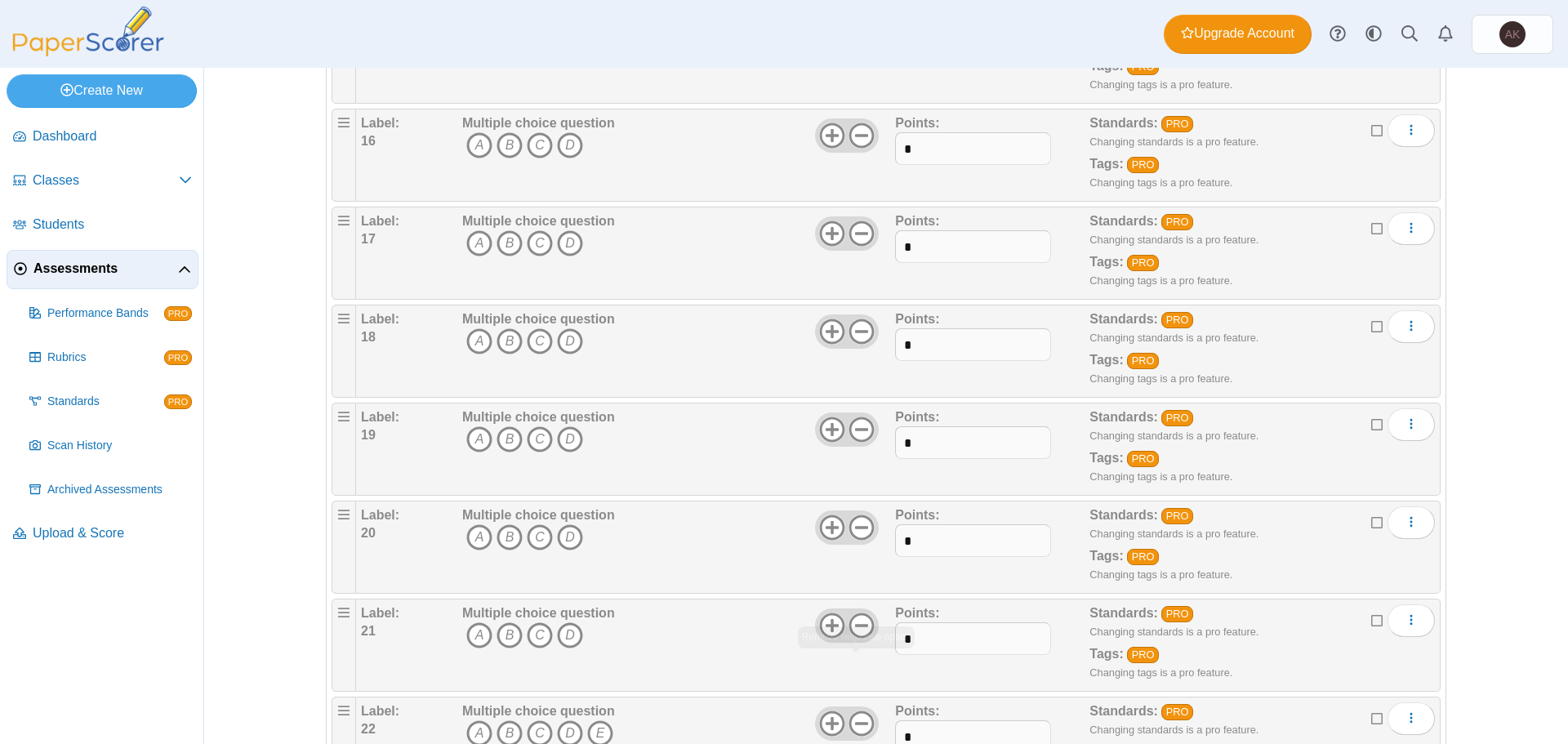
scroll to position [1633, 0]
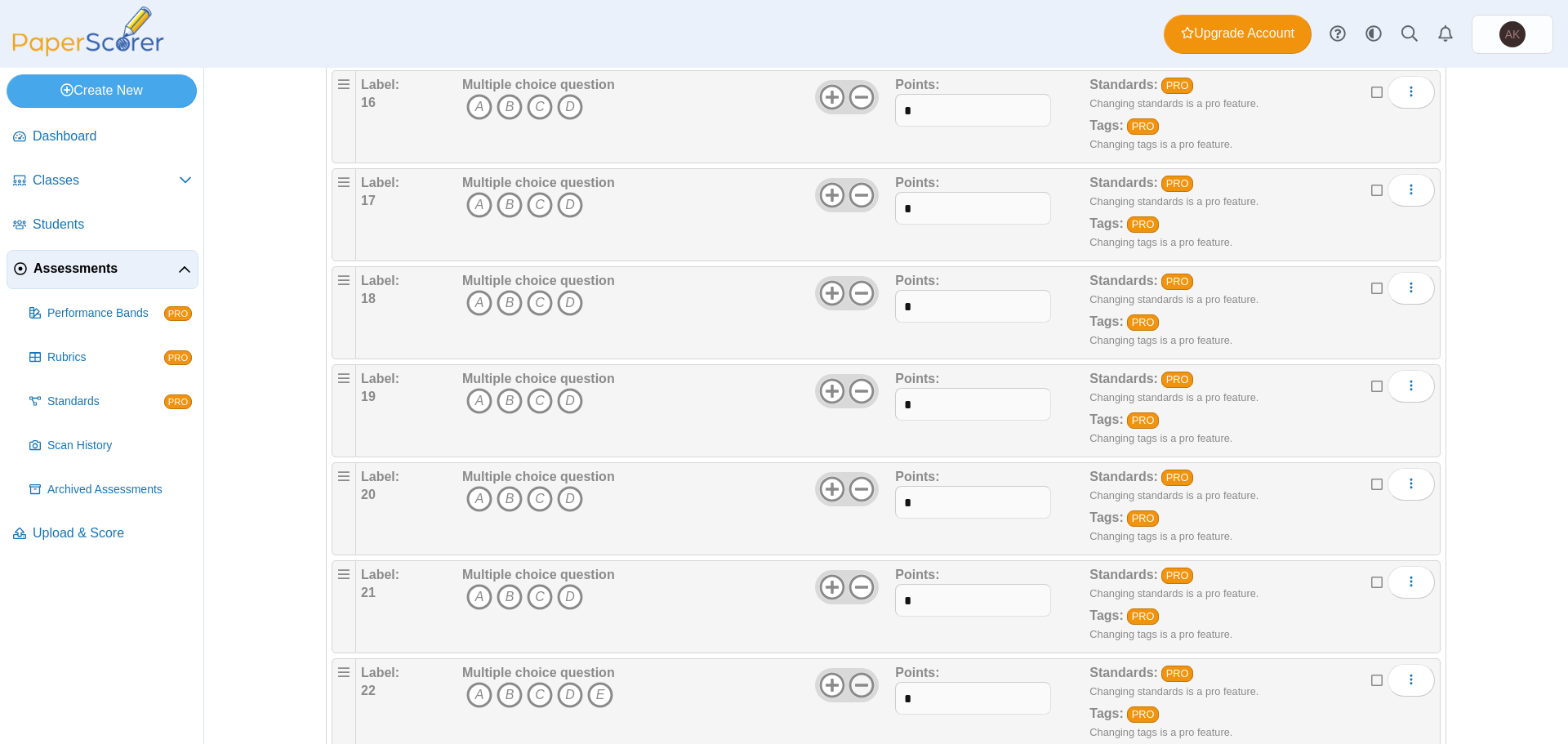
click at [868, 681] on icon at bounding box center [862, 685] width 26 height 26
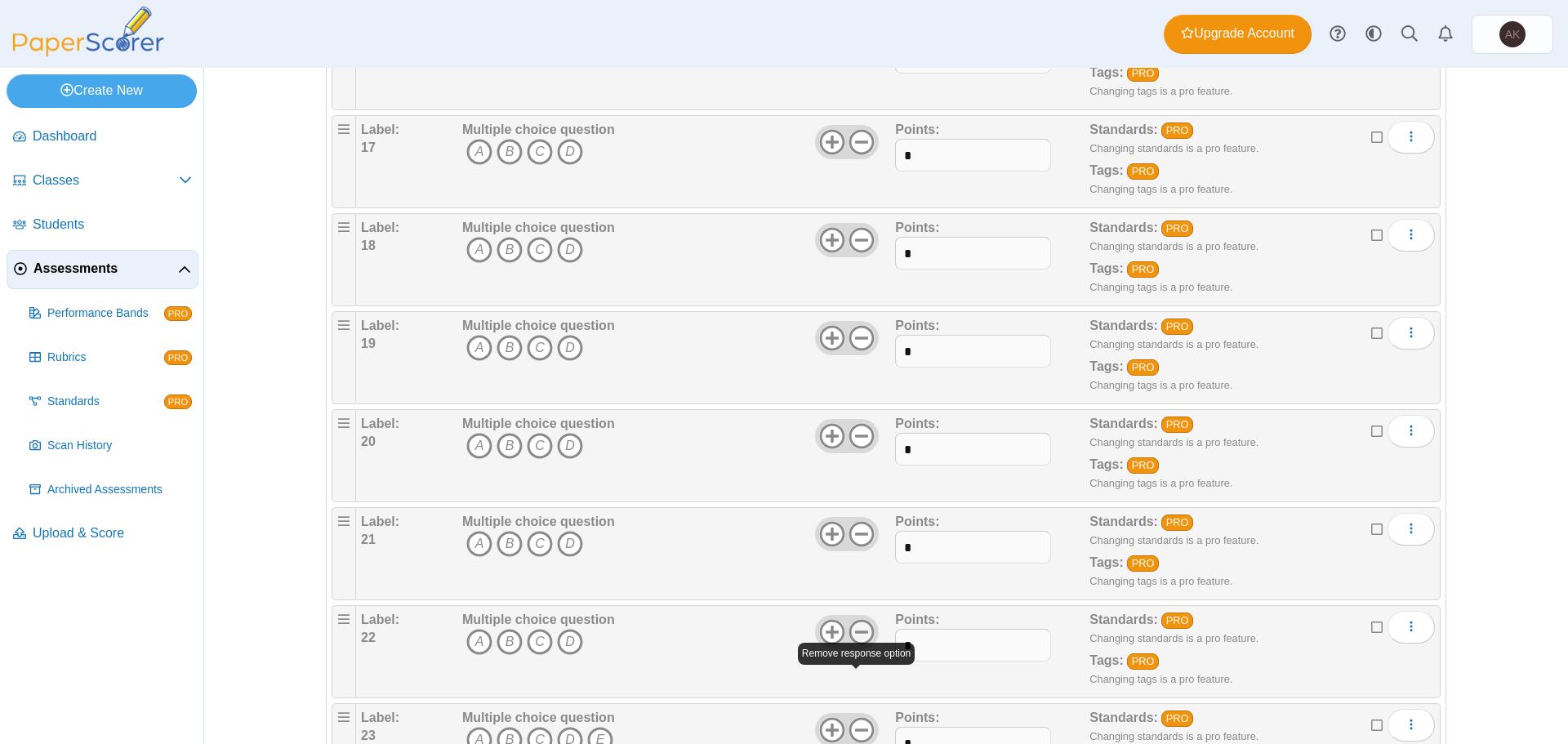
scroll to position [1715, 0]
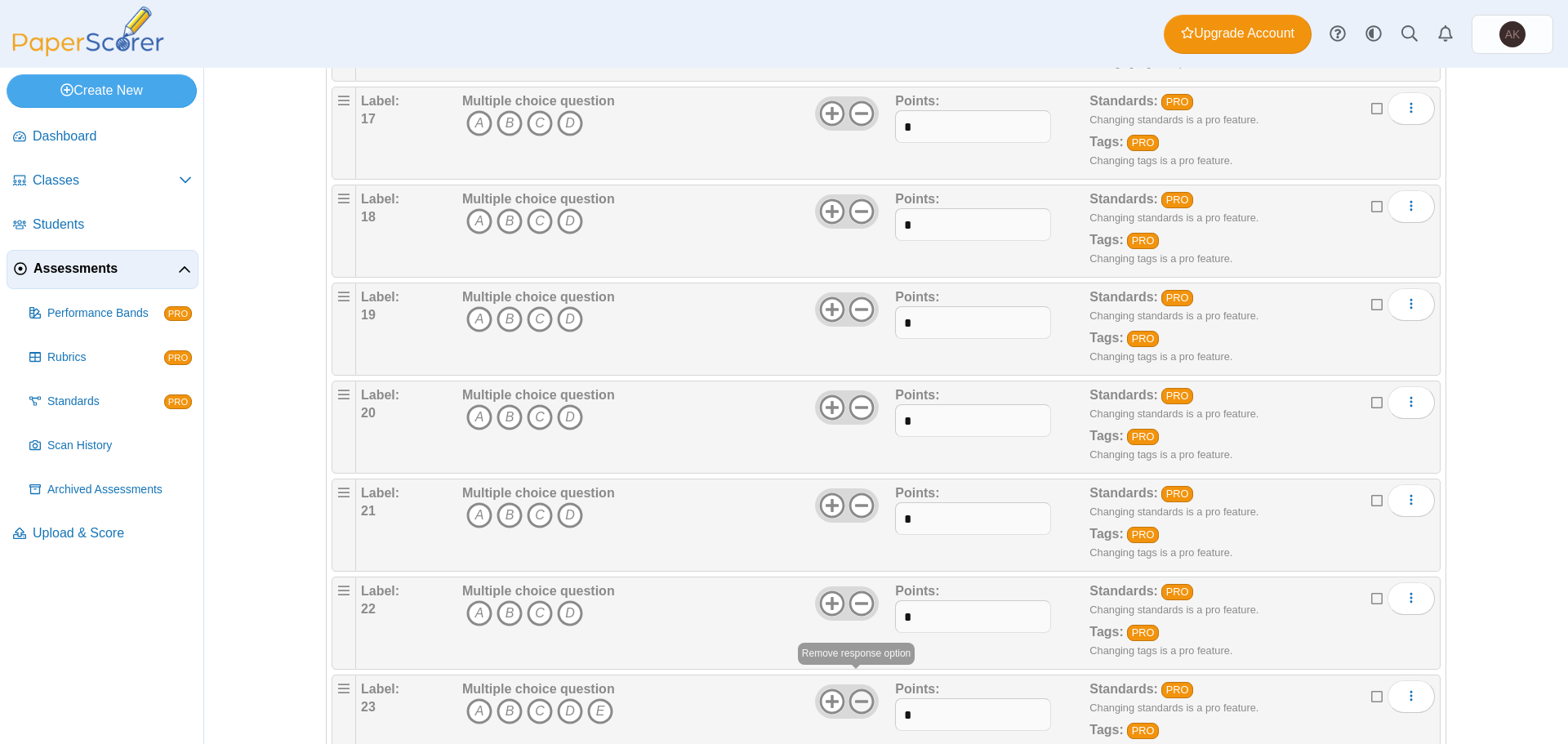
click at [858, 692] on icon at bounding box center [862, 701] width 26 height 26
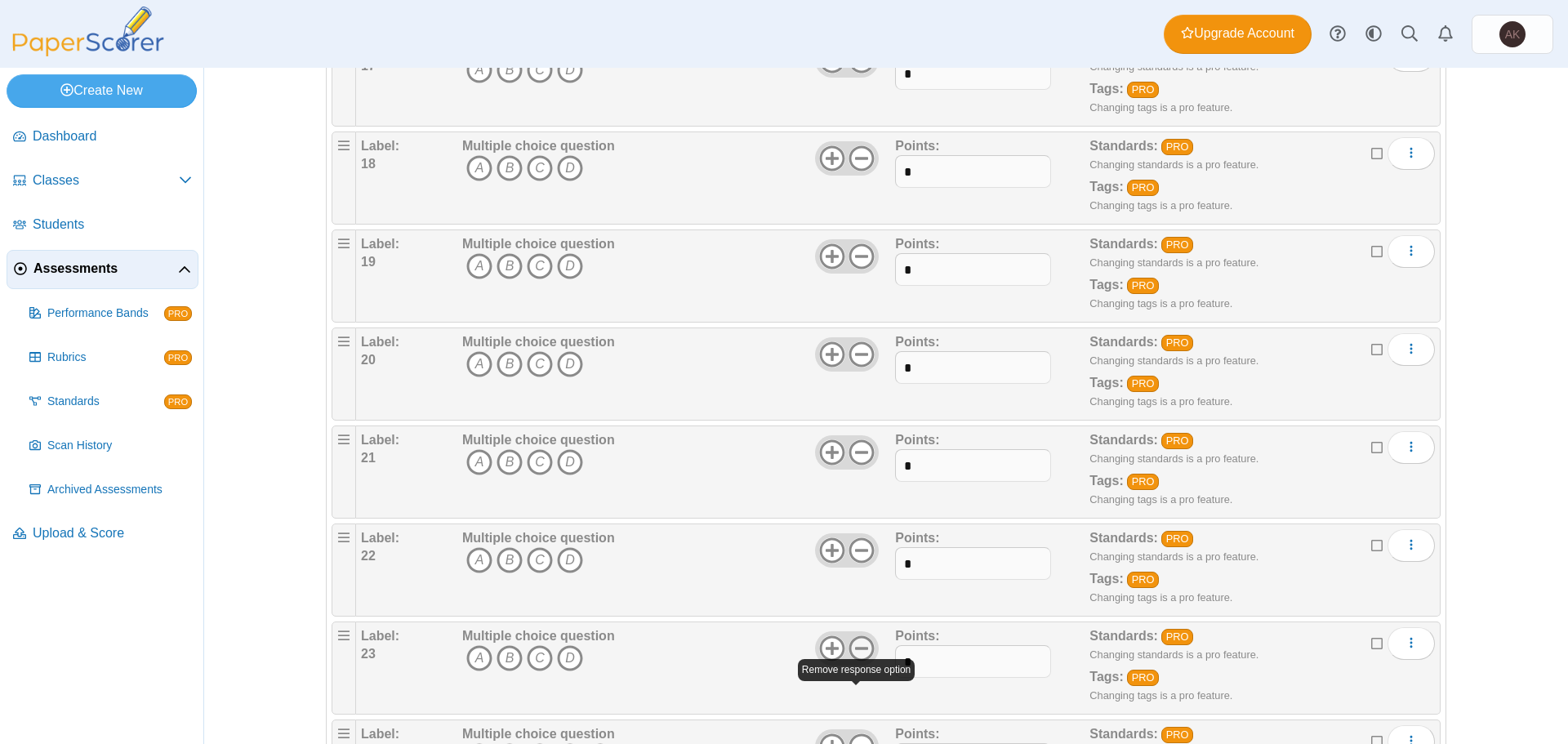
scroll to position [1796, 0]
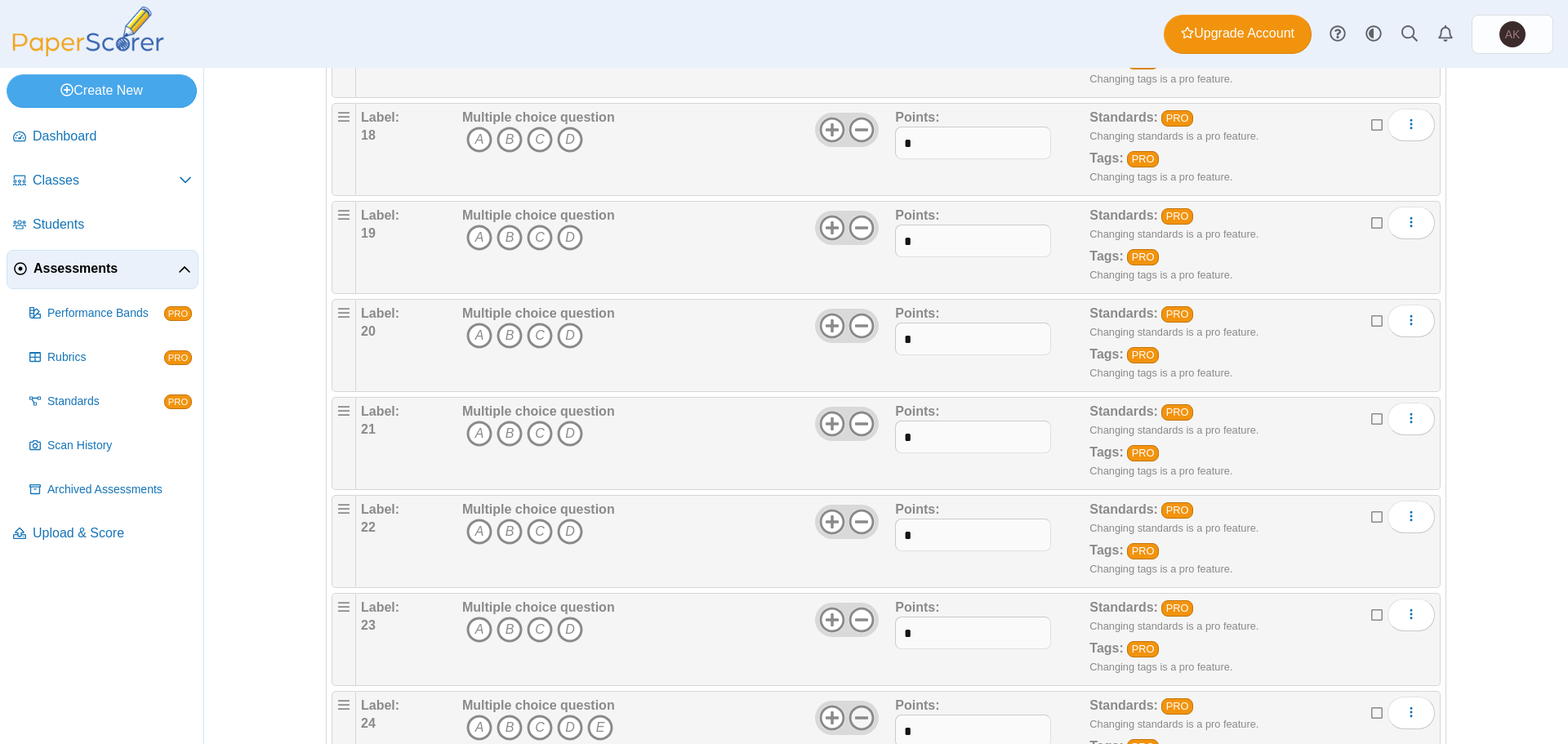
click at [855, 710] on icon at bounding box center [862, 718] width 26 height 26
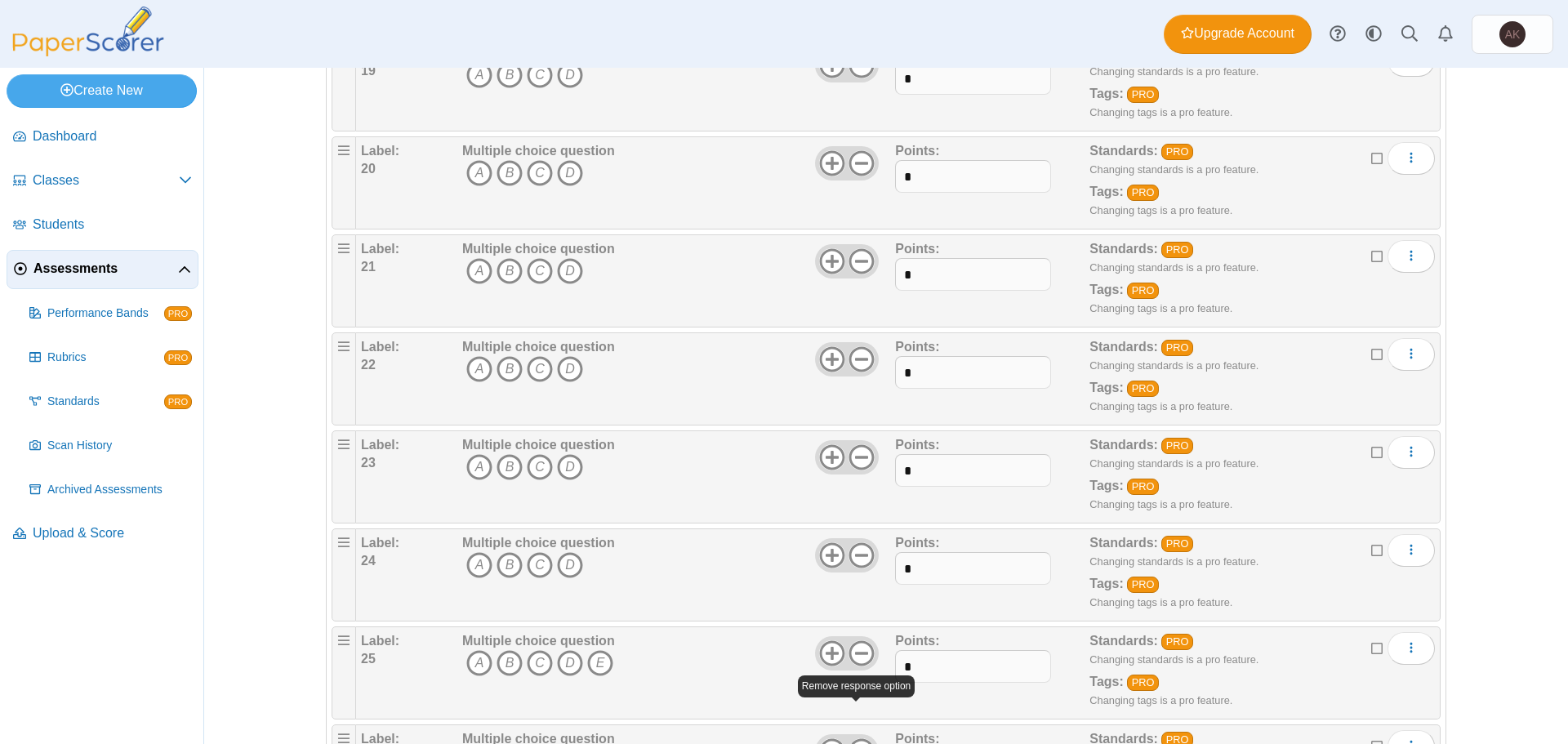
scroll to position [1959, 0]
click at [860, 655] on icon at bounding box center [862, 652] width 26 height 26
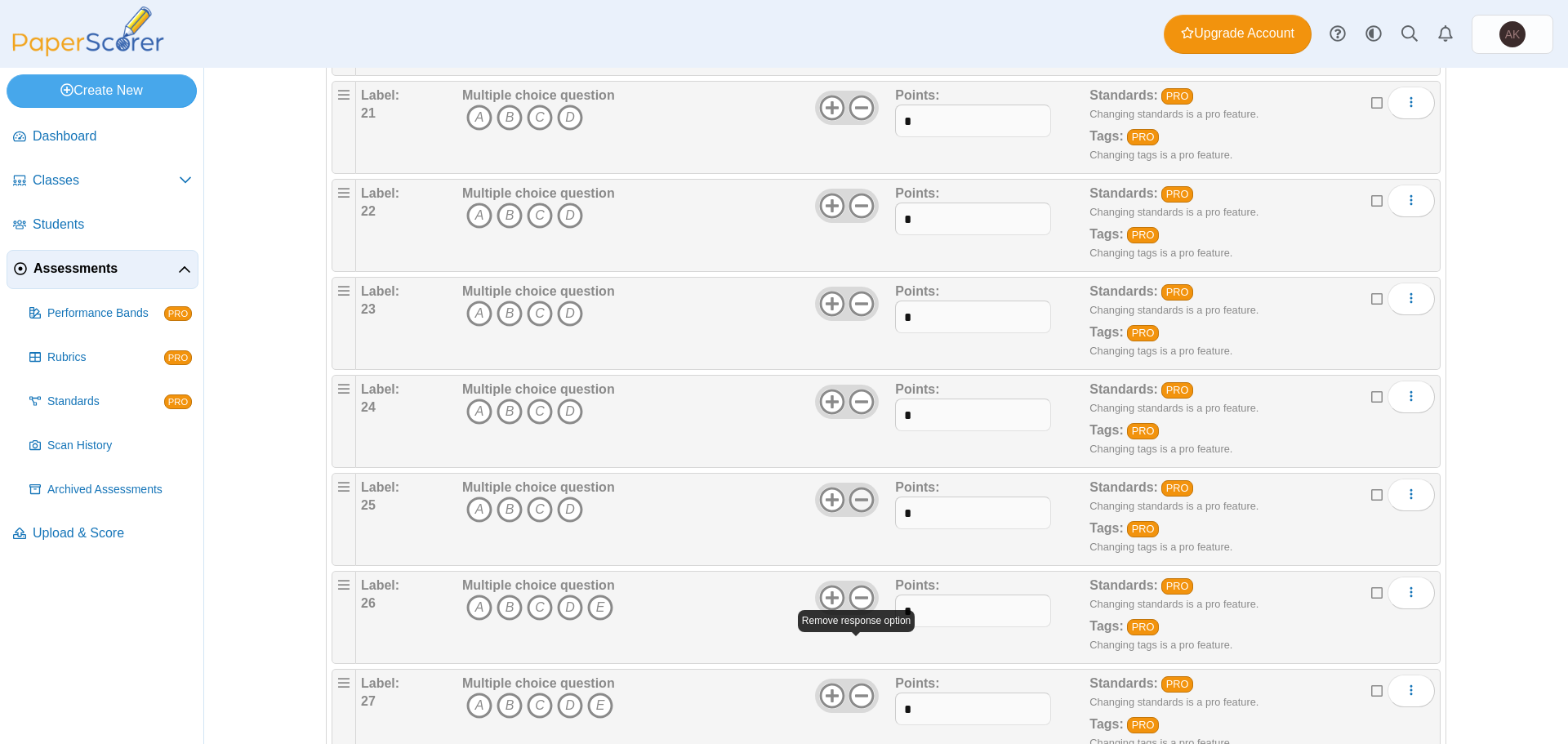
scroll to position [2122, 0]
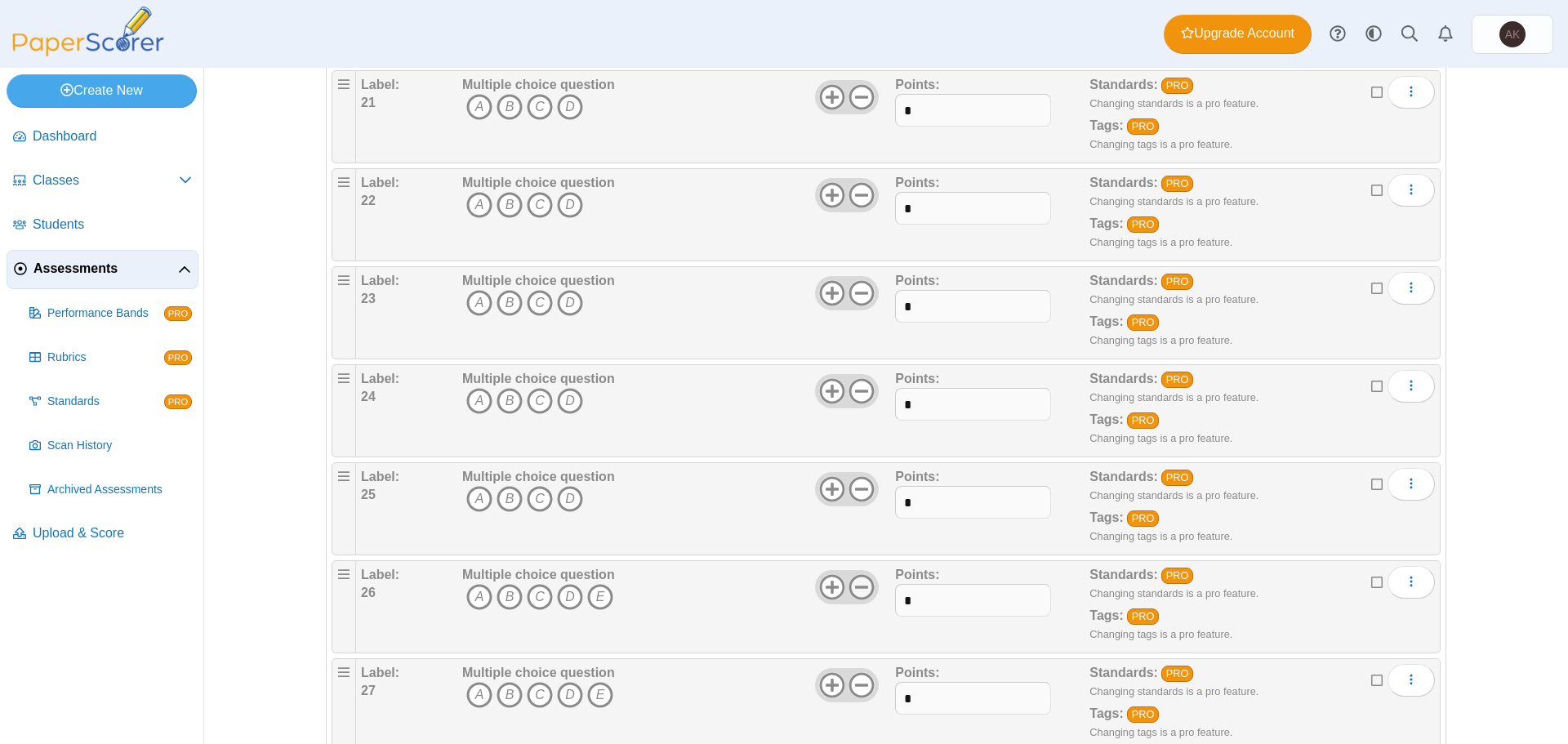
click at [858, 597] on use at bounding box center [862, 587] width 26 height 26
click at [854, 673] on use at bounding box center [862, 685] width 26 height 26
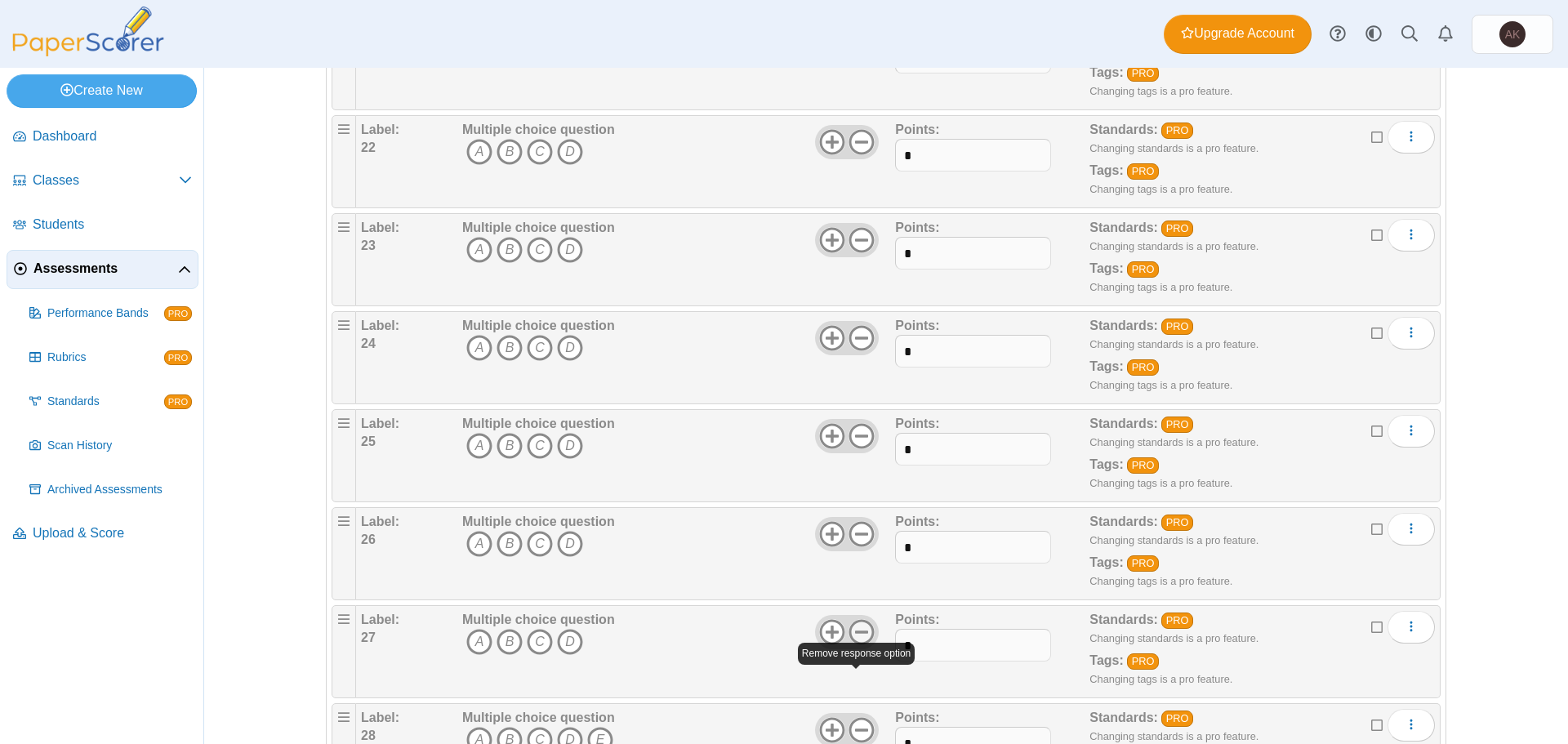
scroll to position [2204, 0]
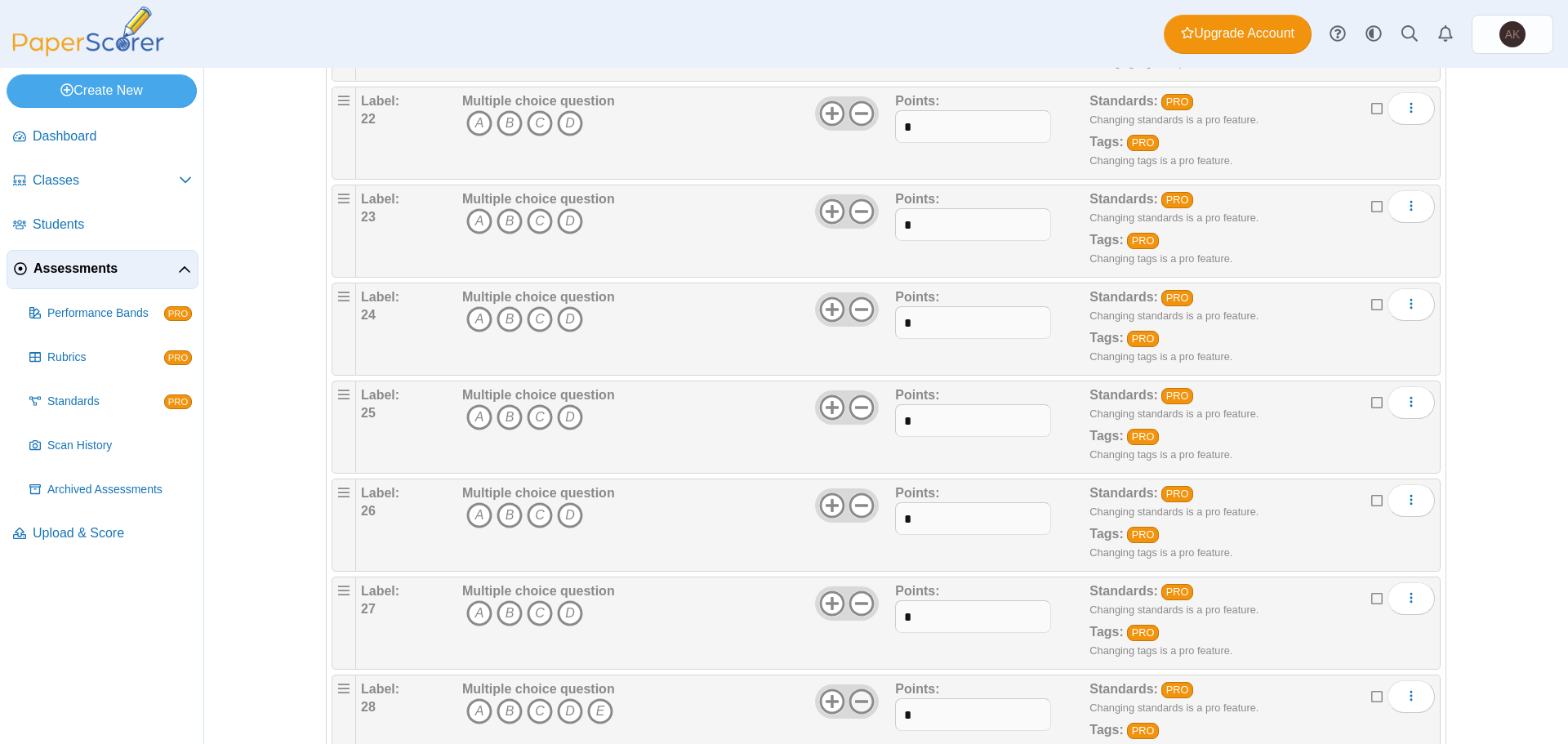
click at [862, 692] on icon at bounding box center [862, 701] width 26 height 26
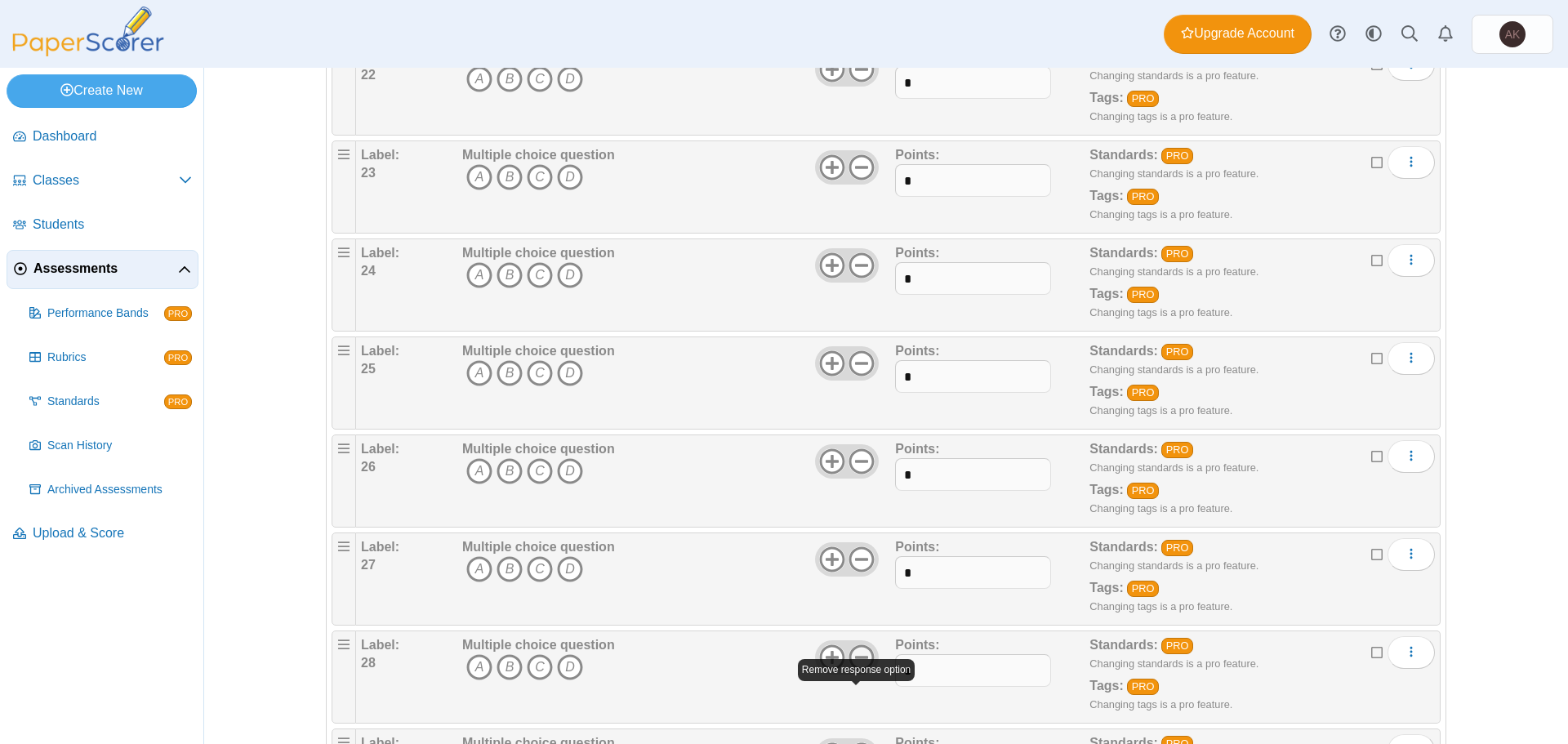
scroll to position [2286, 0]
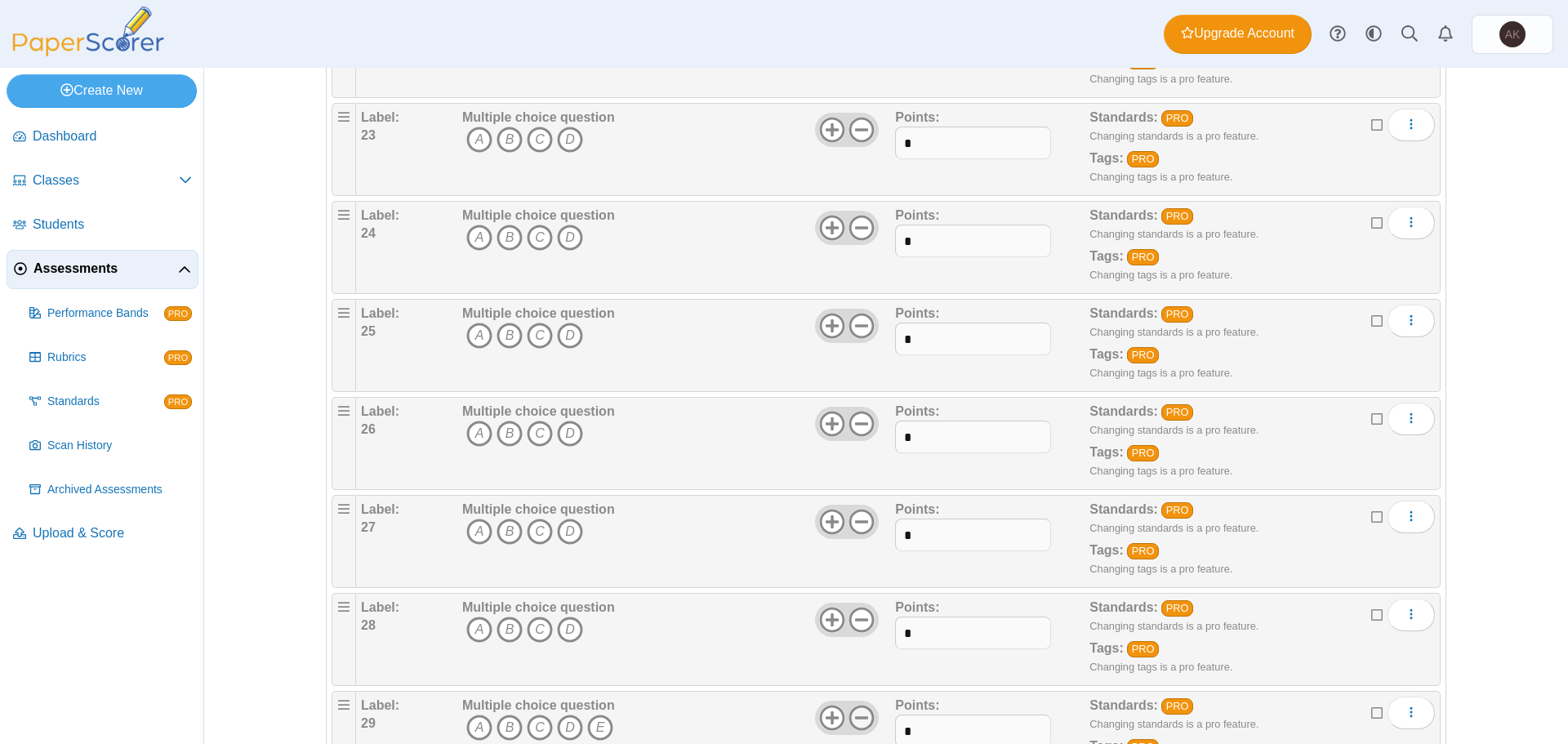
click at [858, 710] on icon at bounding box center [862, 718] width 26 height 26
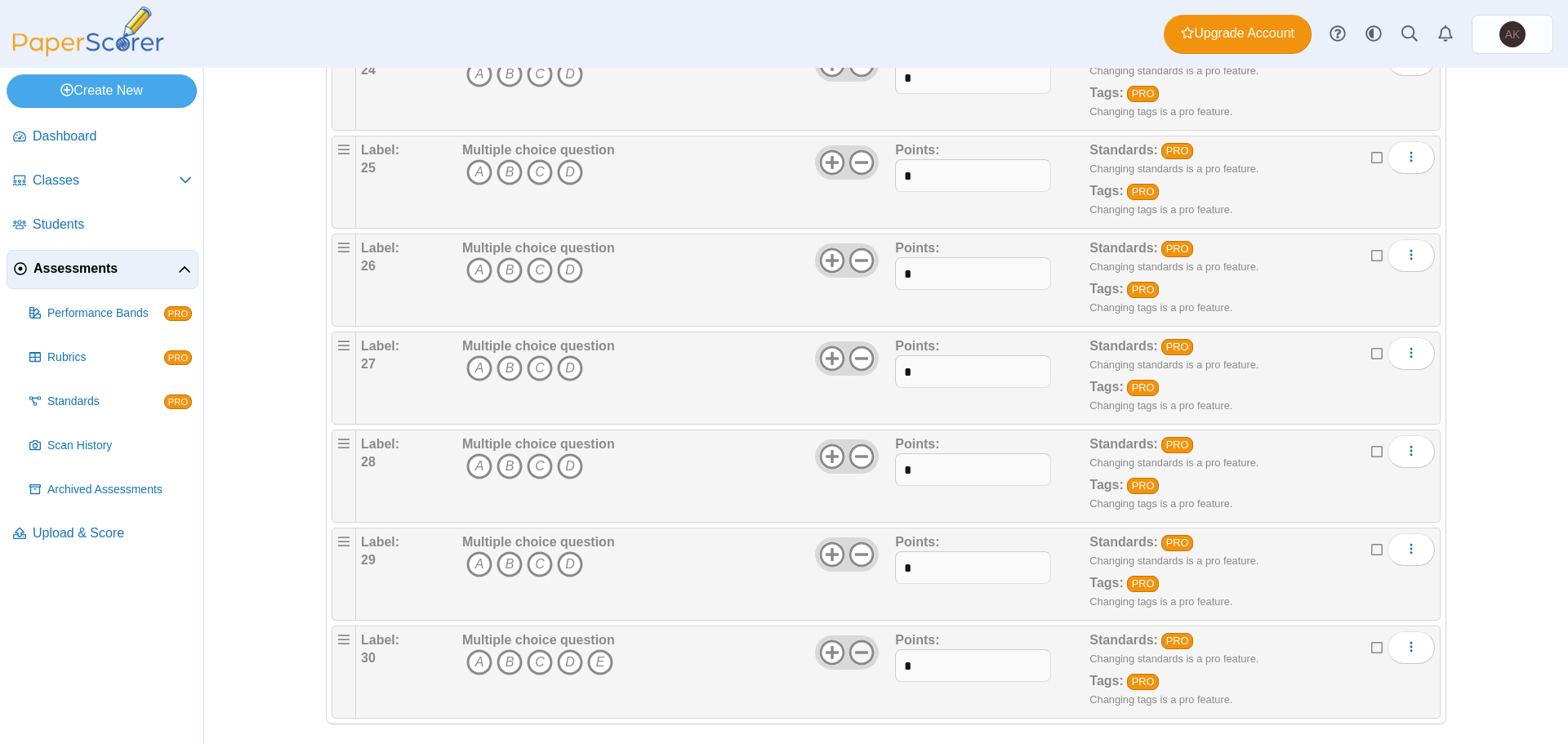
click at [862, 651] on use at bounding box center [862, 652] width 26 height 26
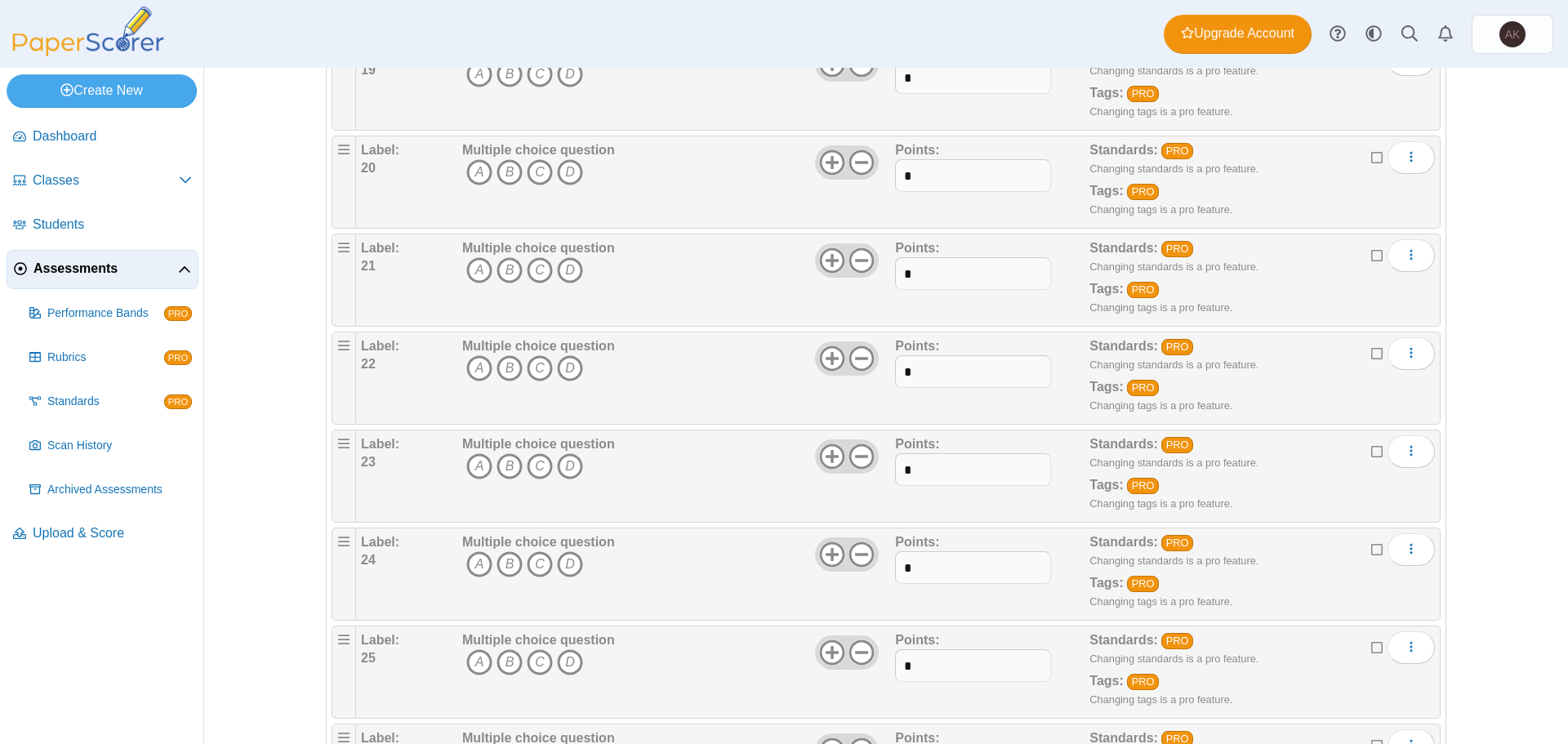
scroll to position [1877, 0]
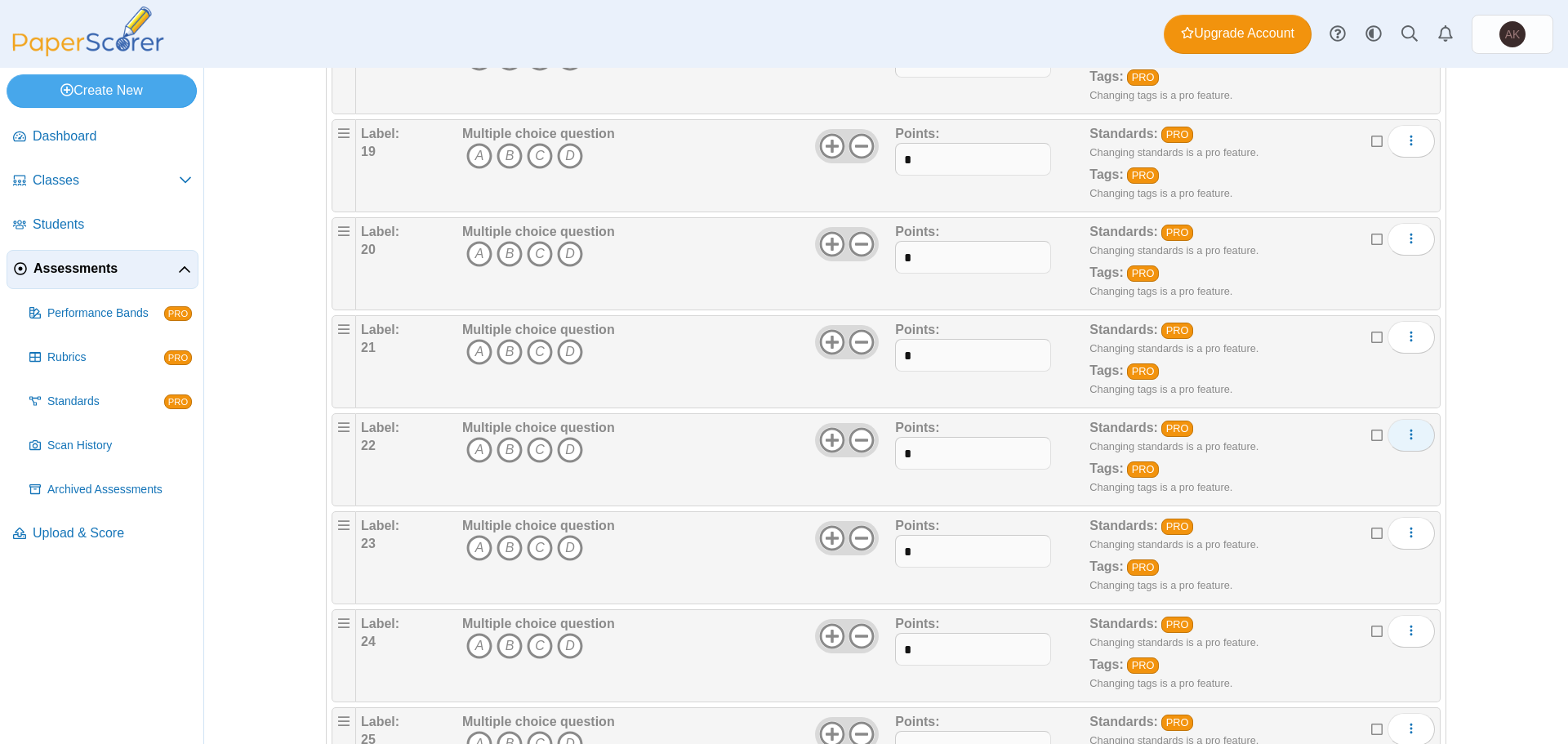
click at [1407, 430] on icon "More options" at bounding box center [1411, 434] width 13 height 13
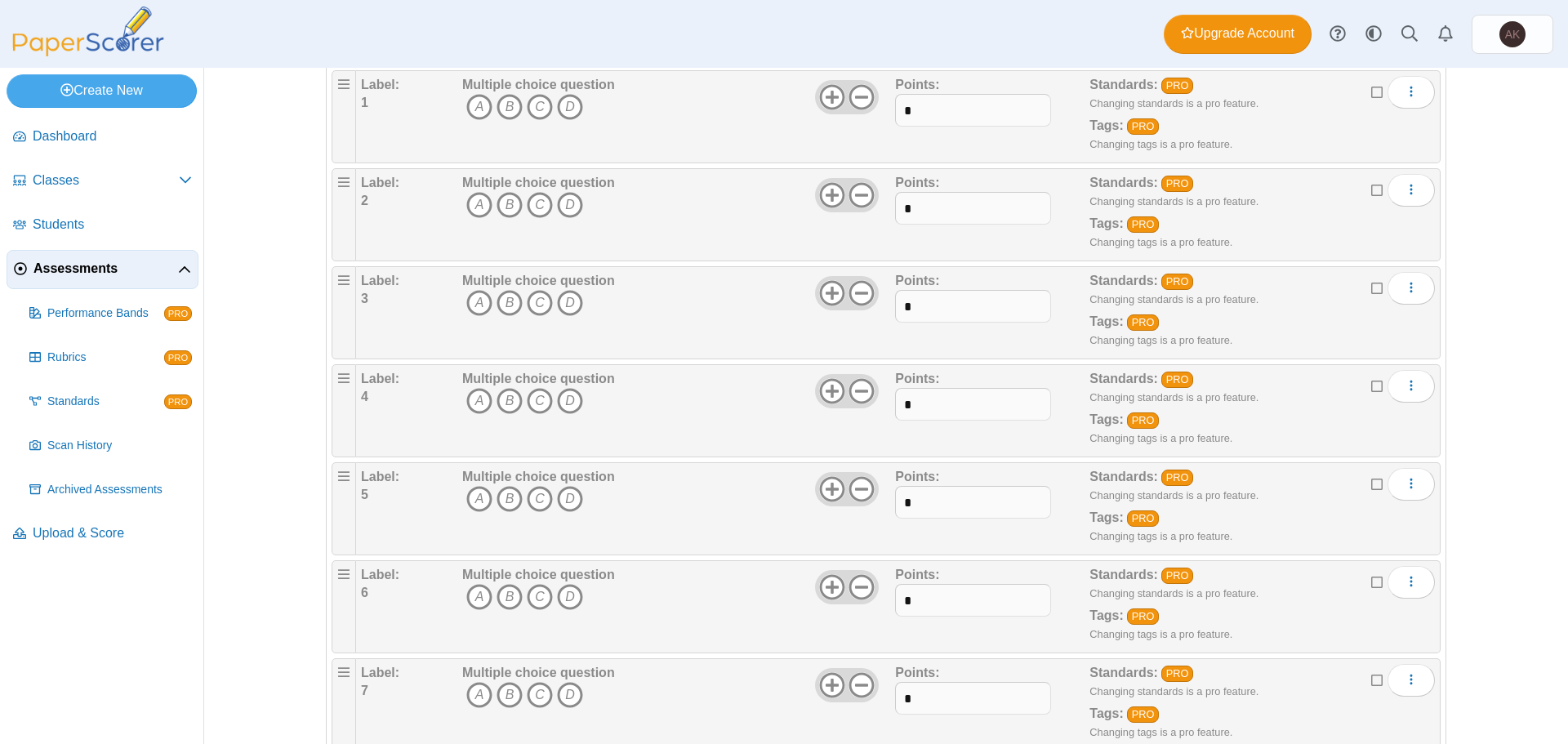
scroll to position [0, 0]
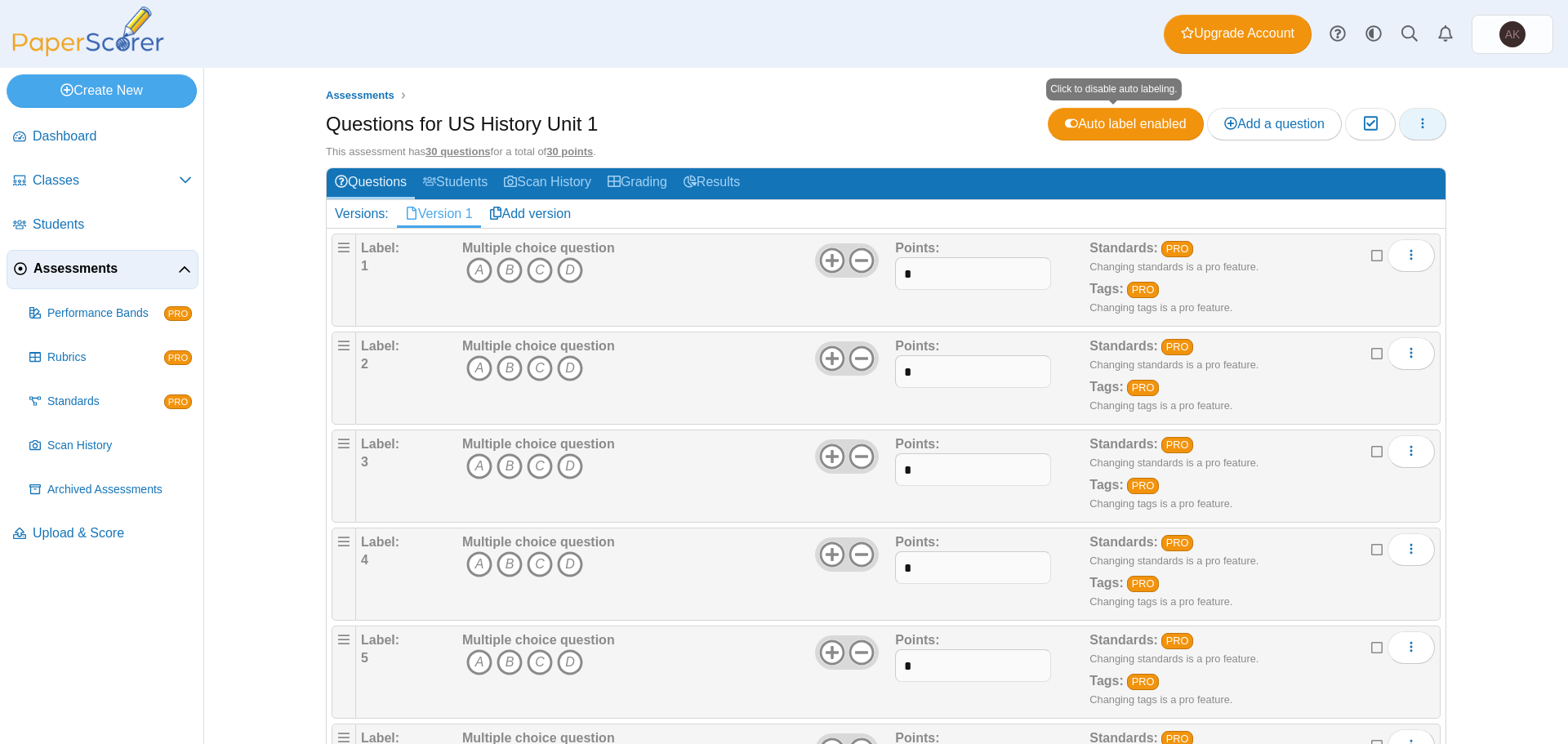
click at [1426, 123] on button "button" at bounding box center [1422, 123] width 47 height 32
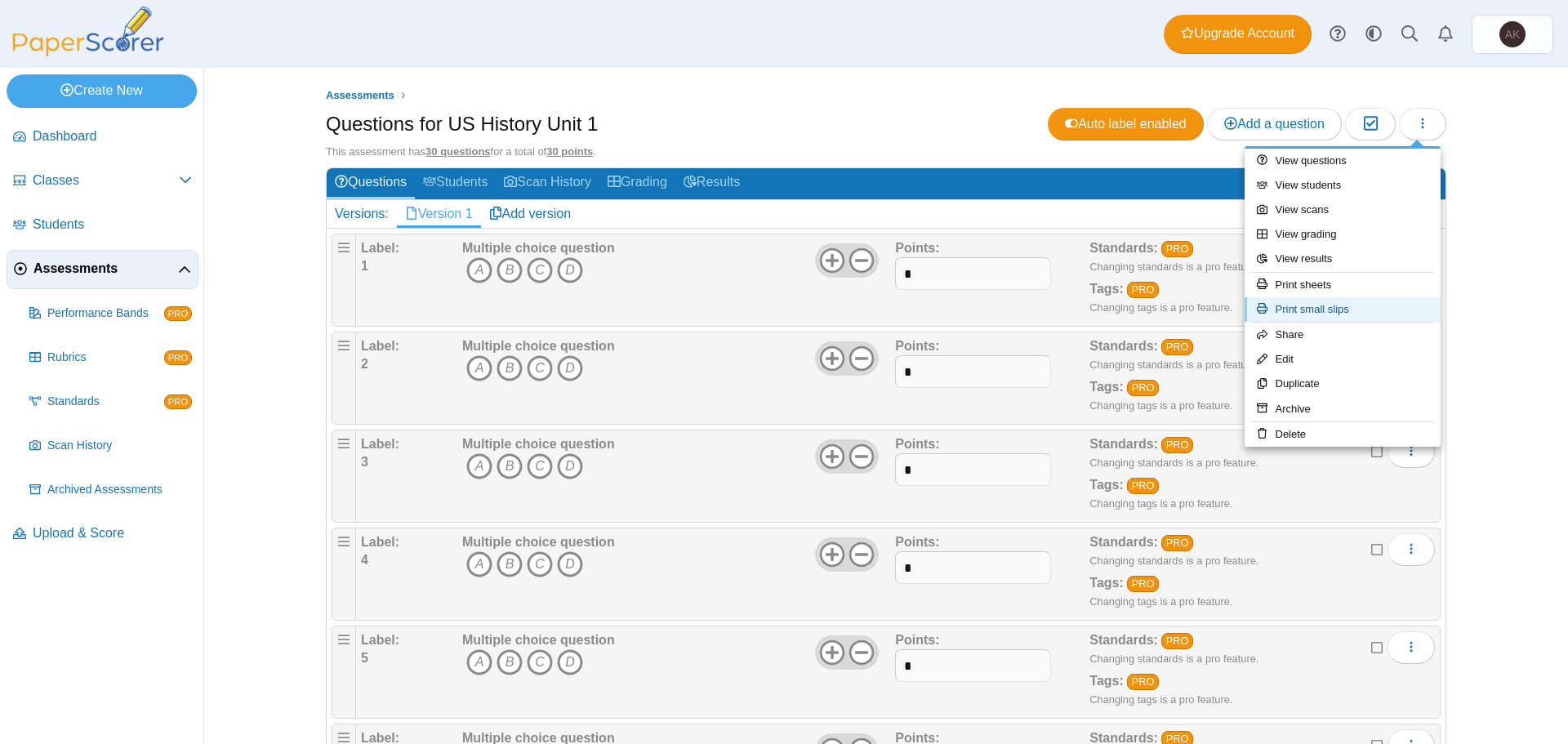
click at [1324, 303] on link "Print small slips" at bounding box center [1342, 309] width 196 height 25
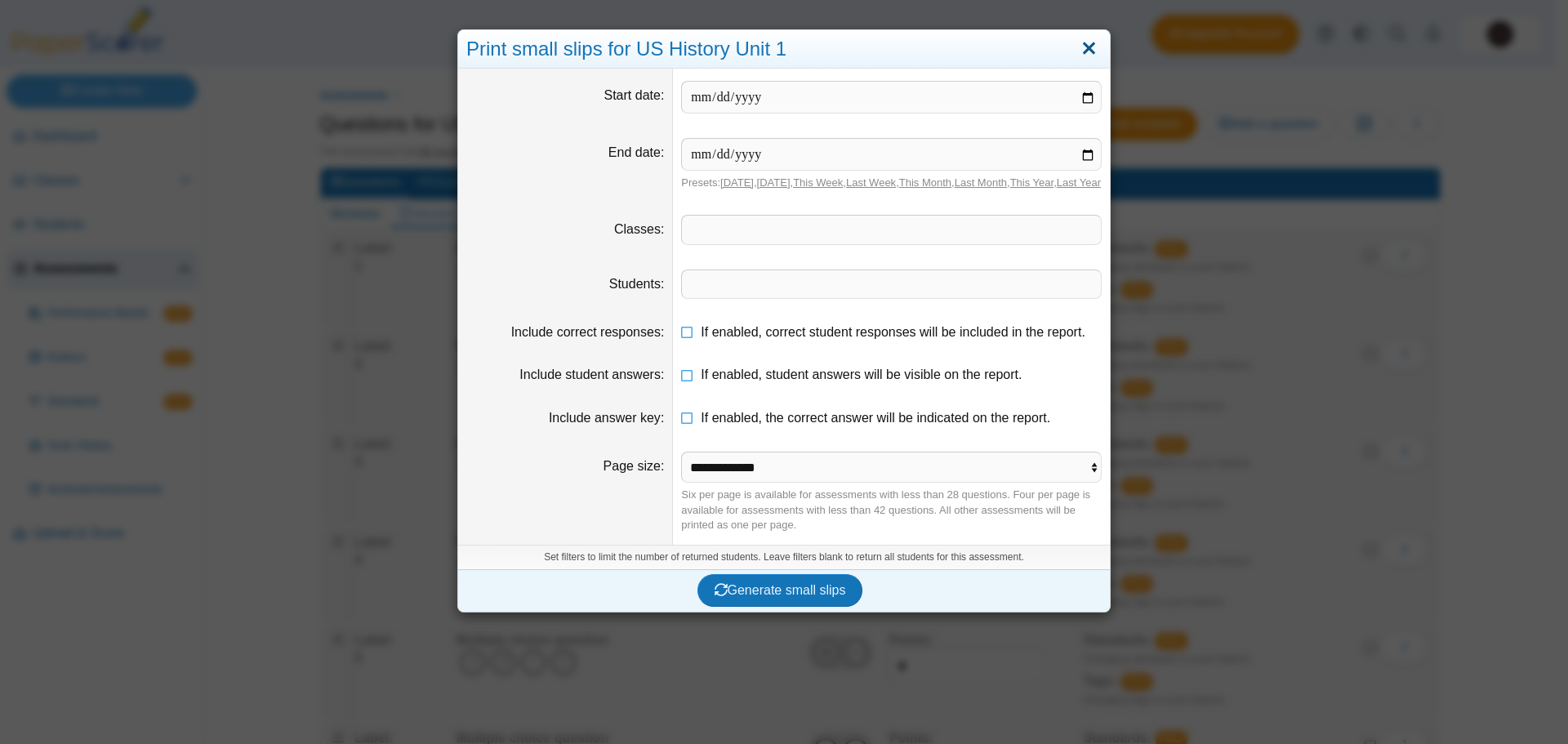
click at [1082, 45] on link "Close" at bounding box center [1088, 49] width 26 height 28
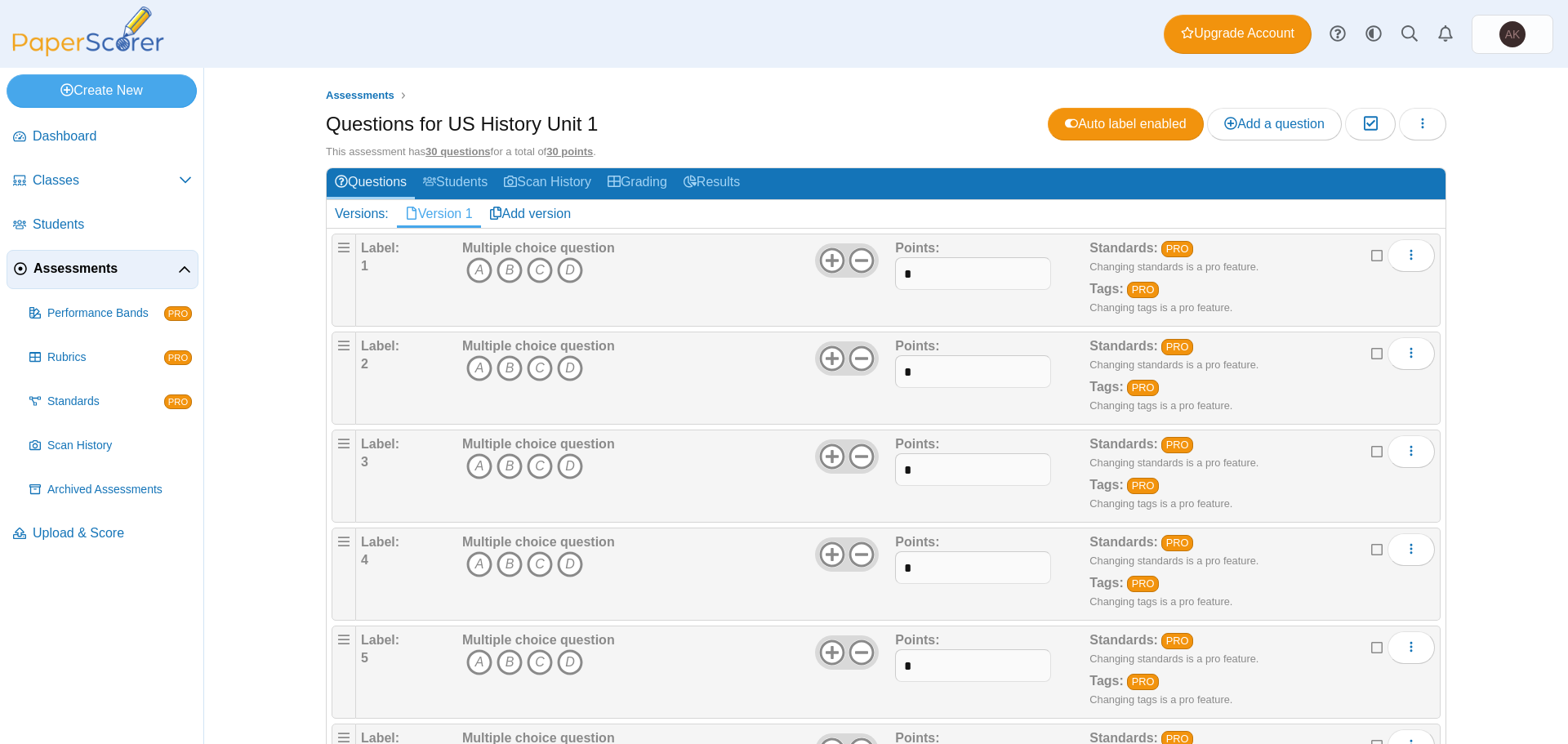
click at [538, 122] on h1 "Questions for US History Unit 1" at bounding box center [461, 124] width 272 height 28
click at [568, 122] on h1 "Questions for US History Unit 1" at bounding box center [461, 124] width 272 height 28
click at [1420, 126] on icon "button" at bounding box center [1422, 123] width 13 height 13
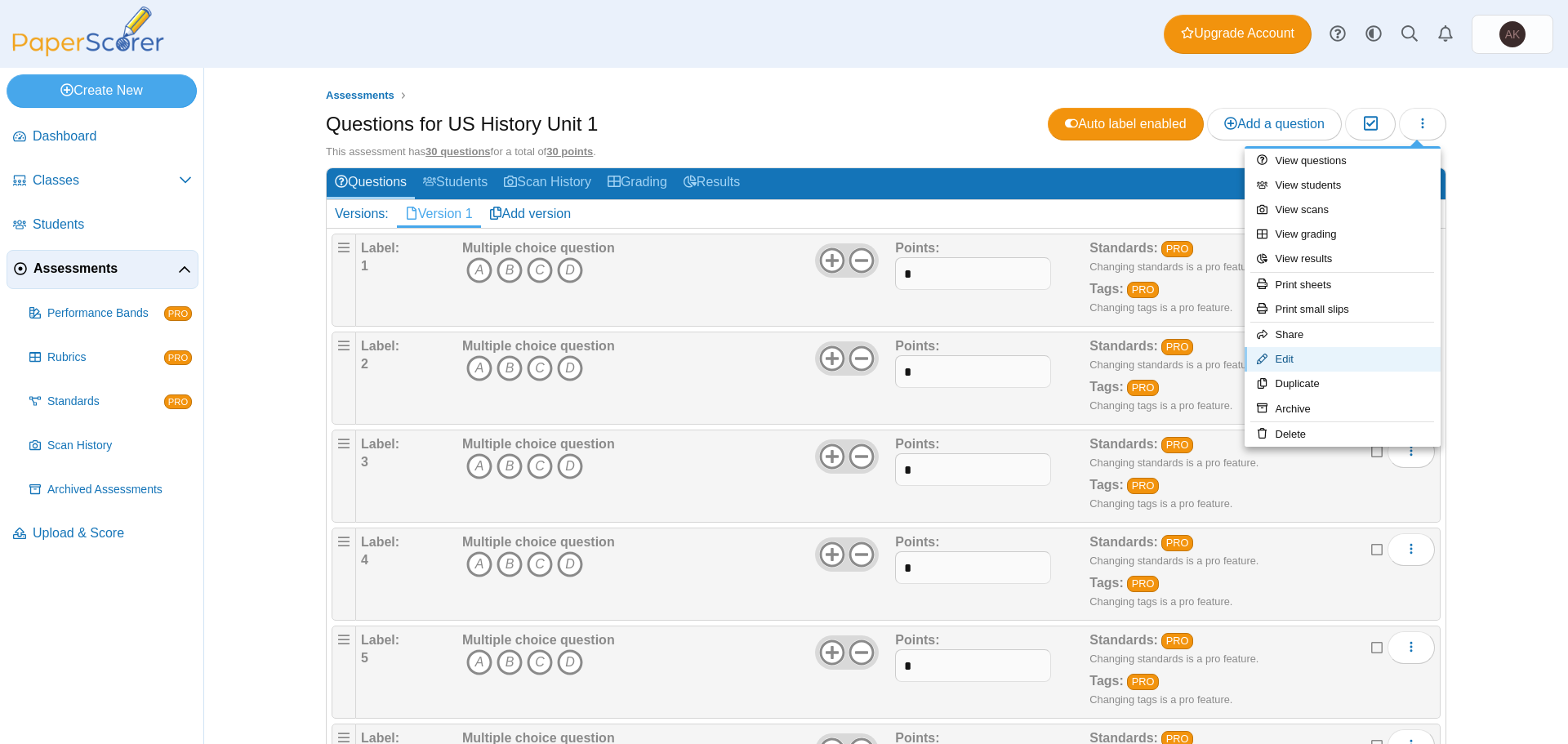
click at [1321, 364] on link "Edit" at bounding box center [1342, 360] width 196 height 25
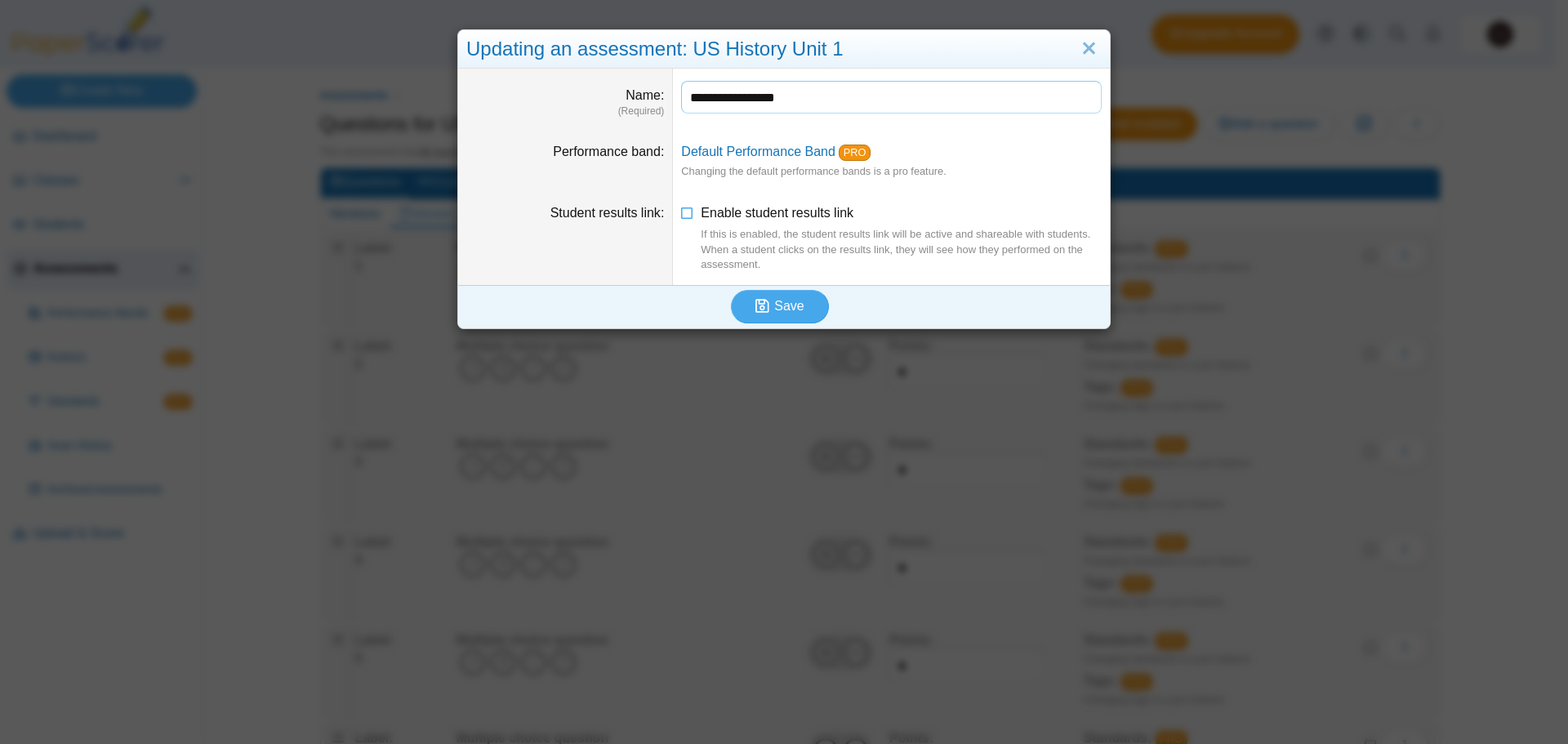
click at [790, 98] on input "**********" at bounding box center [892, 97] width 421 height 32
type input "**********"
click at [796, 317] on button "Save" at bounding box center [780, 306] width 98 height 32
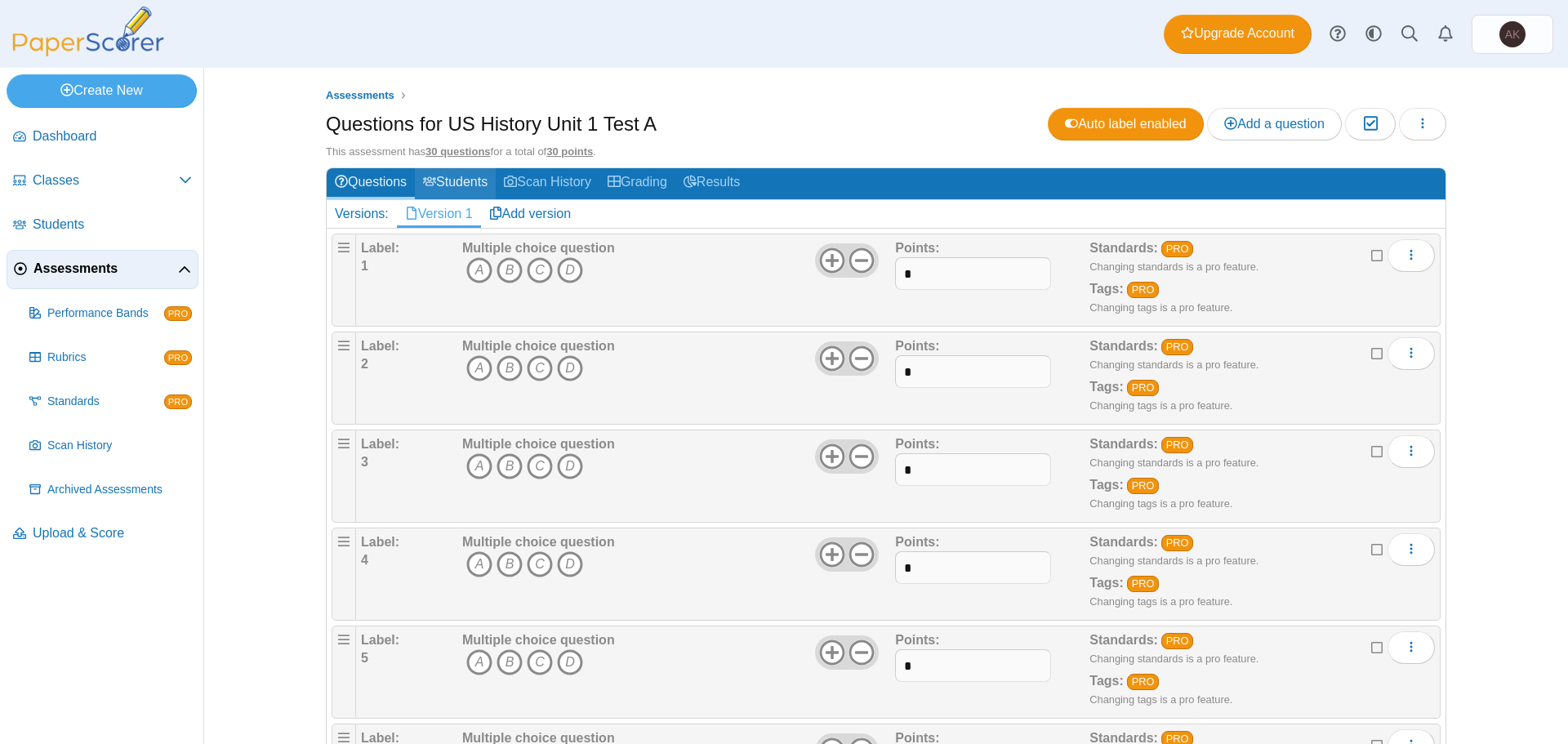
click at [451, 174] on link "Students" at bounding box center [456, 183] width 81 height 31
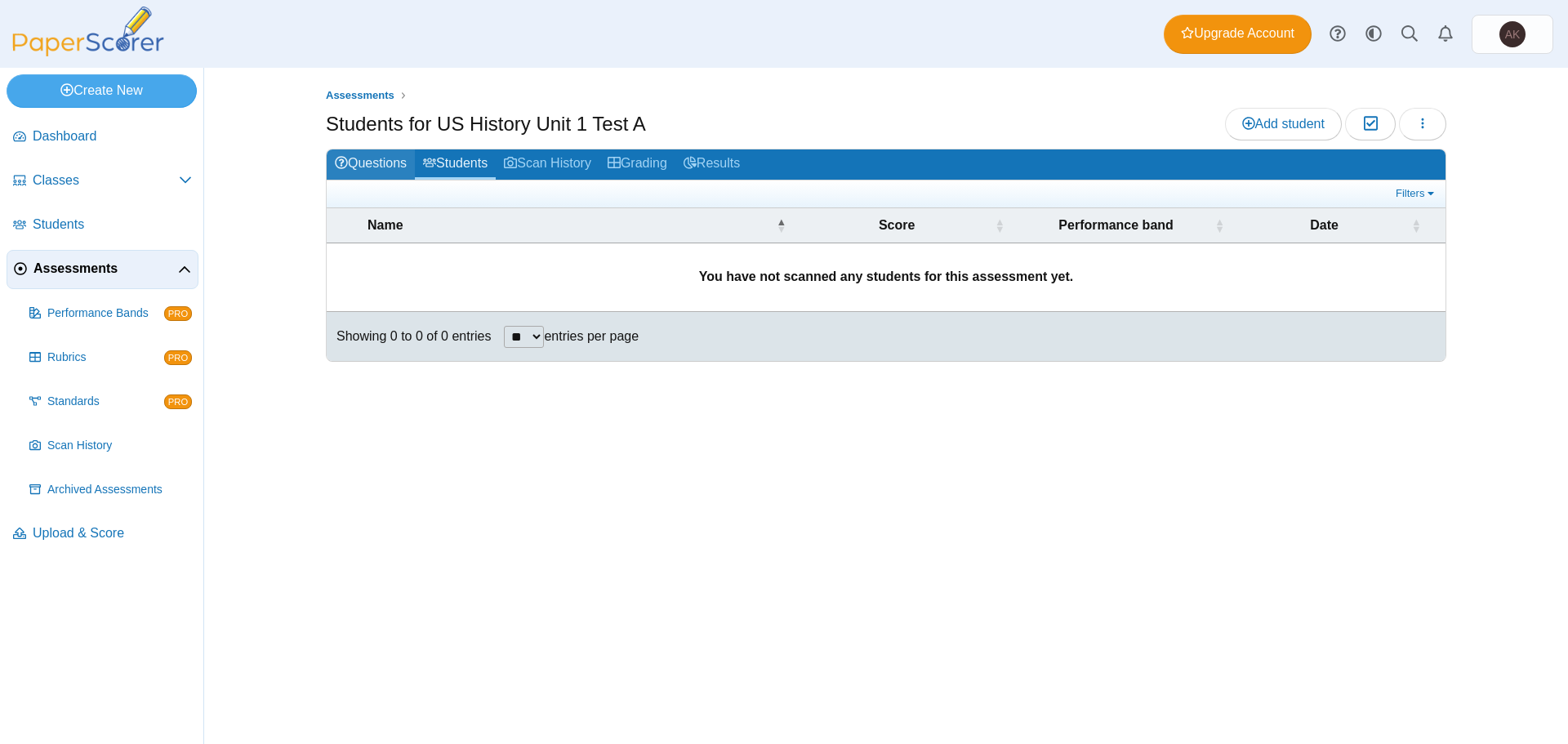
click at [381, 164] on link "Questions" at bounding box center [370, 165] width 88 height 31
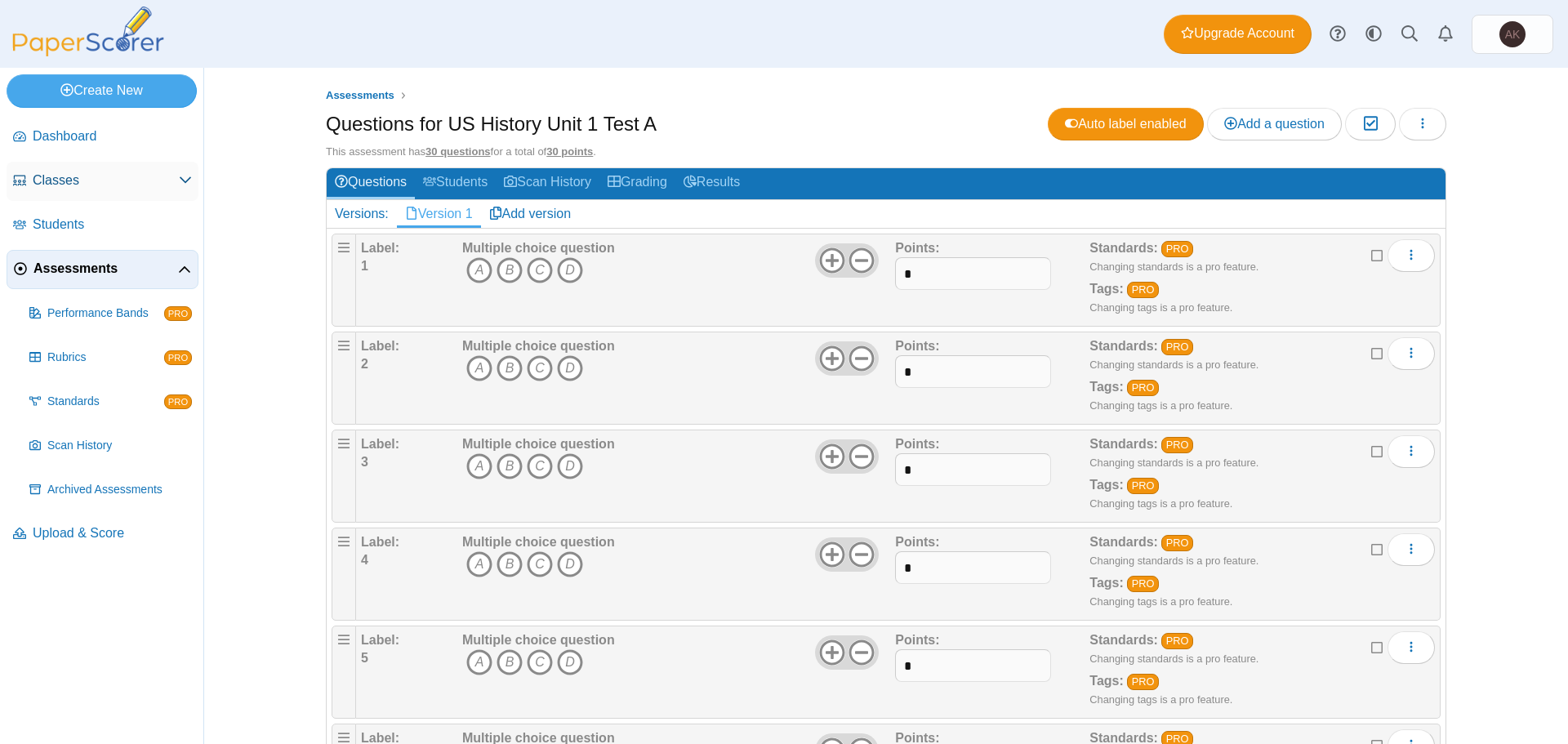
click at [178, 176] on span "Classes" at bounding box center [105, 180] width 146 height 18
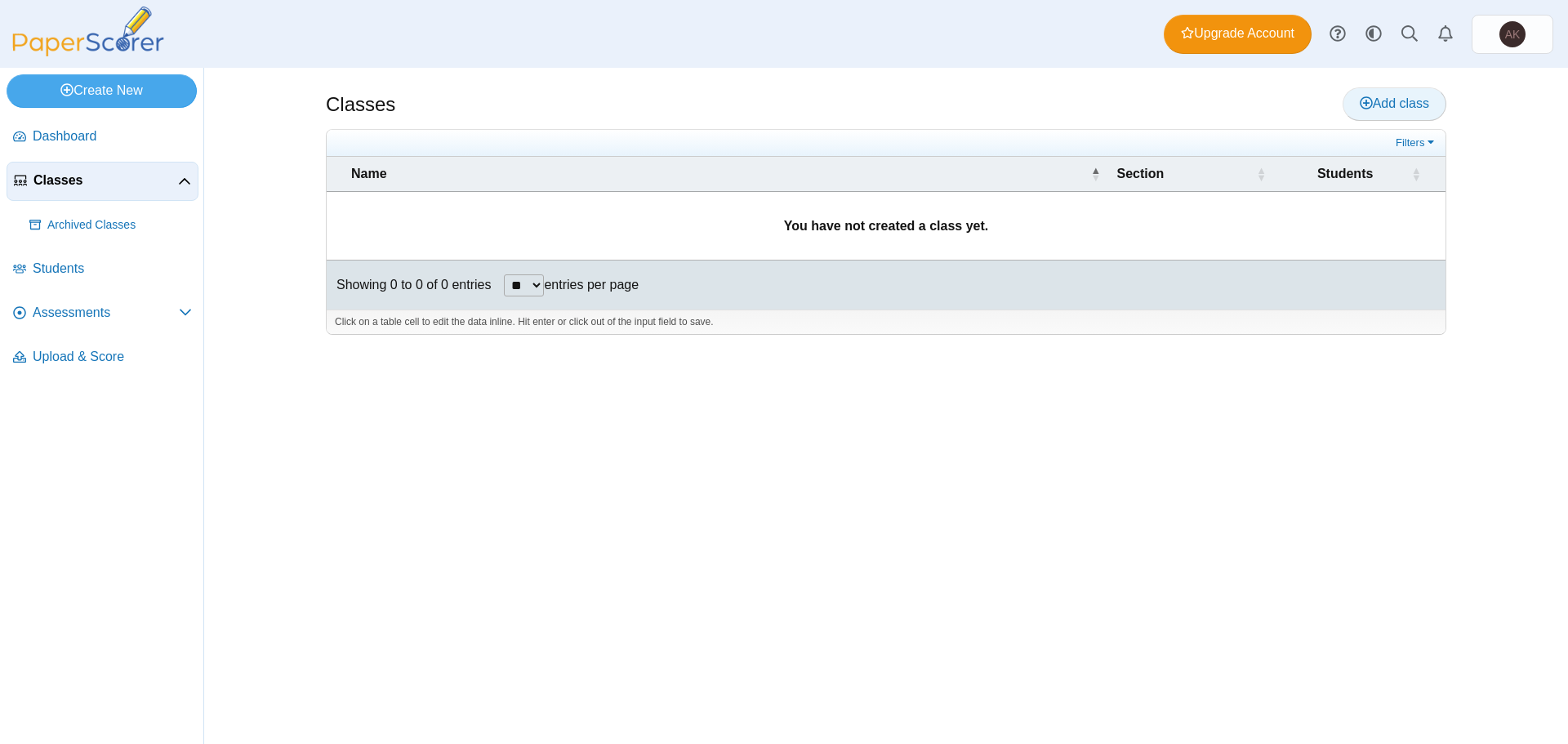
click at [1382, 106] on span "Add class" at bounding box center [1394, 103] width 69 height 14
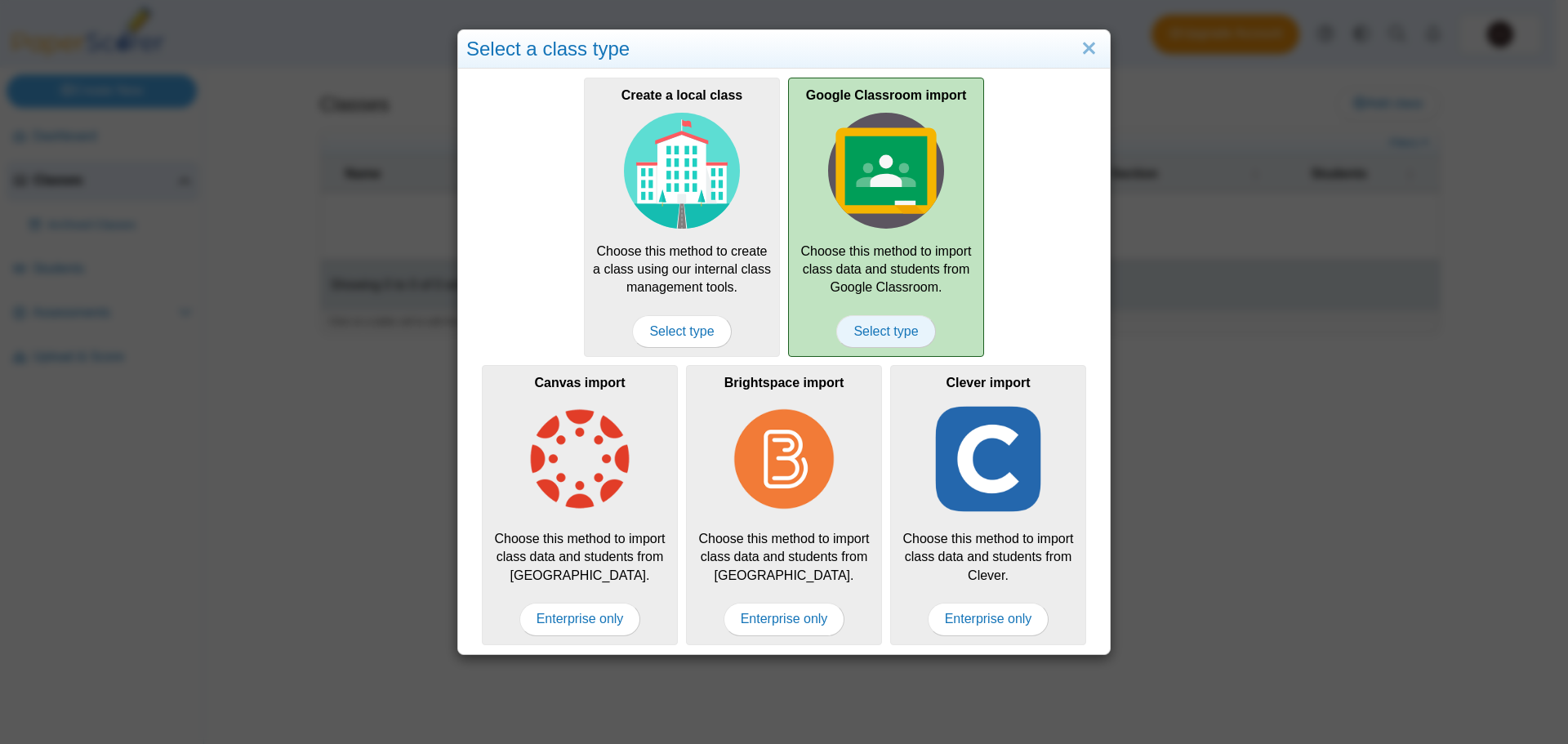
click at [896, 326] on span "Select type" at bounding box center [885, 331] width 98 height 32
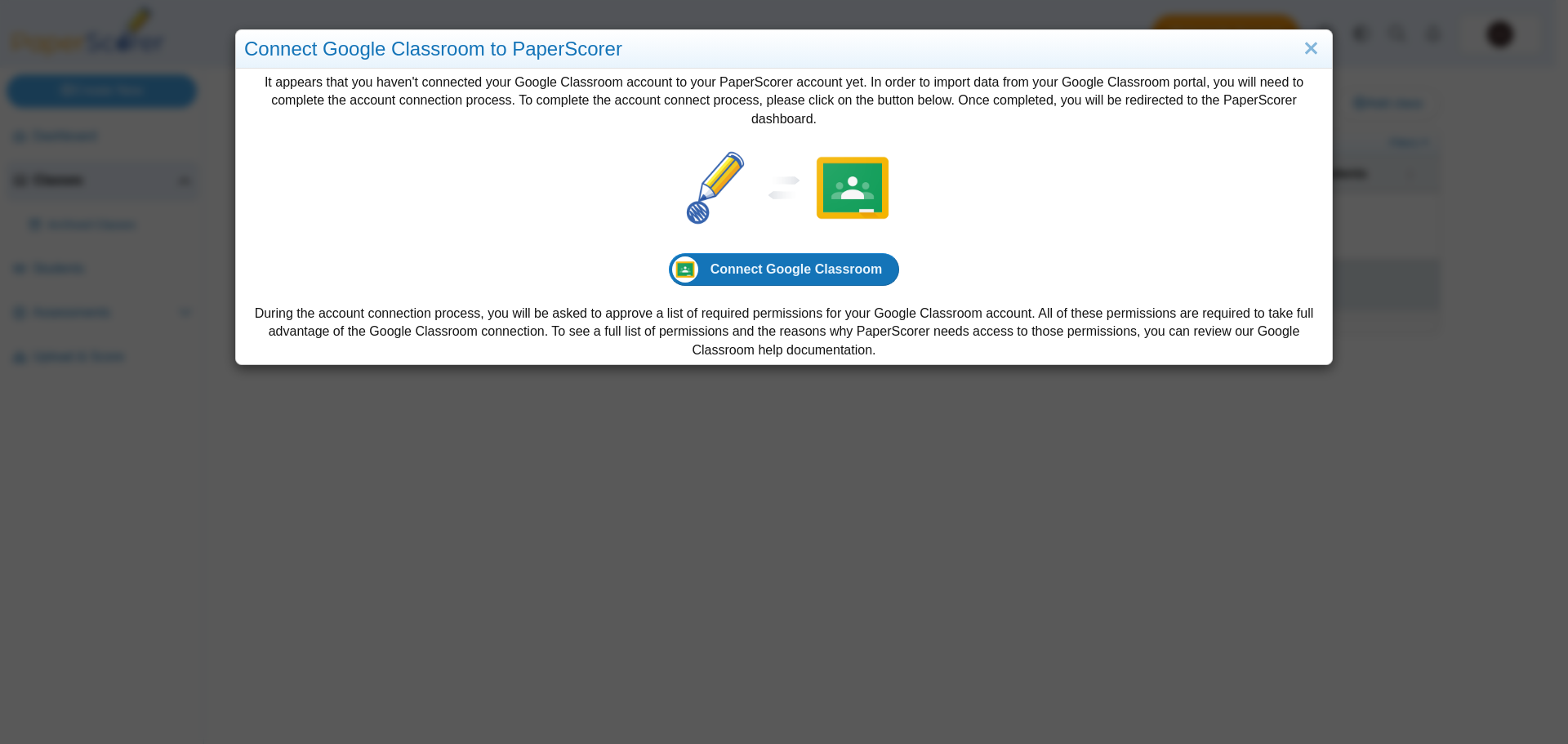
click at [847, 248] on div "It appears that you haven't connected your Google Classroom account to your Pap…" at bounding box center [783, 216] width 1096 height 295
click at [845, 270] on span "Connect Google Classroom" at bounding box center [796, 269] width 172 height 14
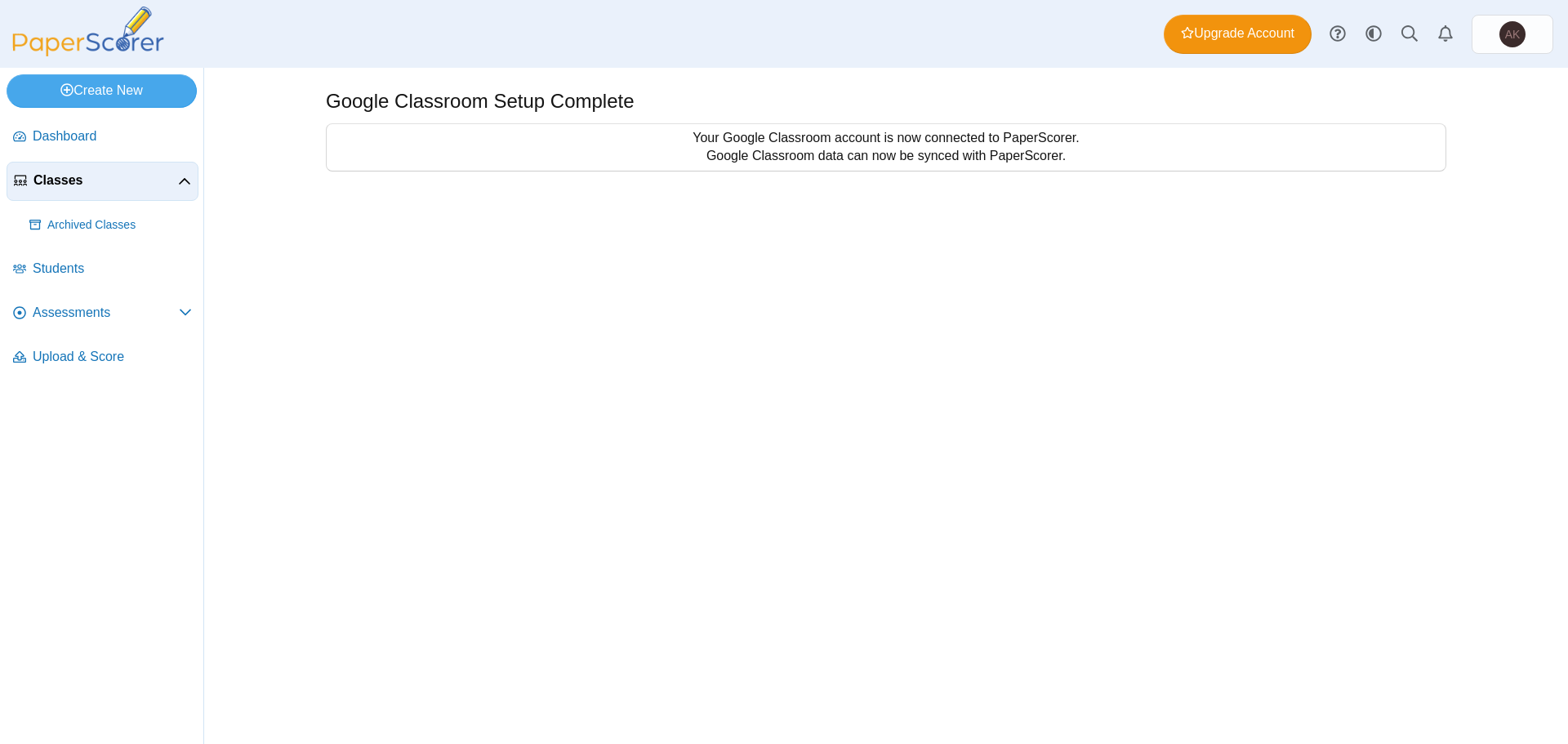
click at [662, 145] on div "Your Google Classroom account is now connected to PaperScorer. Google Classroom…" at bounding box center [886, 147] width 1119 height 46
click at [65, 281] on link "Students" at bounding box center [103, 269] width 192 height 39
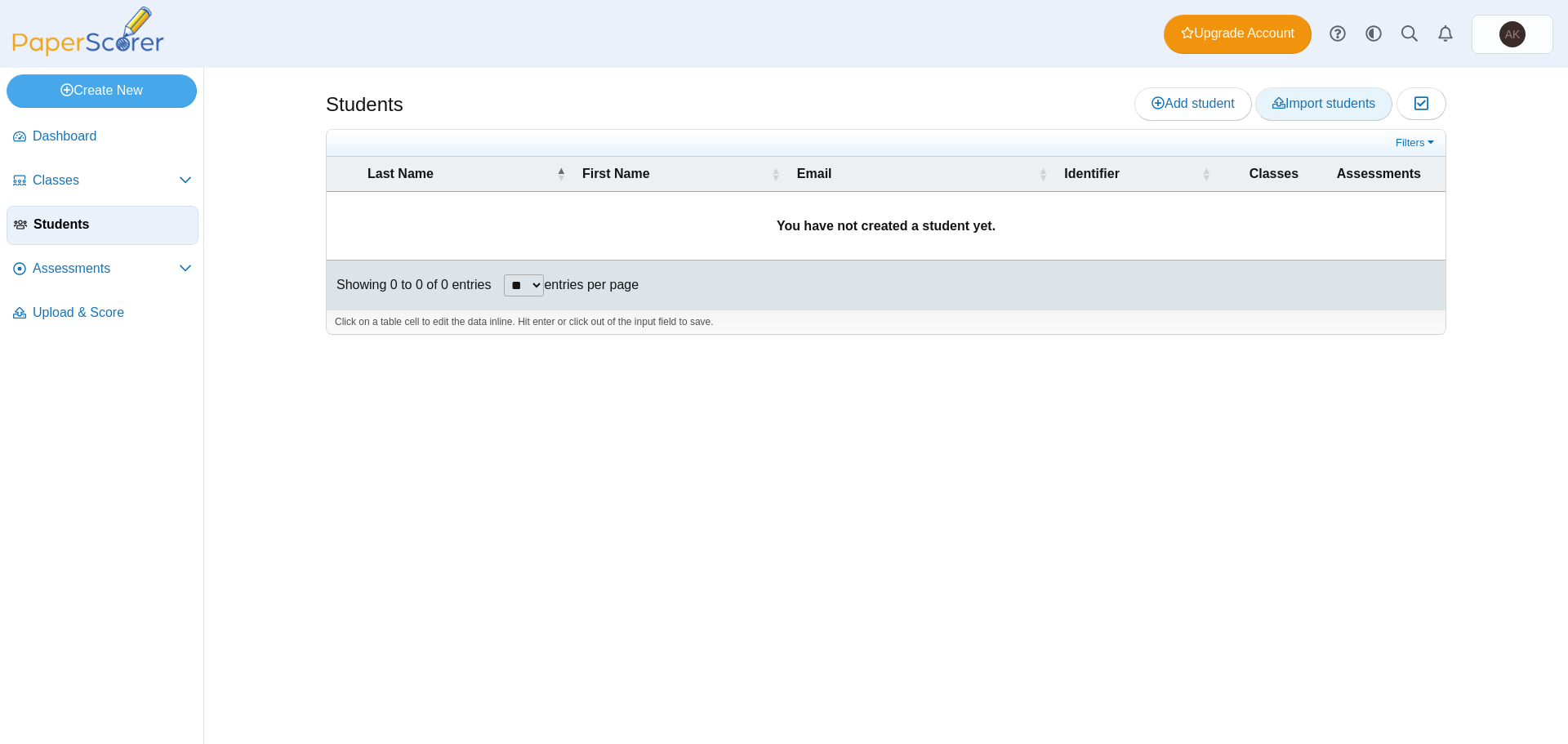
click at [1312, 106] on span "Import students" at bounding box center [1323, 103] width 103 height 14
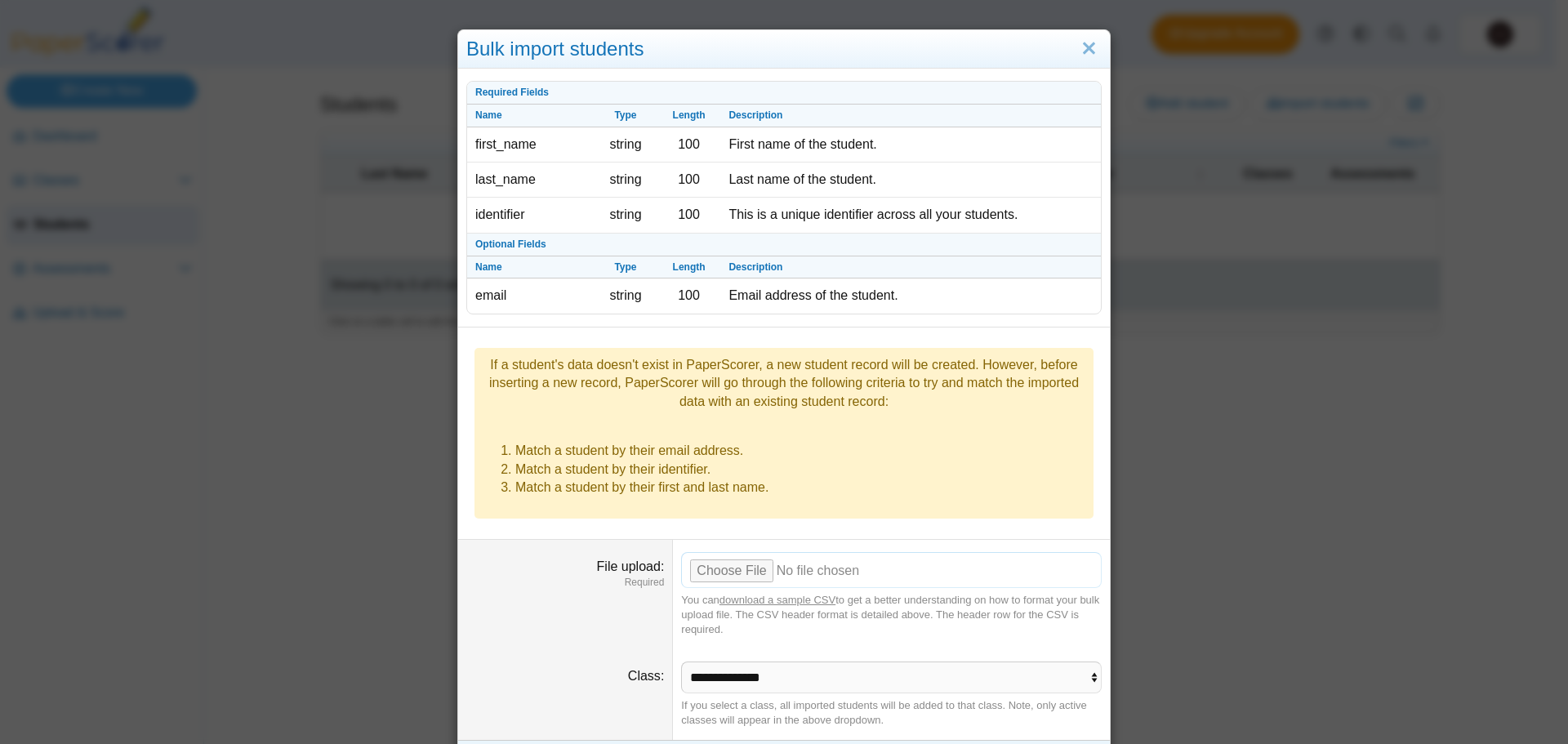
scroll to position [22, 0]
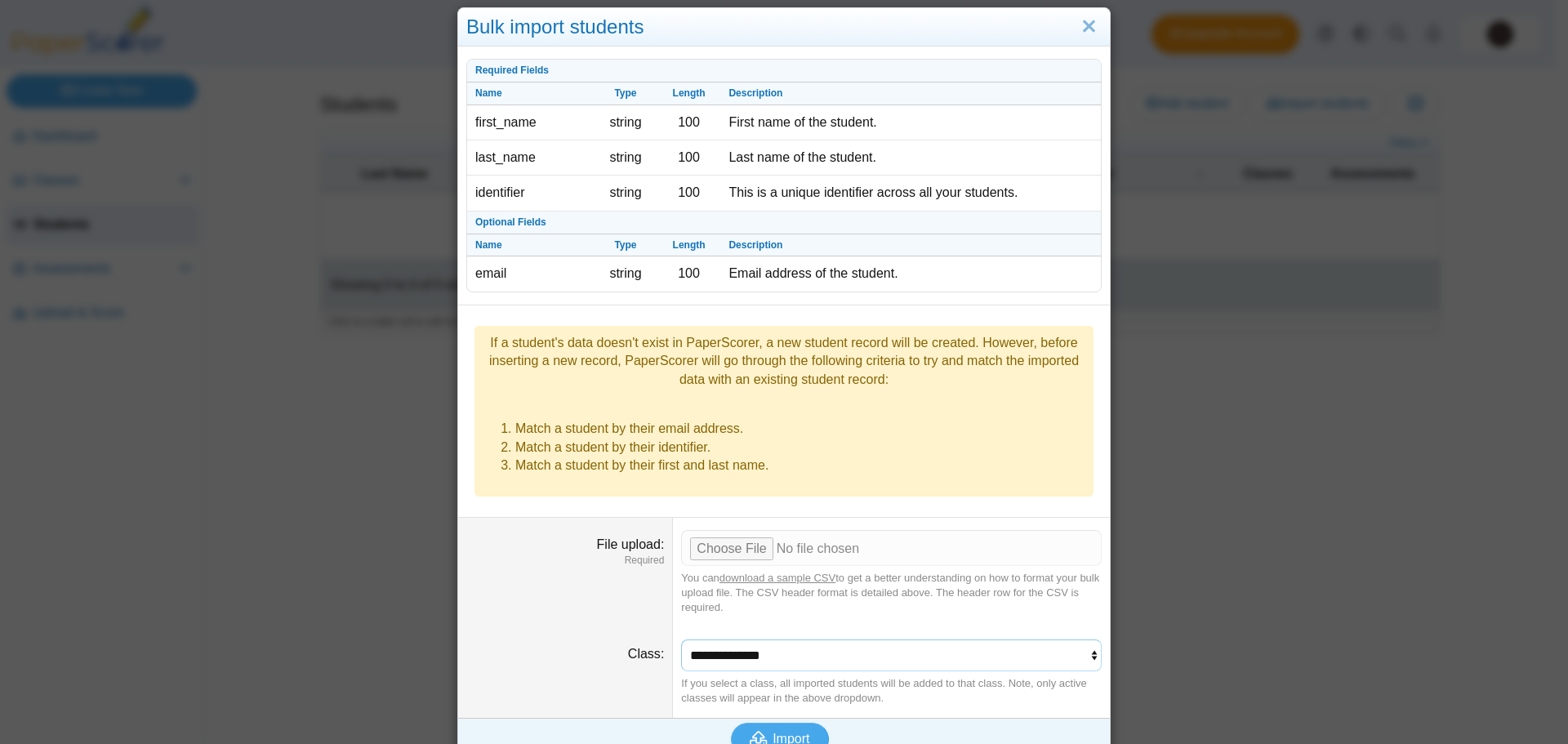
click at [757, 639] on select "**********" at bounding box center [892, 655] width 421 height 31
click at [1076, 31] on link "Close" at bounding box center [1088, 27] width 26 height 28
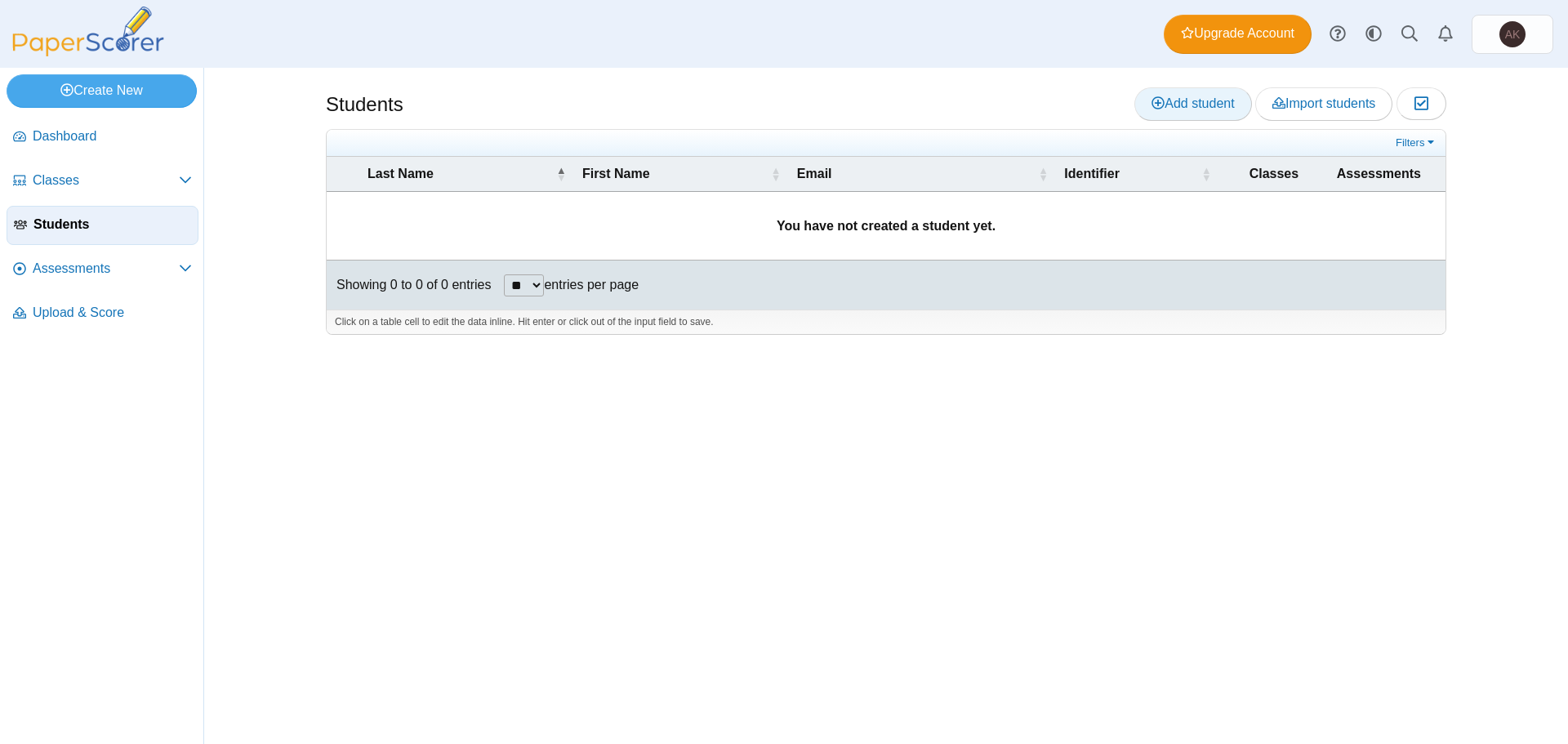
click at [1151, 107] on use at bounding box center [1158, 103] width 13 height 13
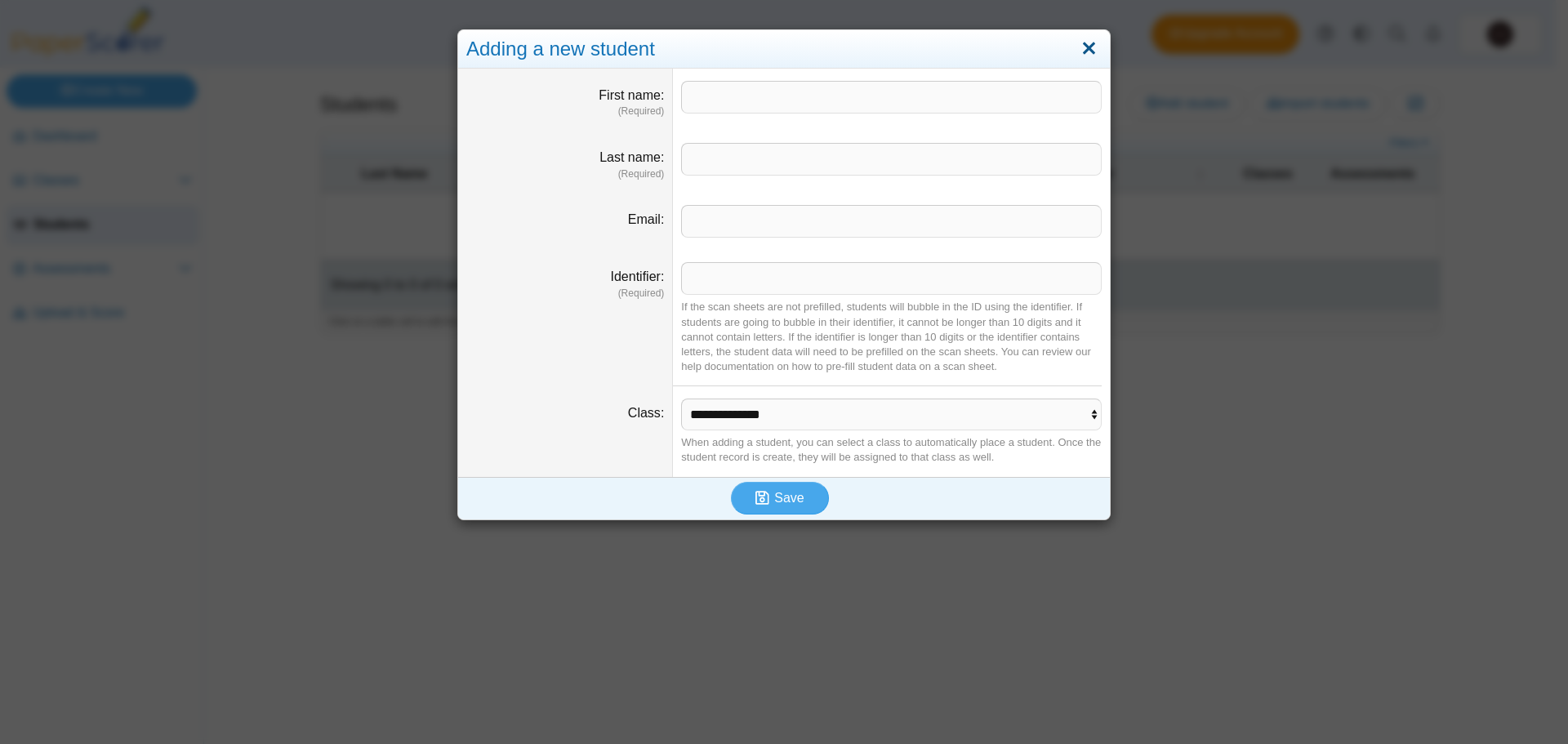
click at [1083, 60] on link "Close" at bounding box center [1088, 49] width 26 height 28
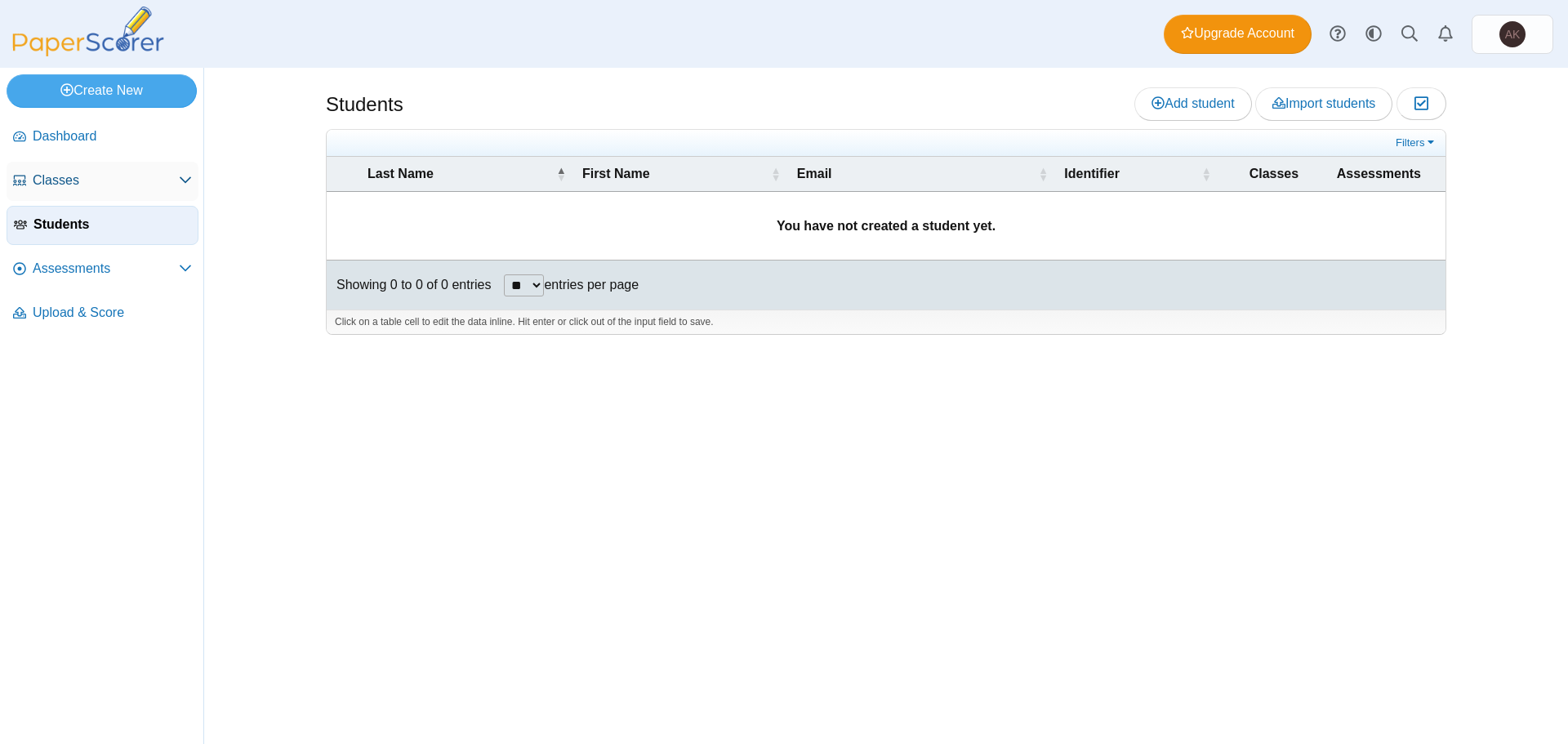
click at [152, 174] on span "Classes" at bounding box center [105, 180] width 146 height 18
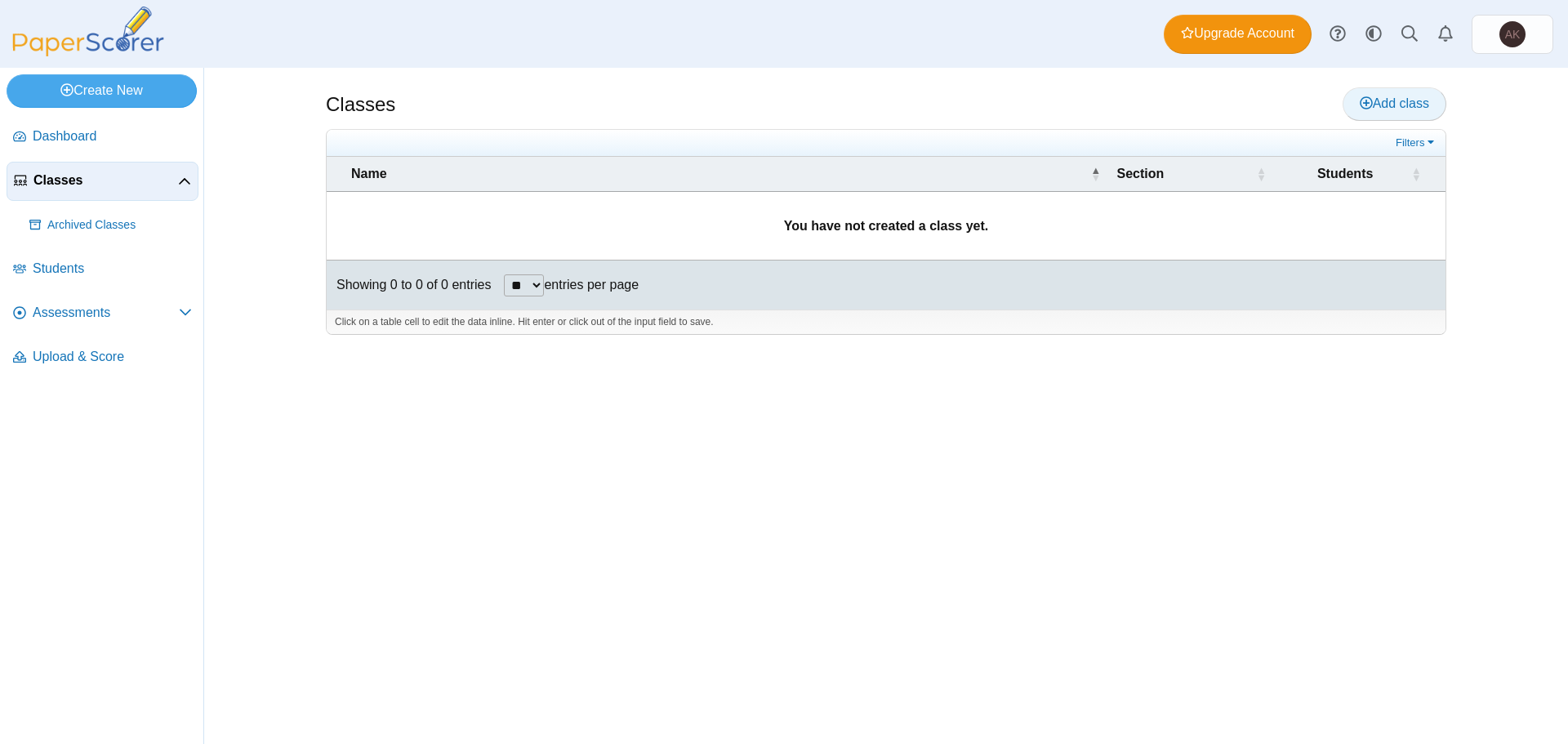
click at [1362, 93] on link "Add class" at bounding box center [1394, 103] width 103 height 32
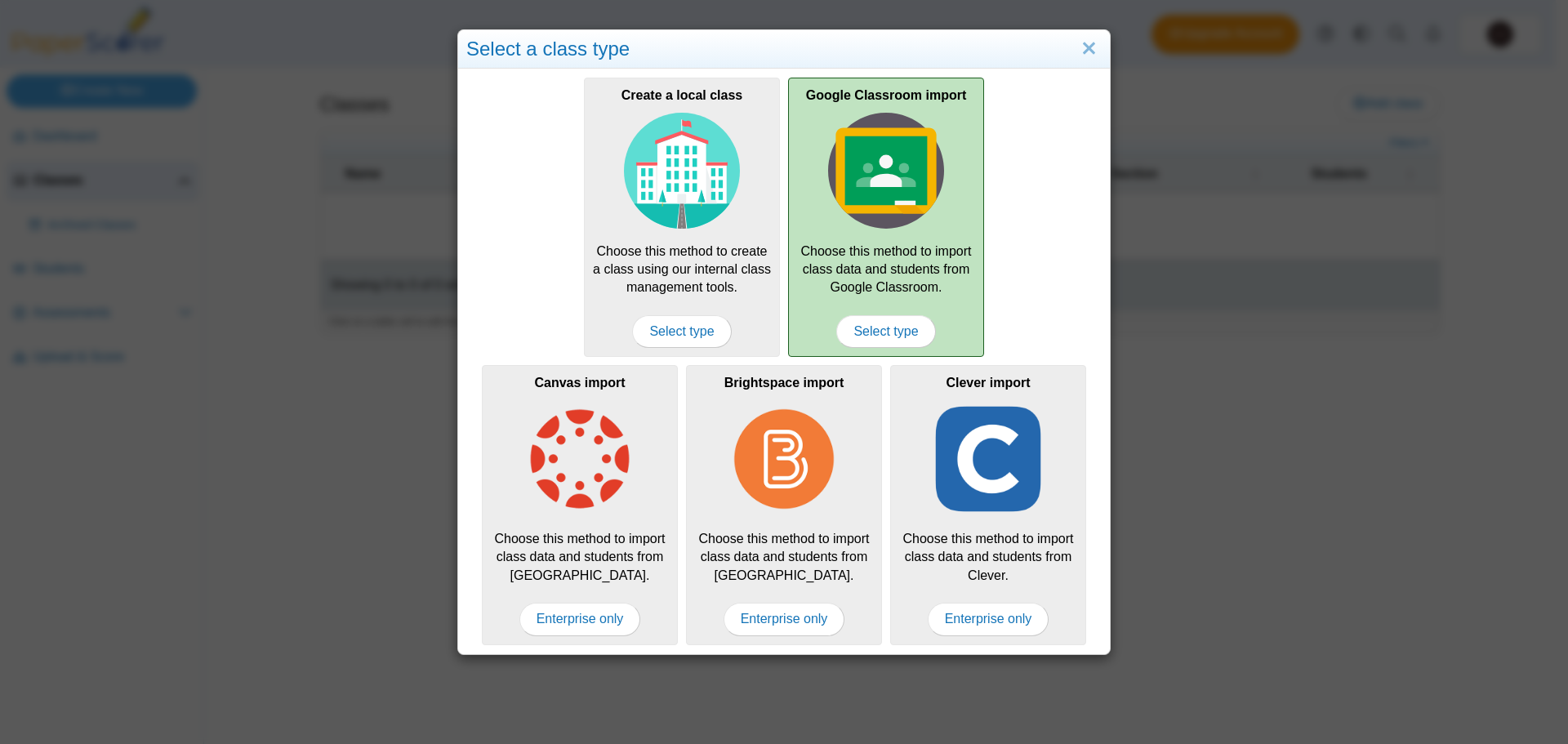
click at [896, 303] on div "Google Classroom import Choose this method to import class data and students fr…" at bounding box center [886, 217] width 196 height 279
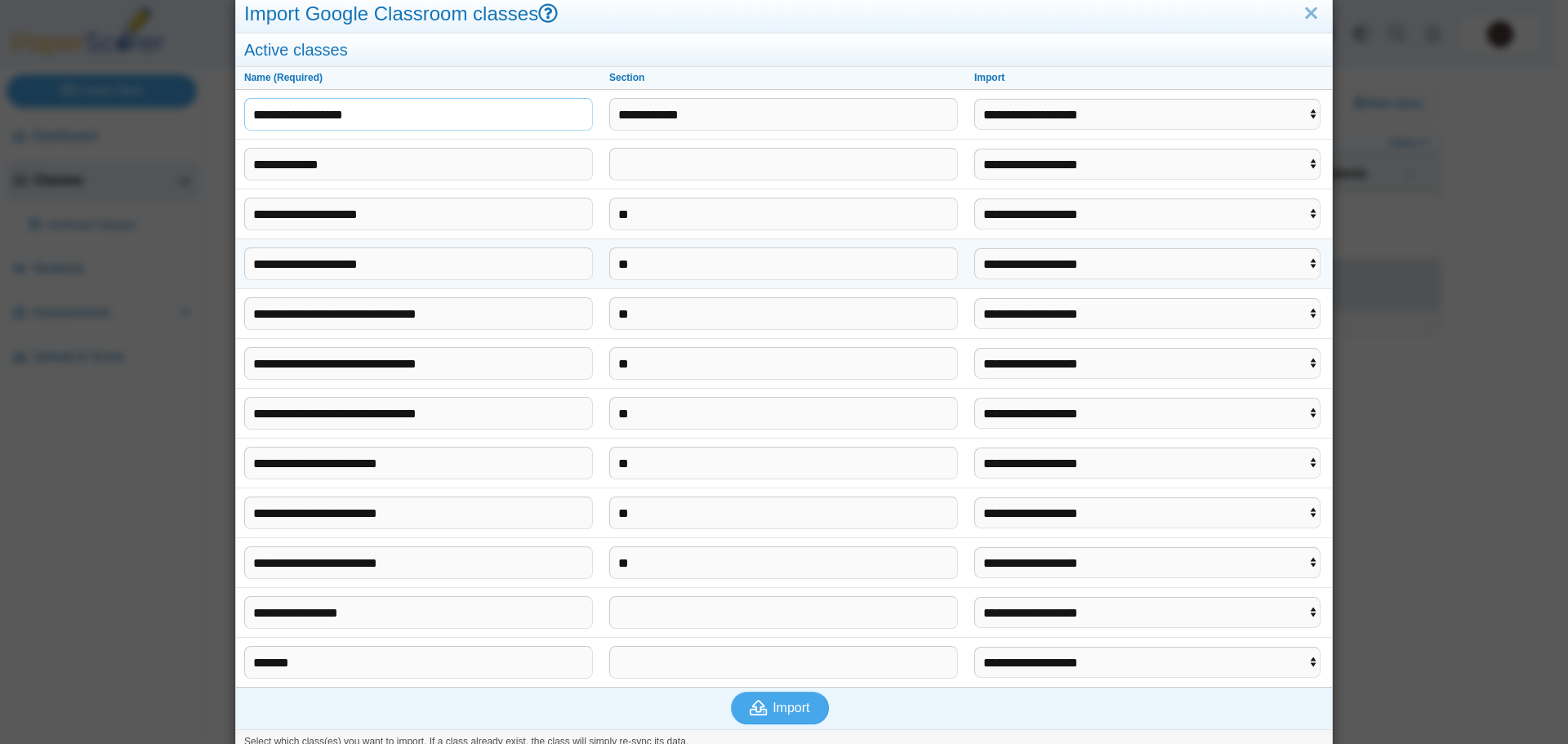
scroll to position [54, 0]
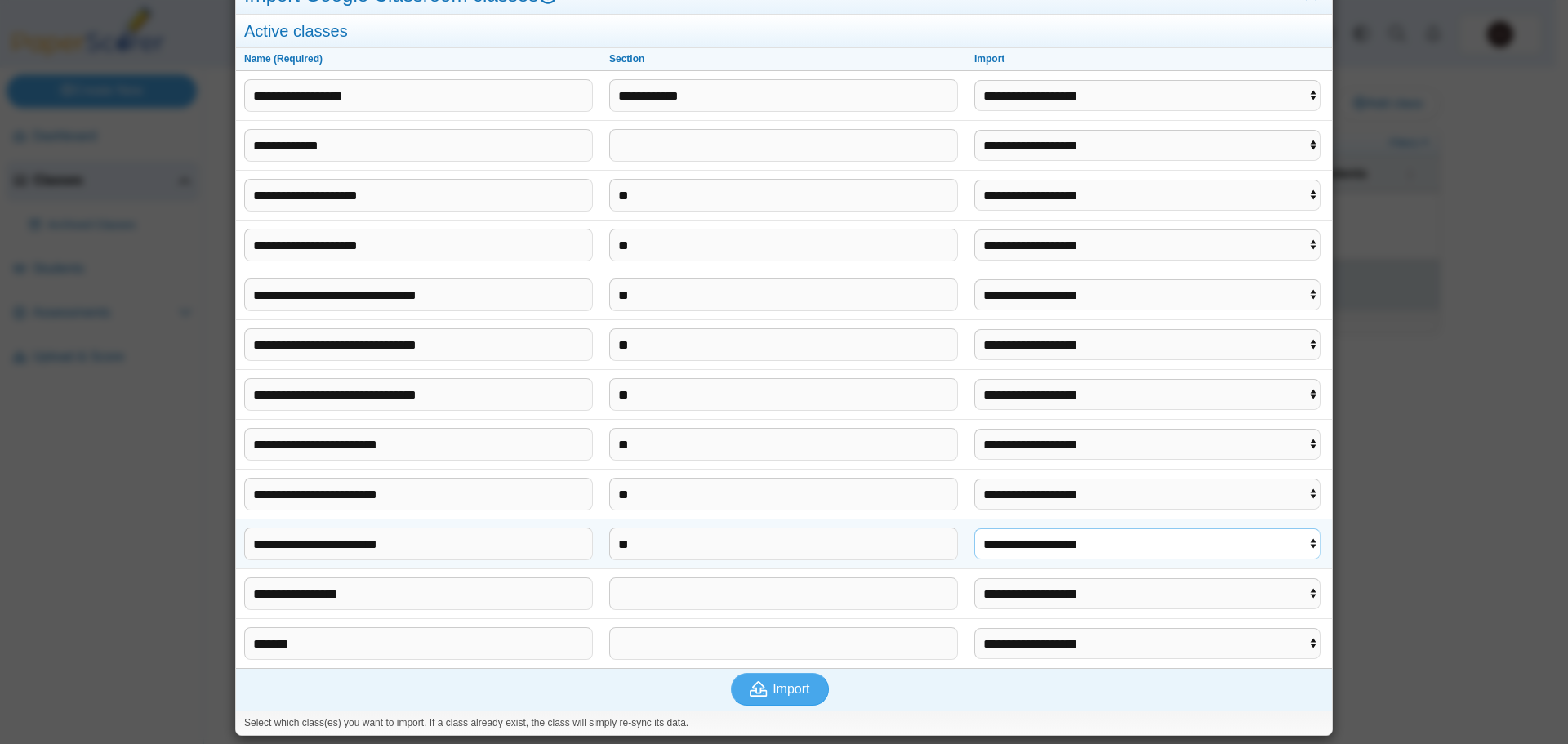
click at [1159, 537] on select "**********" at bounding box center [1147, 544] width 347 height 31
select select "**********"
click at [974, 528] on select "**********" at bounding box center [1147, 544] width 347 height 31
click at [764, 685] on icon "submit" at bounding box center [762, 689] width 23 height 18
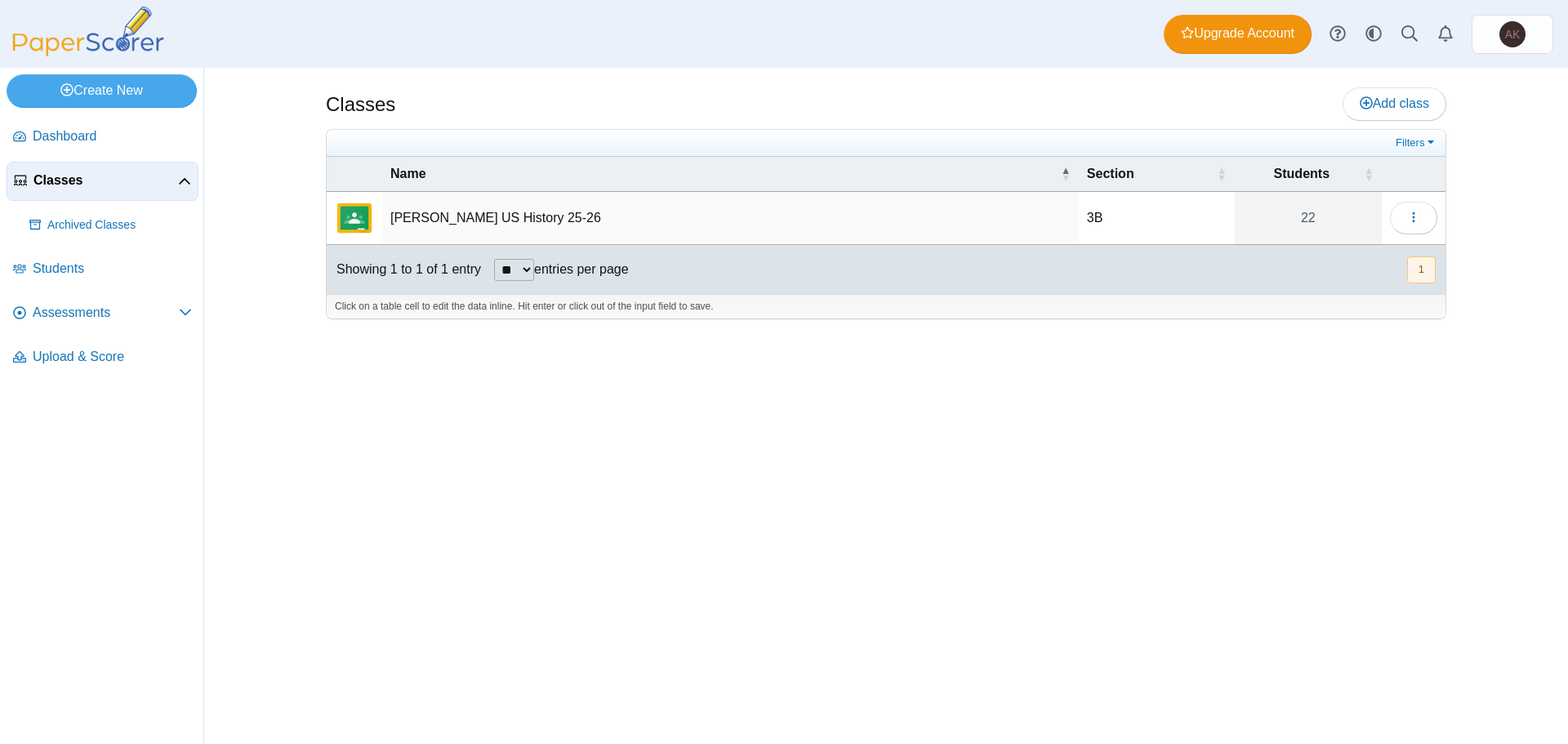
click at [531, 214] on td "[PERSON_NAME] US History 25-26" at bounding box center [730, 218] width 696 height 53
click at [531, 214] on input "**********" at bounding box center [729, 217] width 679 height 32
click at [1175, 213] on td "3B" at bounding box center [1155, 218] width 157 height 53
click at [1432, 219] on button "button" at bounding box center [1413, 217] width 47 height 32
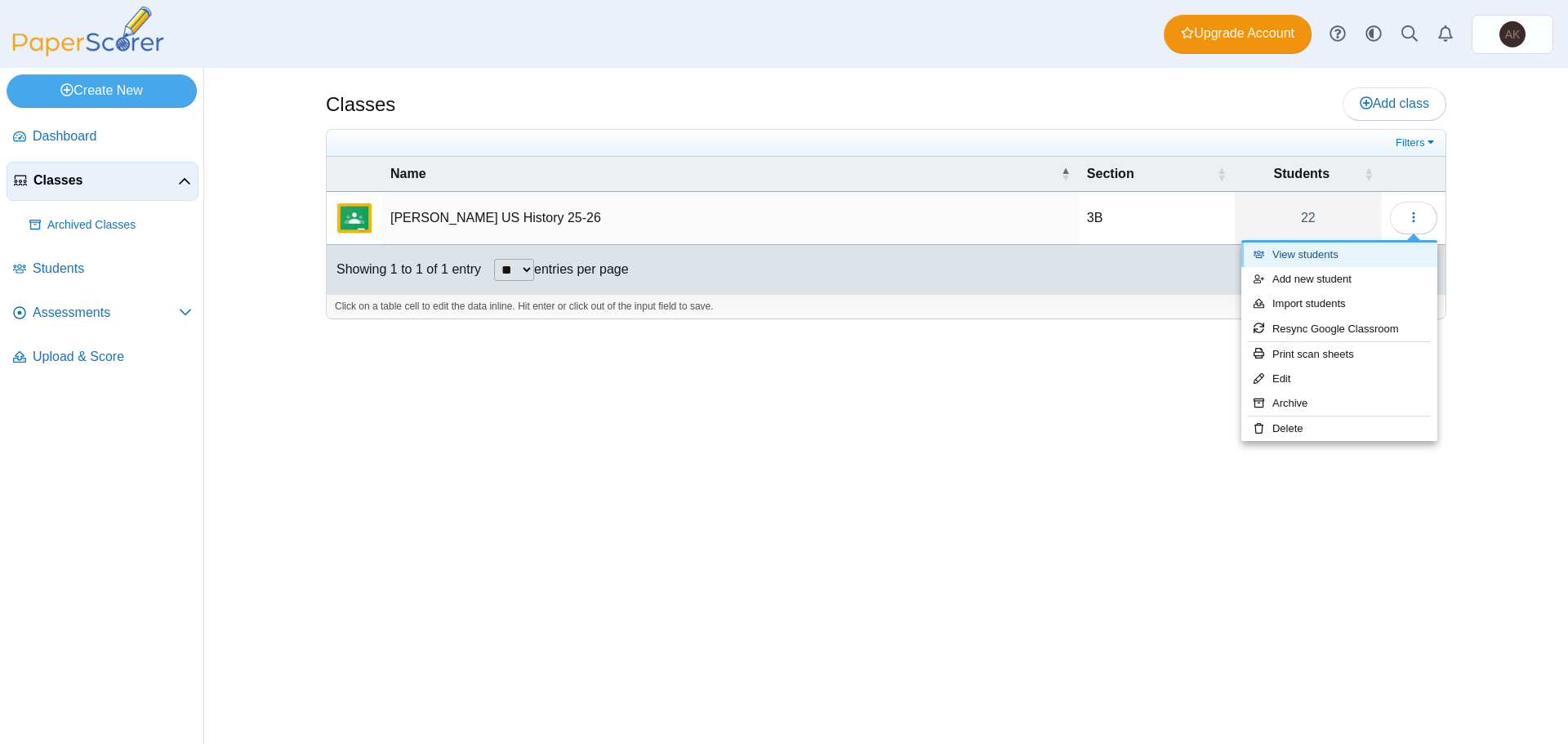
click at [1365, 260] on link "View students" at bounding box center [1339, 255] width 196 height 25
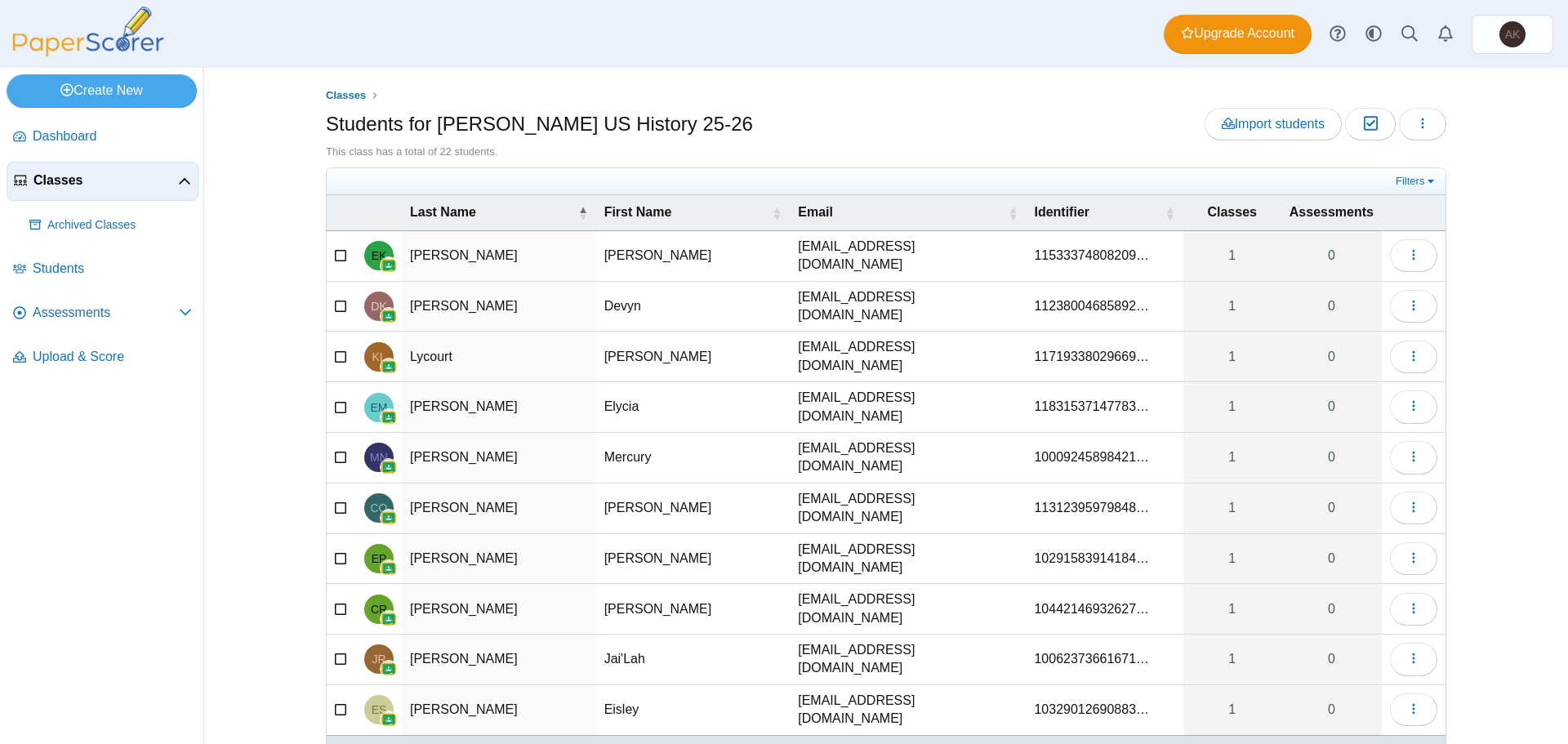
scroll to position [45, 0]
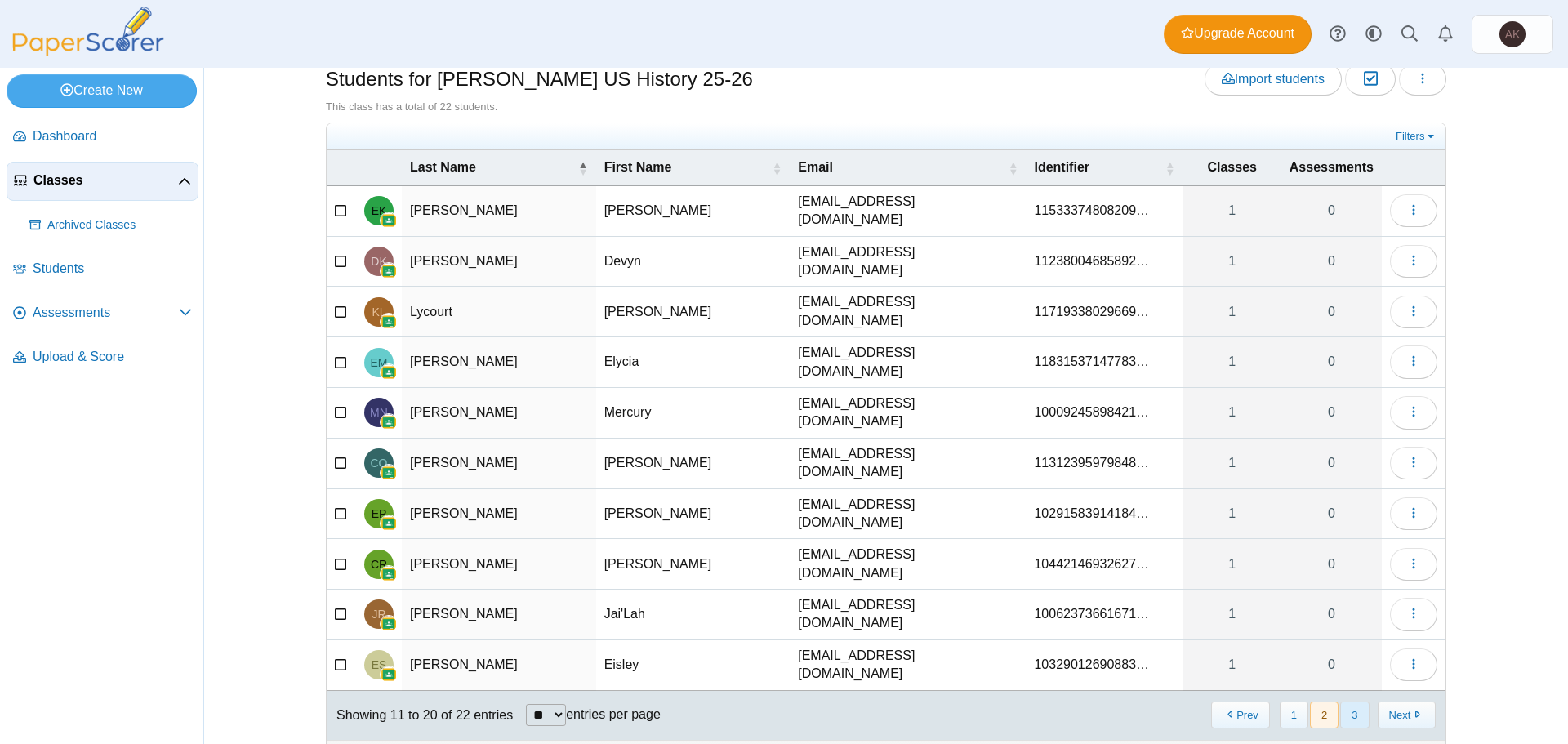
click at [1340, 701] on button "3" at bounding box center [1354, 714] width 29 height 27
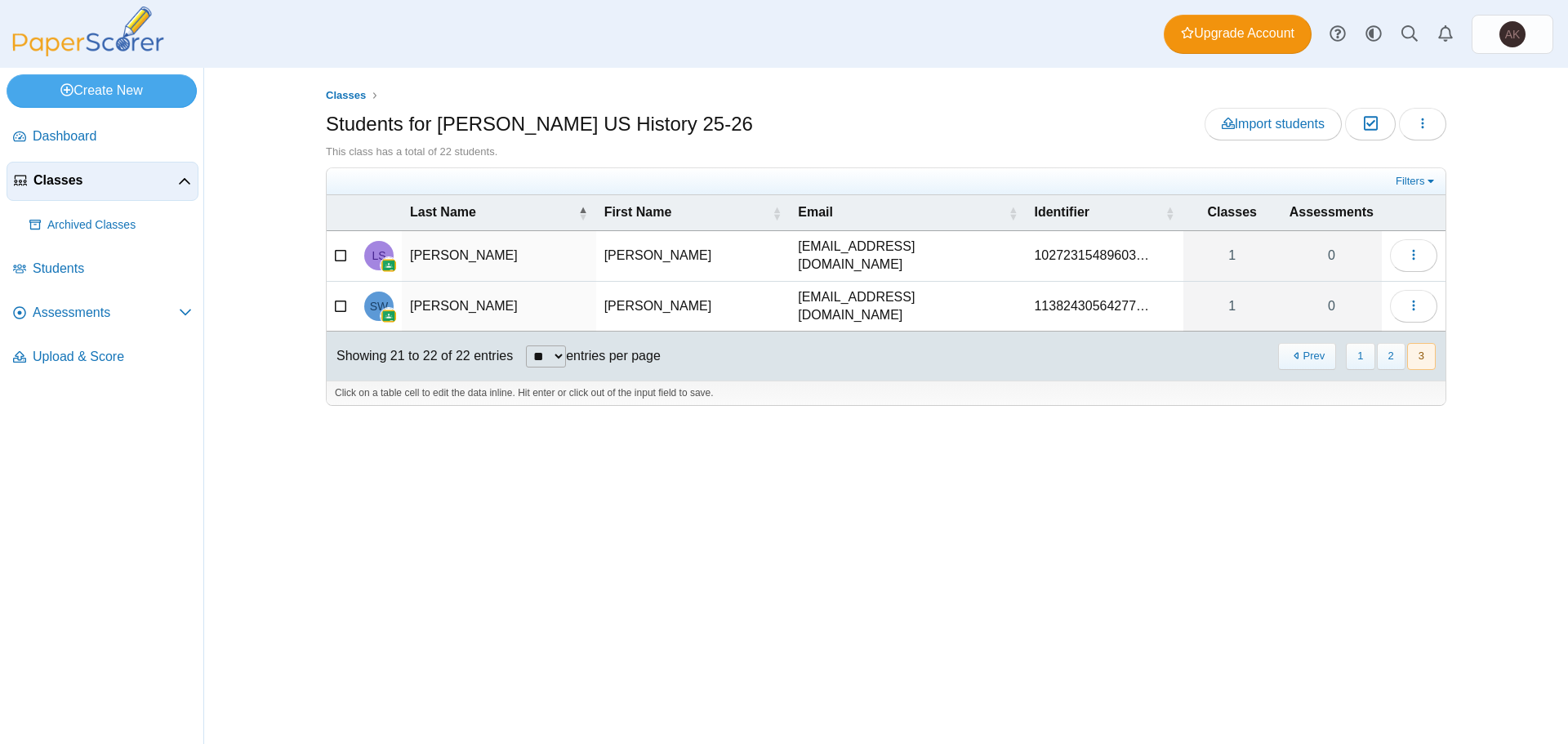
click at [976, 386] on div "Click on a table cell to edit the data inline. Hit enter or click out of the in…" at bounding box center [886, 393] width 1119 height 25
click at [858, 165] on span "Students for Kasprzak US History 25-26 Import students Moderation 0 Loading… Th…" at bounding box center [886, 265] width 1121 height 315
click at [95, 140] on span "Dashboard" at bounding box center [112, 136] width 160 height 18
